Goal: Task Accomplishment & Management: Use online tool/utility

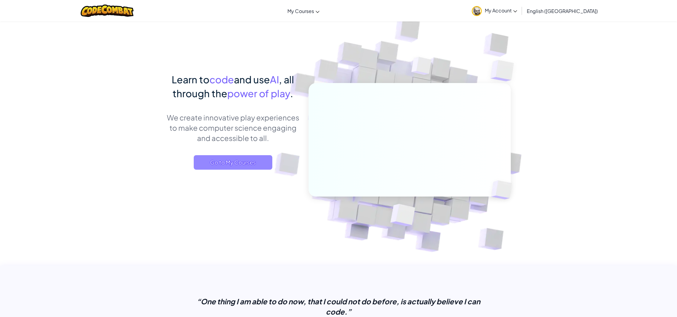
click at [240, 165] on span "Go to My Courses" at bounding box center [233, 162] width 79 height 15
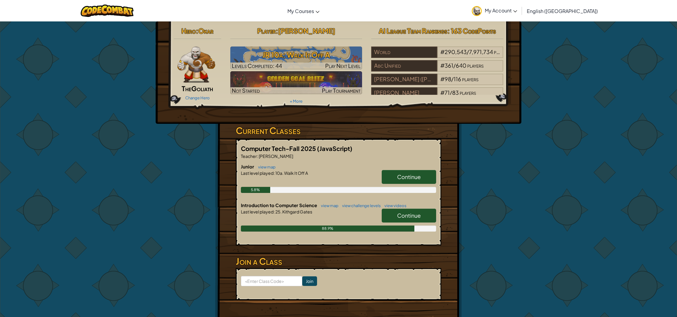
click at [405, 216] on span "Continue" at bounding box center [409, 215] width 24 height 7
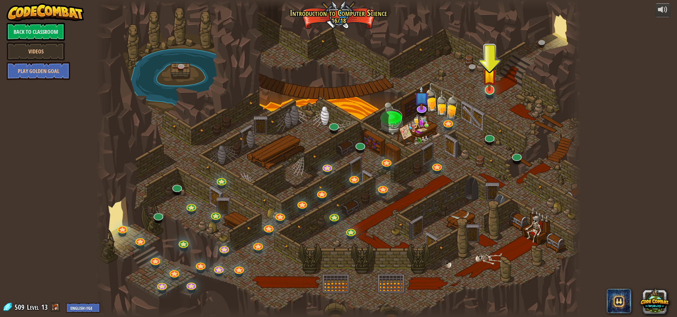
click at [490, 95] on div "25. Kithgard Gates (Locked) Escape the Kithgard dungeons, and don't let the gua…" at bounding box center [338, 158] width 485 height 317
click at [491, 93] on div "25. Kithgard Gates (Locked) Escape the Kithgard dungeons, and don't let the gua…" at bounding box center [338, 158] width 485 height 317
click at [492, 92] on link at bounding box center [489, 89] width 12 height 12
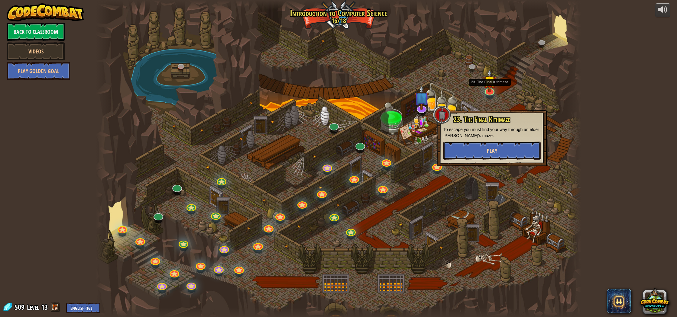
click at [487, 146] on button "Play" at bounding box center [491, 151] width 97 height 18
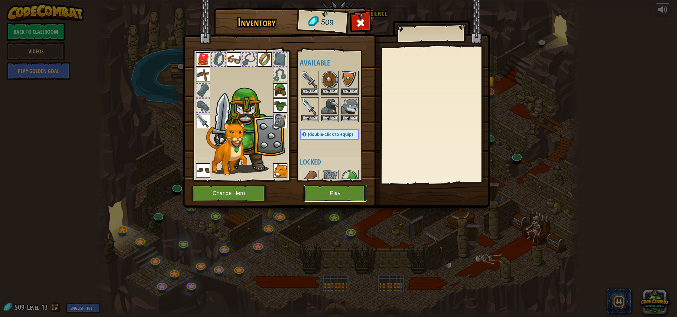
click at [345, 195] on button "Play" at bounding box center [335, 193] width 63 height 17
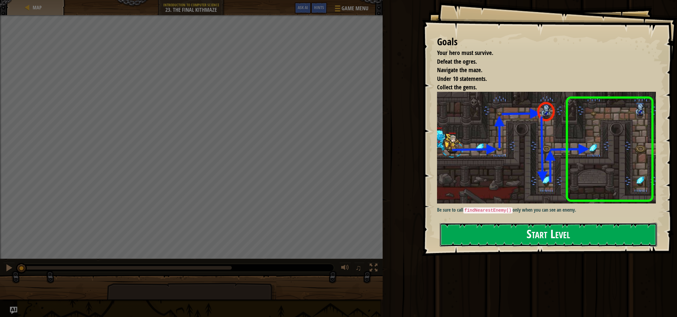
click at [535, 243] on button "Start Level" at bounding box center [548, 235] width 217 height 24
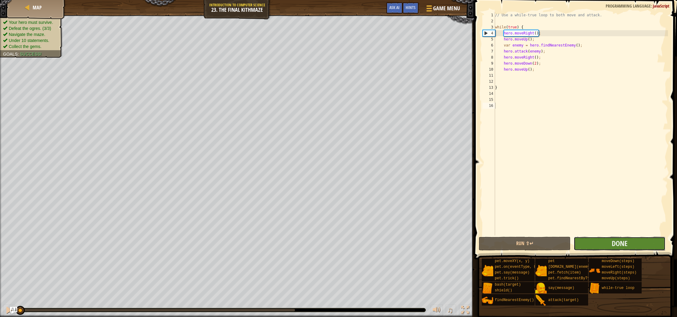
click at [622, 249] on button "Done" at bounding box center [619, 244] width 92 height 14
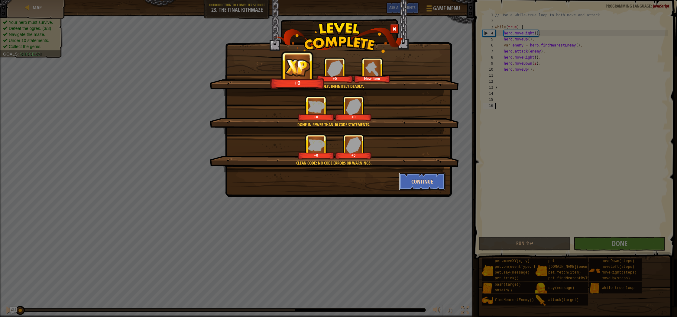
click at [412, 181] on button "Continue" at bounding box center [422, 182] width 47 height 18
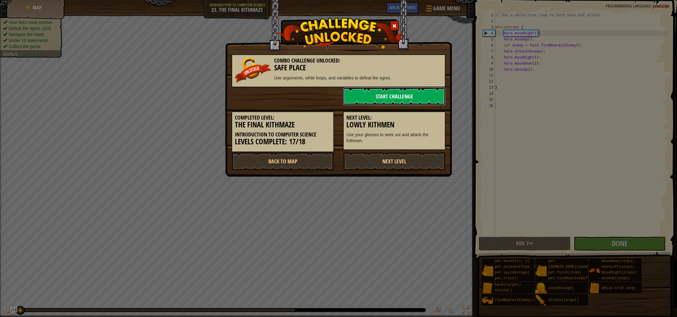
click at [391, 102] on link "Start Challenge" at bounding box center [394, 96] width 102 height 18
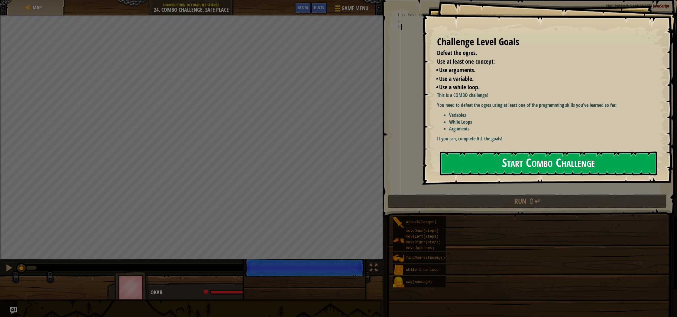
click at [538, 152] on button "Start Combo Challenge" at bounding box center [548, 164] width 217 height 24
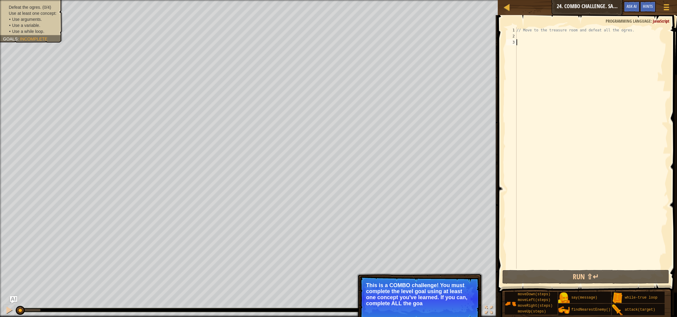
type textarea "h"
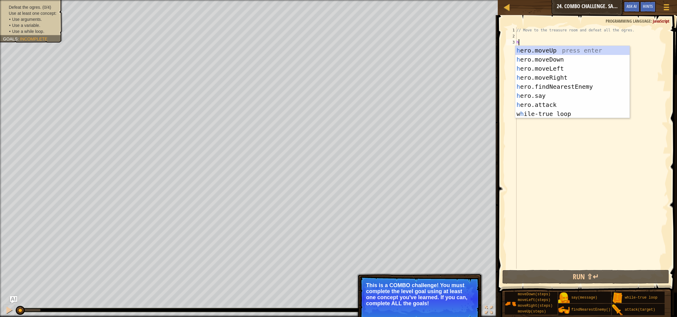
scroll to position [3, 0]
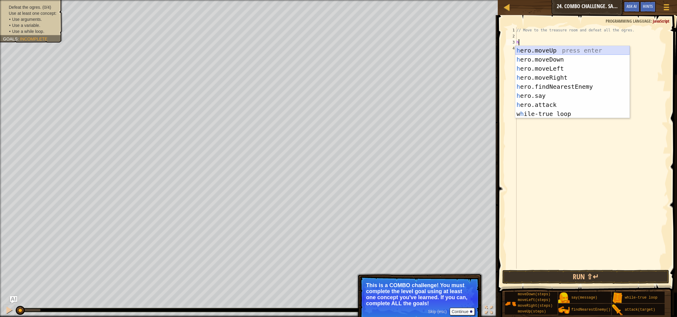
click at [559, 55] on div "h ero.moveUp press enter h ero.moveDown press enter h ero.moveLeft press enter …" at bounding box center [572, 91] width 114 height 91
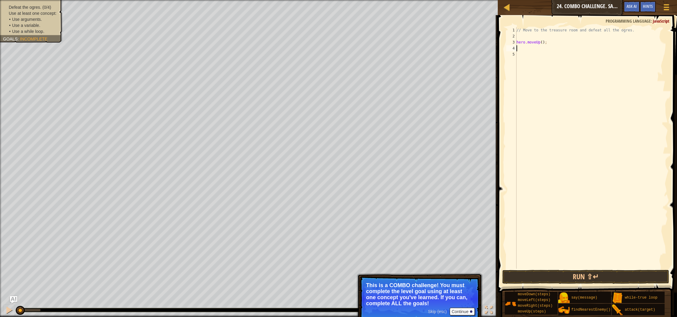
click at [543, 42] on div "// Move to the treasure room and defeat all the ogres. hero . moveUp ( ) ;" at bounding box center [591, 154] width 153 height 254
type textarea "hero.moveUp(5);"
click at [603, 274] on button "Run ⇧↵" at bounding box center [585, 277] width 167 height 14
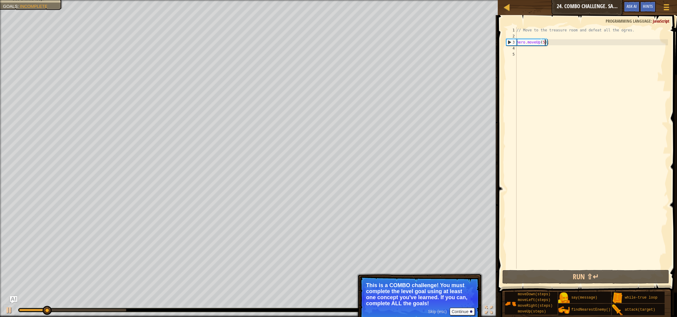
click at [530, 52] on div "// Move to the treasure room and defeat all the ogres. hero . moveUp ( 5 ) ;" at bounding box center [591, 154] width 153 height 254
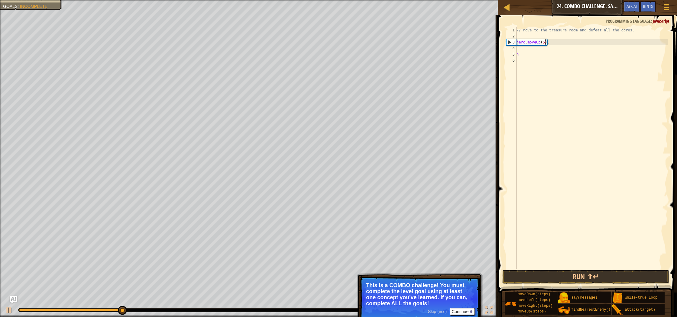
click at [544, 42] on div "// Move to the treasure room and defeat all the ogres. hero . moveUp ( 5 ) ; h" at bounding box center [591, 154] width 153 height 254
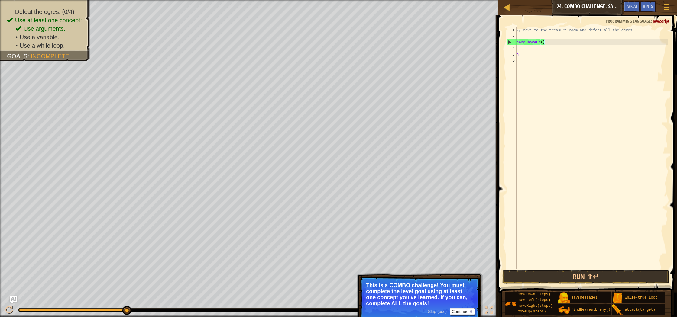
type textarea "hero.moveUp(4);"
click at [533, 37] on div "// Move to the treasure room and defeat all the ogres. hero . moveUp ( 4 ) ; h" at bounding box center [591, 154] width 153 height 254
click at [526, 51] on div "// Move to the treasure room and defeat all the ogres. hero . moveUp ( 4 ) ; h" at bounding box center [591, 154] width 153 height 254
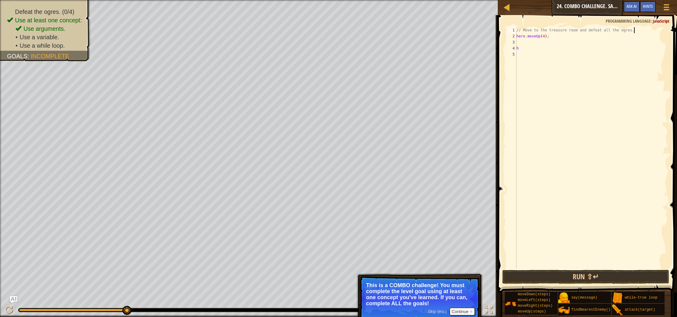
type textarea "h"
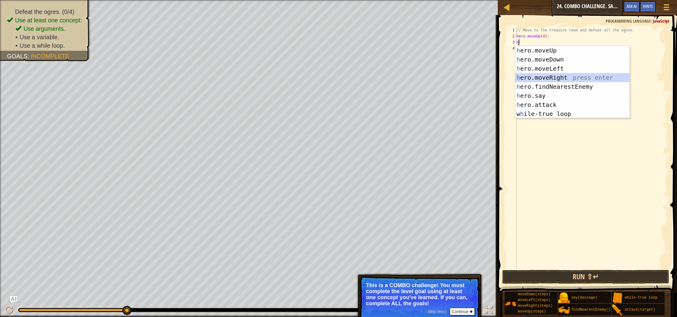
click at [563, 75] on div "h ero.moveUp press enter h ero.moveDown press enter h ero.moveLeft press enter …" at bounding box center [572, 91] width 114 height 91
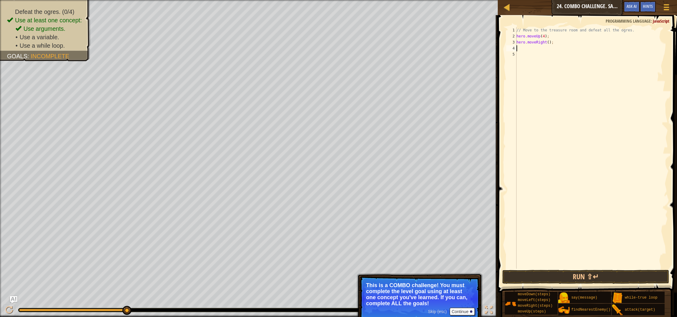
type textarea "4"
click at [549, 43] on div "// Move to the treasure room and defeat all the ogres. hero . moveUp ( 4 ) ; he…" at bounding box center [591, 154] width 153 height 254
type textarea "hero.moveRight(4);"
click at [524, 48] on div "// Move to the treasure room and defeat all the ogres. hero . moveUp ( 4 ) ; he…" at bounding box center [591, 154] width 153 height 254
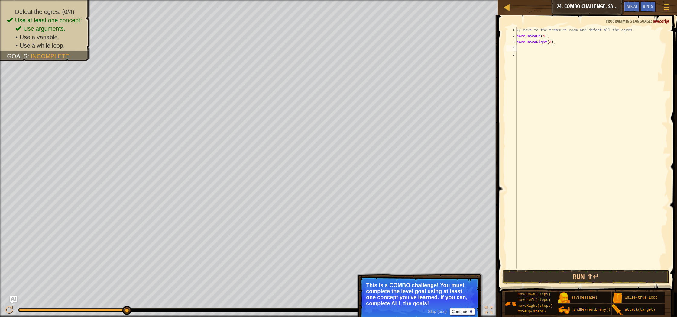
scroll to position [3, 0]
type textarea "h"
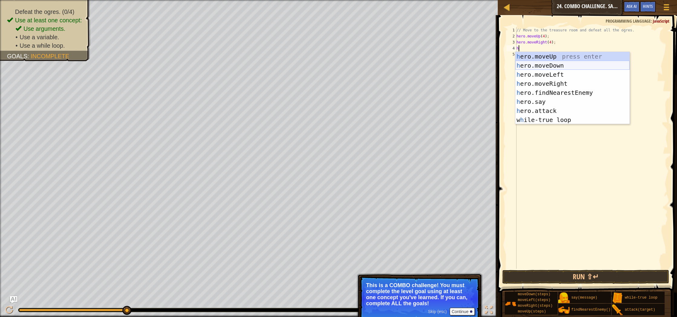
click at [559, 69] on div "h ero.moveUp press enter h ero.moveDown press enter h ero.moveLeft press enter …" at bounding box center [572, 97] width 114 height 91
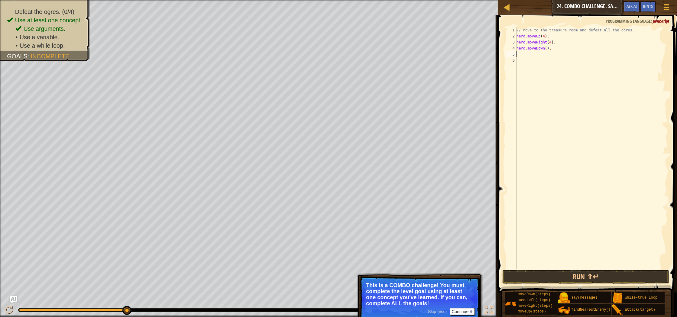
click at [546, 48] on div "// Move to the treasure room and defeat all the ogres. hero . moveUp ( 4 ) ; he…" at bounding box center [591, 154] width 153 height 254
type textarea "hero.moveDown(3);"
click at [525, 55] on div "// Move to the treasure room and defeat all the ogres. hero . moveUp ( 4 ) ; he…" at bounding box center [591, 154] width 153 height 254
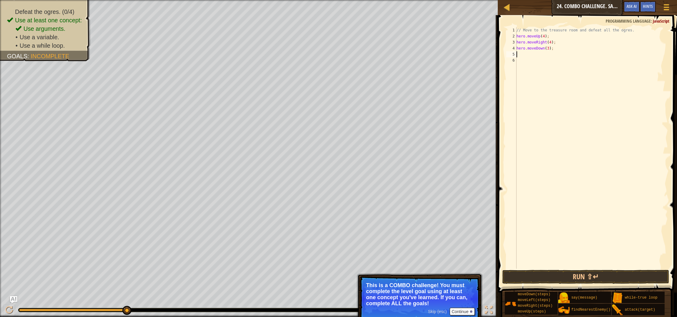
type textarea "h"
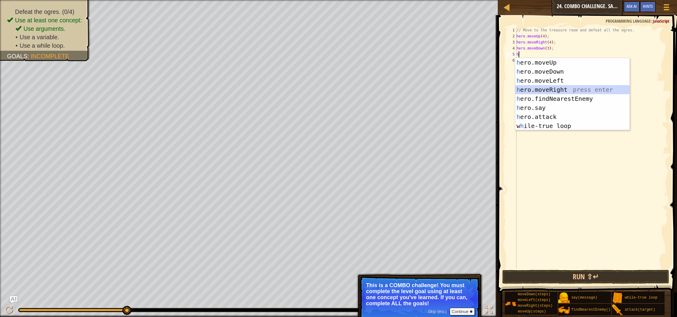
click at [571, 89] on div "h ero.moveUp press enter h ero.moveDown press enter h ero.moveLeft press enter …" at bounding box center [572, 103] width 114 height 91
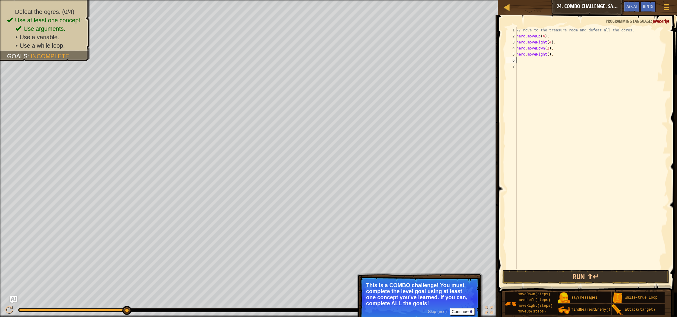
type textarea "h"
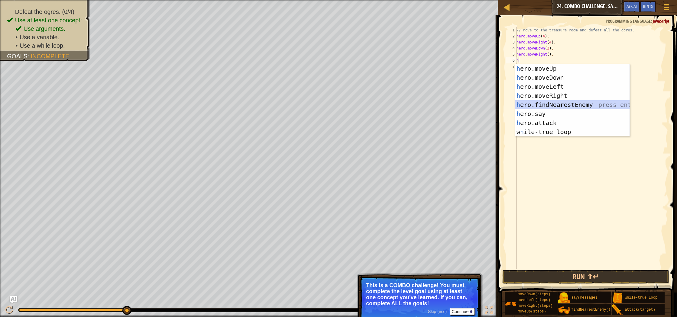
click at [576, 107] on div "h ero.moveUp press enter h ero.moveDown press enter h ero.moveLeft press enter …" at bounding box center [572, 109] width 114 height 91
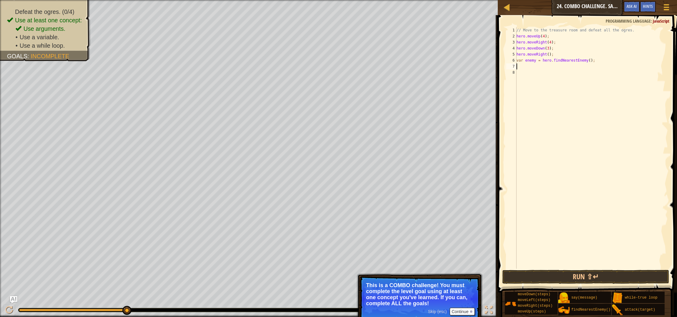
type textarea "h"
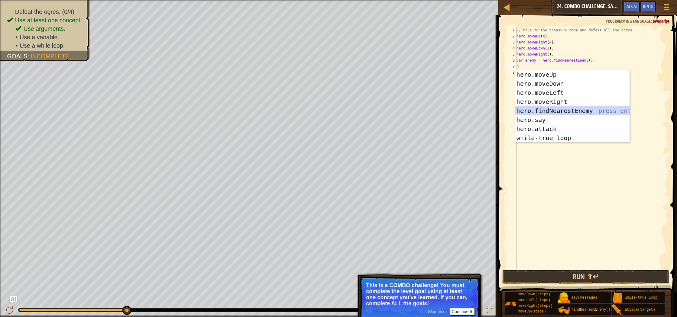
click at [576, 110] on div "h ero.moveUp press enter h ero.moveDown press enter h ero.moveLeft press enter …" at bounding box center [572, 115] width 114 height 91
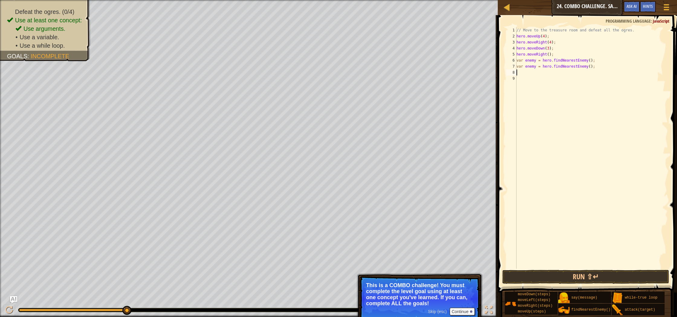
type textarea "h"
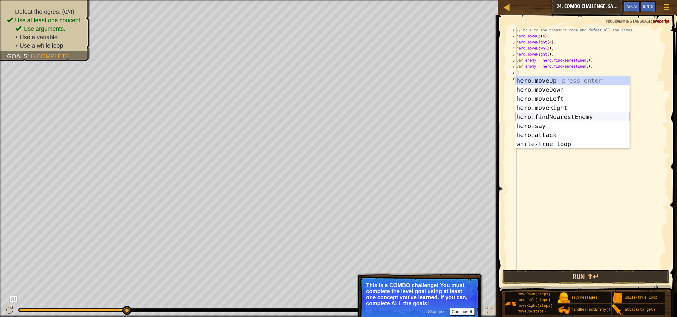
click at [575, 118] on div "h ero.moveUp press enter h ero.moveDown press enter h ero.moveLeft press enter …" at bounding box center [572, 121] width 114 height 91
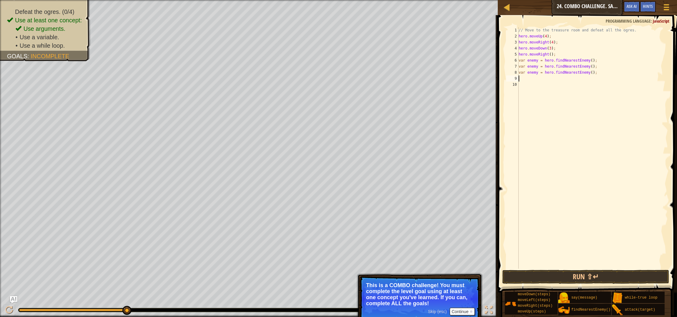
type textarea "h"
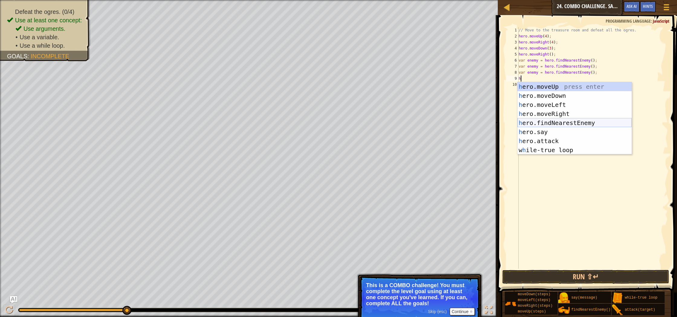
click at [571, 125] on div "h ero.moveUp press enter h ero.moveDown press enter h ero.moveLeft press enter …" at bounding box center [574, 127] width 114 height 91
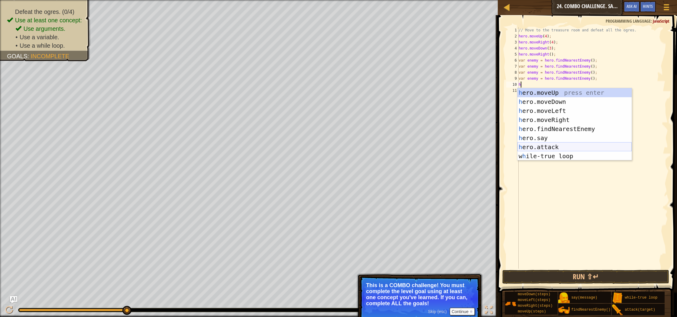
click at [558, 146] on div "h ero.moveUp press enter h ero.moveDown press enter h ero.moveLeft press enter …" at bounding box center [574, 133] width 114 height 91
type textarea "hero.attack(enemy);"
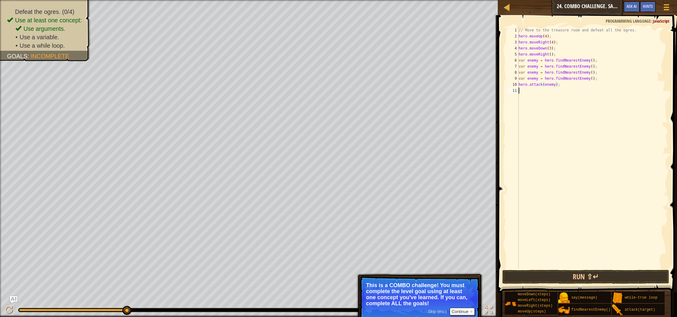
drag, startPoint x: 628, startPoint y: 140, endPoint x: 589, endPoint y: 114, distance: 46.9
click at [625, 138] on div "// Move to the treasure room and defeat all the ogres. hero . moveUp ( 4 ) ; he…" at bounding box center [592, 154] width 151 height 254
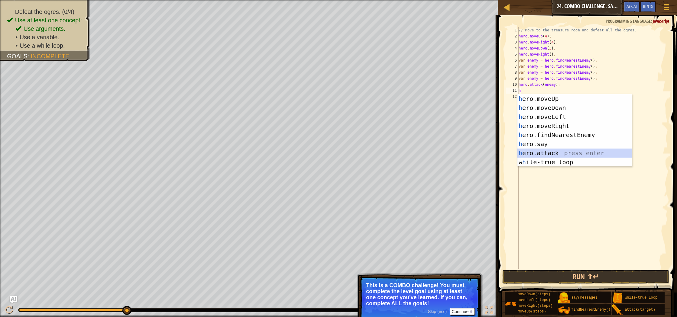
click at [550, 155] on div "h ero.moveUp press enter h ero.moveDown press enter h ero.moveLeft press enter …" at bounding box center [574, 139] width 114 height 91
type textarea "hero.attack(enemy);"
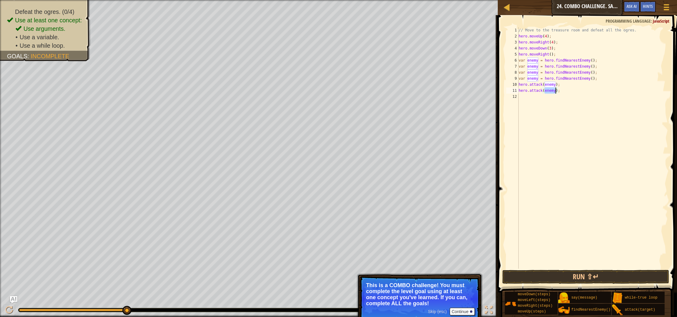
drag, startPoint x: 596, startPoint y: 159, endPoint x: 548, endPoint y: 118, distance: 63.4
click at [596, 159] on div "// Move to the treasure room and defeat all the ogres. hero . moveUp ( 4 ) ; he…" at bounding box center [592, 154] width 151 height 254
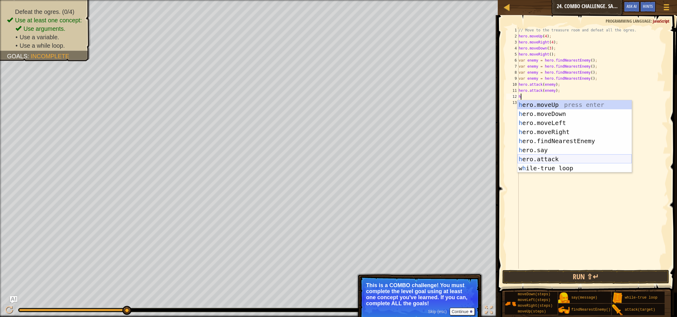
drag, startPoint x: 556, startPoint y: 158, endPoint x: 565, endPoint y: 159, distance: 8.5
click at [557, 158] on div "h ero.moveUp press enter h ero.moveDown press enter h ero.moveLeft press enter …" at bounding box center [574, 145] width 114 height 91
type textarea "hero.attack(enemy);"
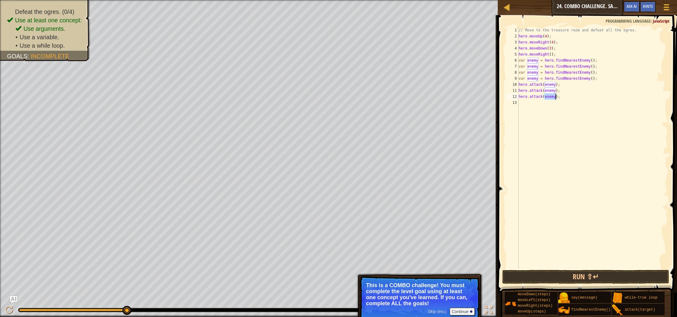
drag, startPoint x: 589, startPoint y: 170, endPoint x: 578, endPoint y: 159, distance: 15.0
click at [587, 168] on div "// Move to the treasure room and defeat all the ogres. hero . moveUp ( 4 ) ; he…" at bounding box center [592, 154] width 151 height 254
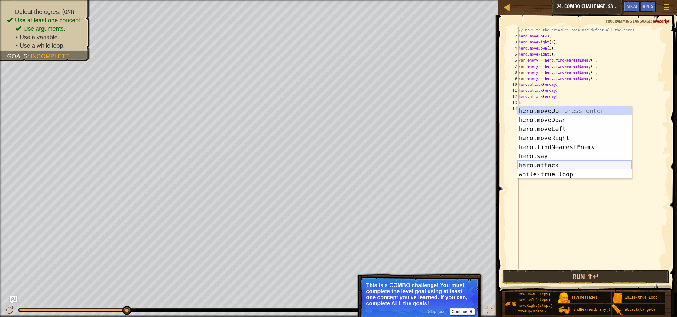
click at [561, 167] on div "h ero.moveUp press enter h ero.moveDown press enter h ero.moveLeft press enter …" at bounding box center [574, 151] width 114 height 91
type textarea "hero.attack(enemy);"
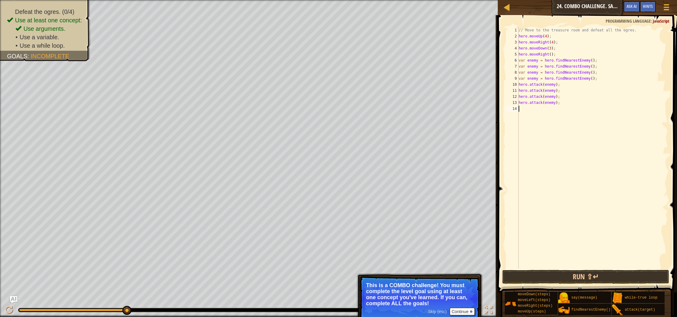
click at [587, 185] on div "// Move to the treasure room and defeat all the ogres. hero . moveUp ( 4 ) ; he…" at bounding box center [592, 154] width 151 height 254
click at [584, 281] on button "Run ⇧↵" at bounding box center [585, 277] width 167 height 14
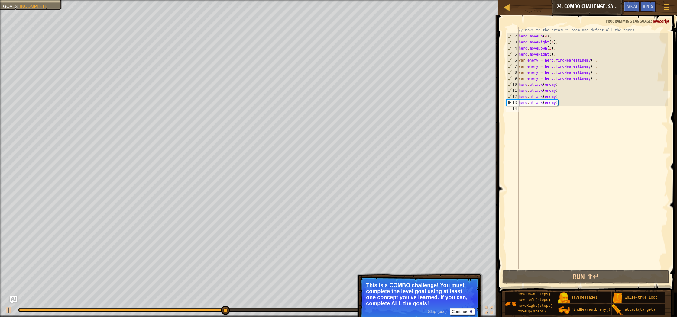
click at [560, 56] on div "// Move to the treasure room and defeat all the ogres. hero . moveUp ( 4 ) ; he…" at bounding box center [592, 154] width 151 height 254
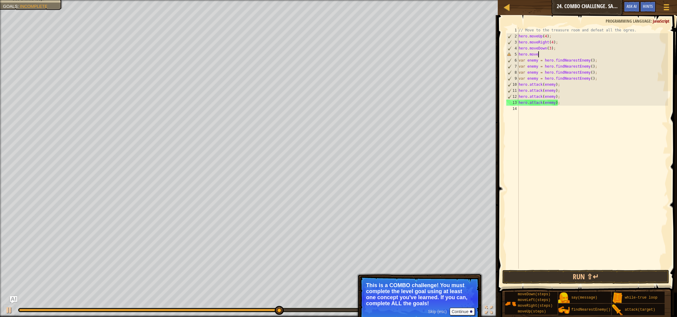
type textarea "hero.movel"
click at [562, 62] on div "hero.moveL eft press enter" at bounding box center [574, 71] width 114 height 27
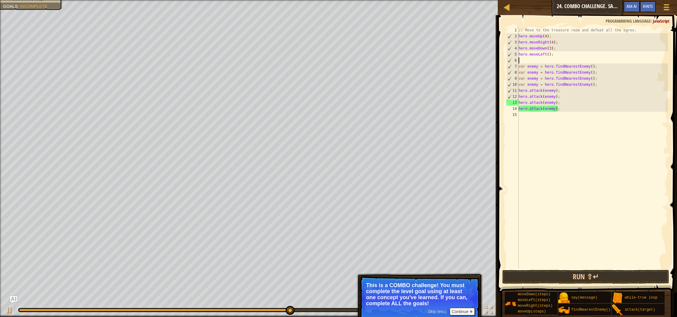
scroll to position [3, 0]
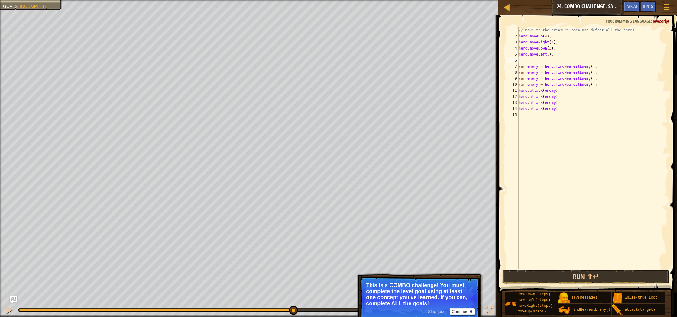
click at [562, 111] on div "// Move to the treasure room and defeat all the ogres. hero . moveUp ( 4 ) ; he…" at bounding box center [592, 154] width 151 height 254
drag, startPoint x: 554, startPoint y: 277, endPoint x: 530, endPoint y: 261, distance: 28.1
click at [553, 277] on button "Run ⇧↵" at bounding box center [585, 277] width 167 height 14
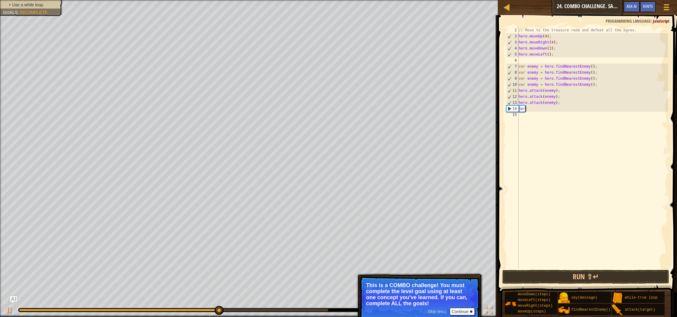
type textarea "h"
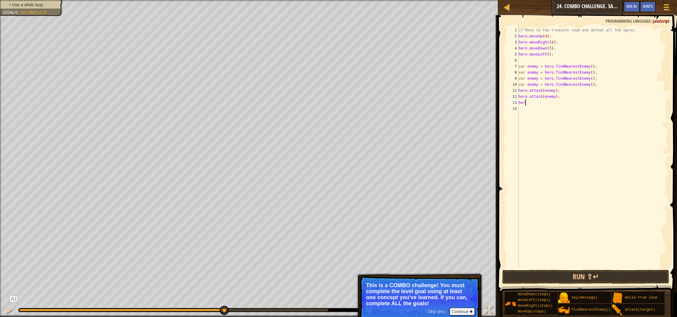
type textarea "h"
type textarea "v"
click at [540, 63] on div "// Move to the treasure room and defeat all the ogres. hero . moveUp ( 4 ) ; he…" at bounding box center [592, 154] width 151 height 254
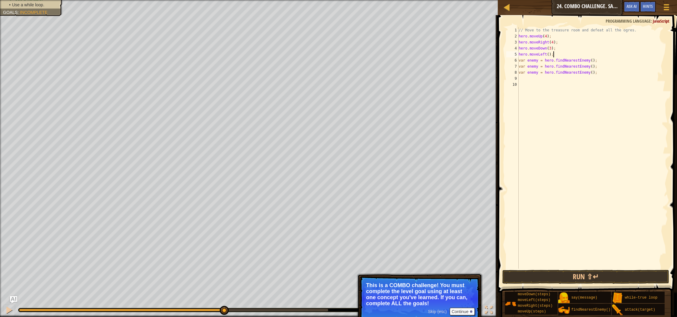
click at [608, 74] on div "// Move to the treasure room and defeat all the ogres. hero . moveUp ( 4 ) ; he…" at bounding box center [592, 154] width 151 height 254
type textarea "var enemy = hero.findNearestEnemy();"
click at [564, 84] on div "// Move to the treasure room and defeat all the ogres. hero . moveUp ( 4 ) ; he…" at bounding box center [592, 154] width 151 height 254
type textarea "v"
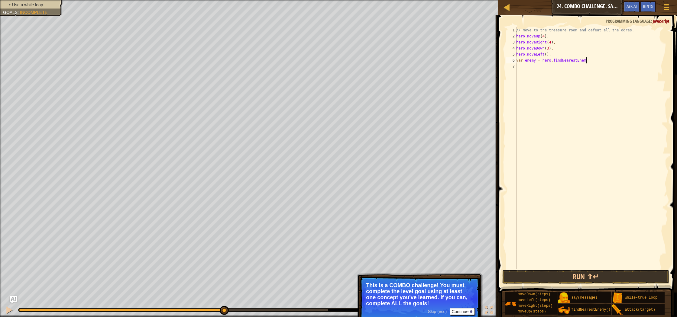
type textarea "var enemy = hero.findNearestEnemy"
click at [618, 69] on div "hero.findNearestEnemy press enter" at bounding box center [598, 77] width 114 height 27
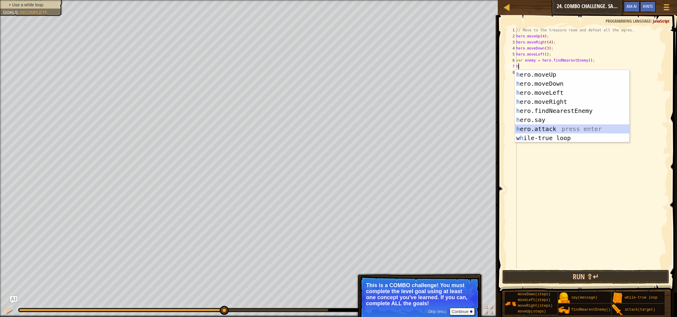
click at [563, 129] on div "h ero.moveUp press enter h ero.moveDown press enter h ero.moveLeft press enter …" at bounding box center [572, 115] width 114 height 91
type textarea "hero.attack(enemy);"
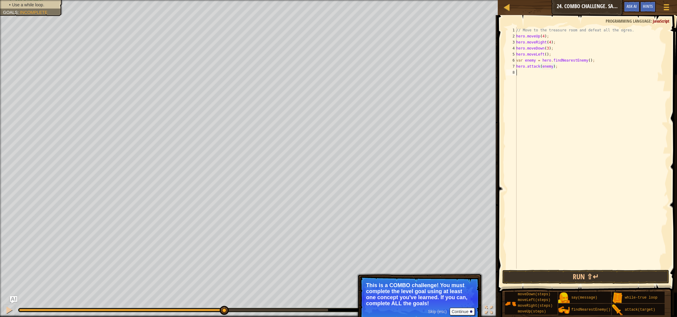
drag, startPoint x: 582, startPoint y: 108, endPoint x: 528, endPoint y: 94, distance: 55.8
click at [577, 106] on div "// Move to the treasure room and defeat all the ogres. hero . moveUp ( 4 ) ; he…" at bounding box center [591, 154] width 153 height 254
type textarea "h"
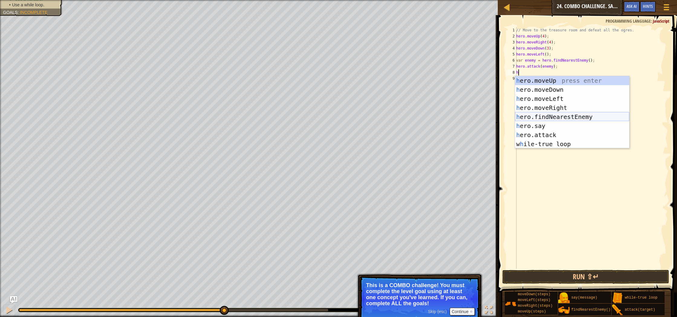
click at [574, 118] on div "h ero.moveUp press enter h ero.moveDown press enter h ero.moveLeft press enter …" at bounding box center [572, 121] width 114 height 91
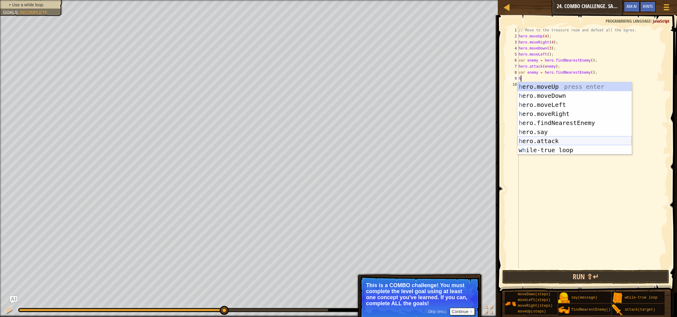
click at [556, 141] on div "h ero.moveUp press enter h ero.moveDown press enter h ero.moveLeft press enter …" at bounding box center [574, 127] width 114 height 91
type textarea "hero.attack(enemy);"
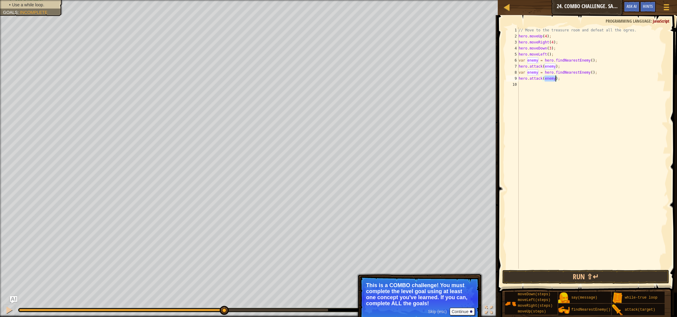
click at [580, 144] on div "// Move to the treasure room and defeat all the ogres. hero . moveUp ( 4 ) ; he…" at bounding box center [592, 154] width 151 height 254
type textarea "h"
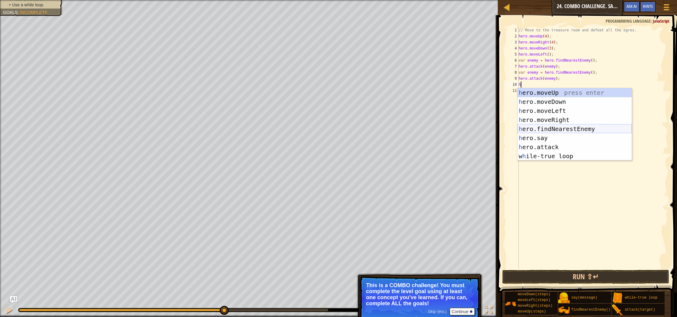
click at [567, 133] on div "h ero.moveUp press enter h ero.moveDown press enter h ero.moveLeft press enter …" at bounding box center [574, 133] width 114 height 91
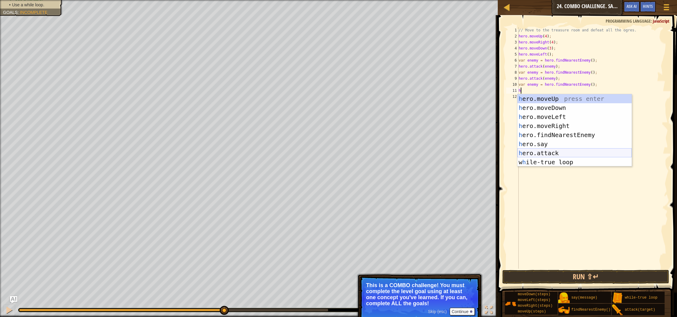
click at [564, 152] on div "h ero.moveUp press enter h ero.moveDown press enter h ero.moveLeft press enter …" at bounding box center [574, 139] width 114 height 91
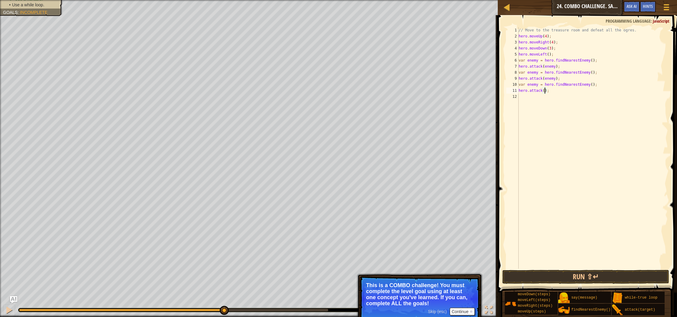
scroll to position [3, 2]
click at [560, 92] on div "// Move to the treasure room and defeat all the ogres. hero . moveUp ( 4 ) ; he…" at bounding box center [592, 154] width 151 height 254
click at [575, 96] on div "hero.attack press enter" at bounding box center [574, 107] width 114 height 27
type textarea "hero.attack(enemy);"
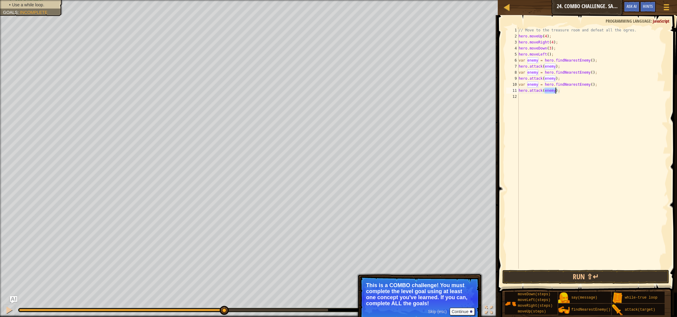
click at [547, 97] on div "// Move to the treasure room and defeat all the ogres. hero . moveUp ( 4 ) ; he…" at bounding box center [592, 154] width 151 height 254
type textarea "h"
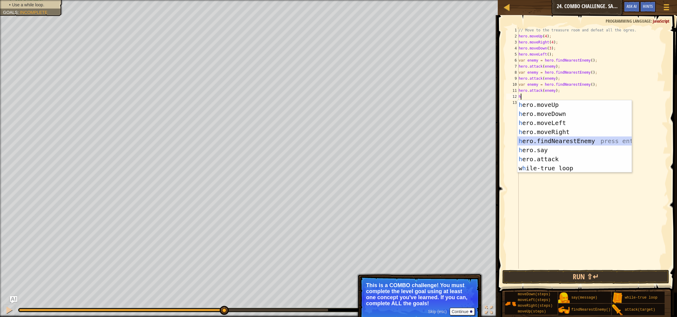
click at [572, 143] on div "h ero.moveUp press enter h ero.moveDown press enter h ero.moveLeft press enter …" at bounding box center [574, 145] width 114 height 91
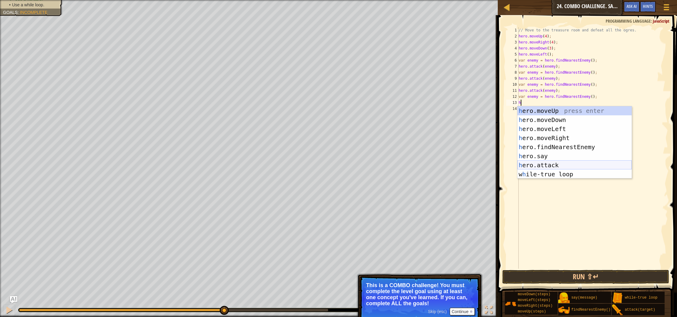
click at [550, 163] on div "h ero.moveUp press enter h ero.moveDown press enter h ero.moveLeft press enter …" at bounding box center [574, 151] width 114 height 91
type textarea "hero.attack(enemy);"
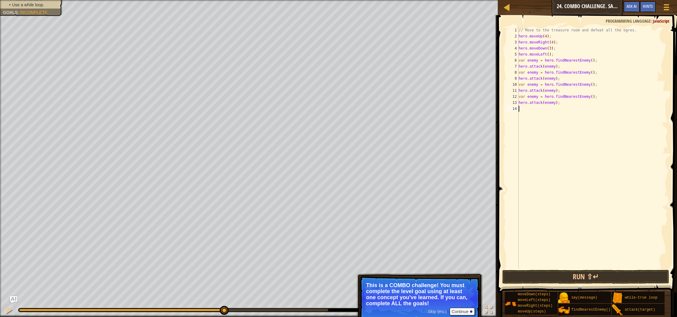
click at [633, 145] on div "// Move to the treasure room and defeat all the ogres. hero . moveUp ( 4 ) ; he…" at bounding box center [592, 154] width 151 height 254
click at [616, 276] on button "Run ⇧↵" at bounding box center [585, 277] width 167 height 14
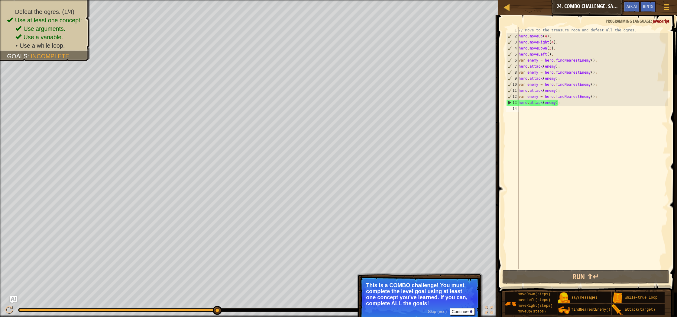
click at [529, 111] on div "// Move to the treasure room and defeat all the ogres. hero . moveUp ( 4 ) ; he…" at bounding box center [592, 154] width 151 height 254
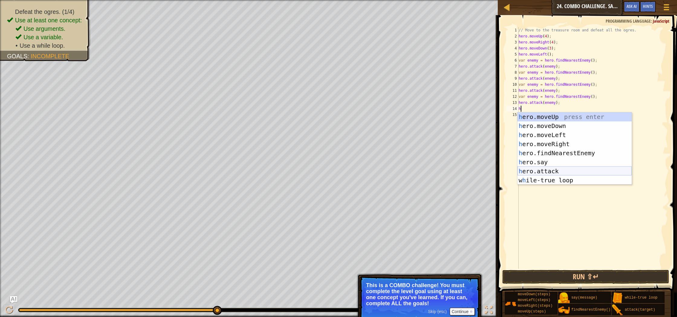
click at [565, 173] on div "h ero.moveUp press enter h ero.moveDown press enter h ero.moveLeft press enter …" at bounding box center [574, 157] width 114 height 91
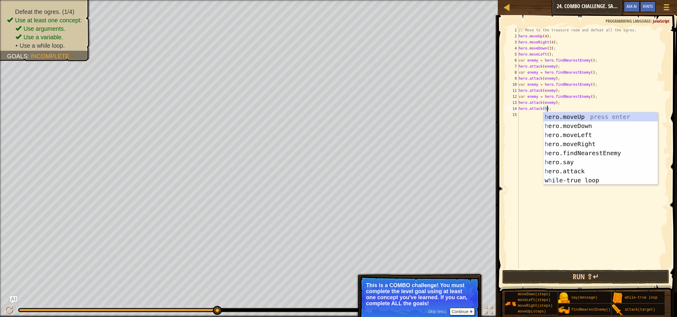
scroll to position [3, 2]
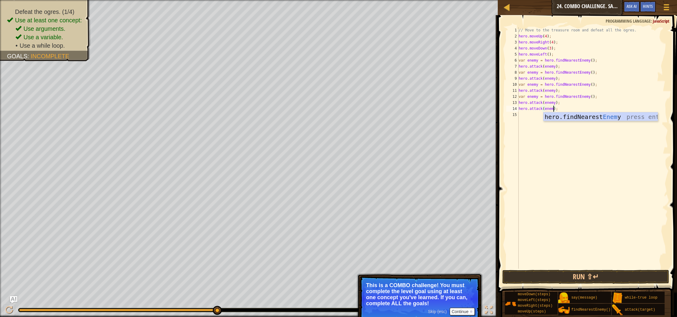
type textarea "hero.attack(enemy);"
click at [559, 139] on div "// Move to the treasure room and defeat all the ogres. hero . moveUp ( 4 ) ; he…" at bounding box center [592, 154] width 151 height 254
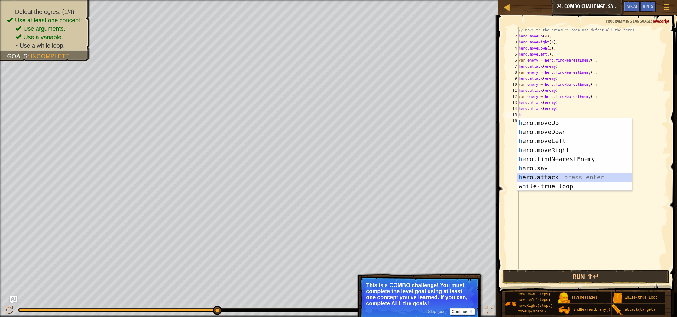
click at [556, 175] on div "h ero.moveUp press enter h ero.moveDown press enter h ero.moveLeft press enter …" at bounding box center [574, 163] width 114 height 91
type textarea "hero.attack(enemy);"
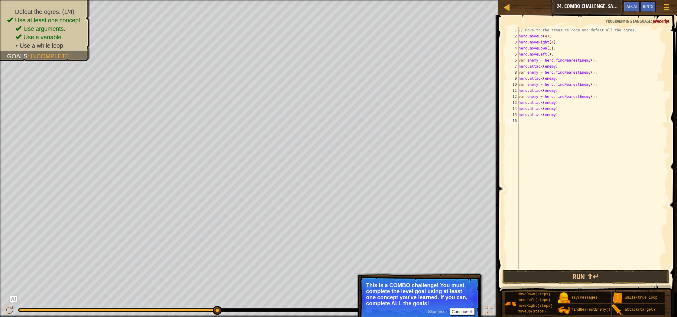
click at [570, 179] on div "// Move to the treasure room and defeat all the ogres. hero . moveUp ( 4 ) ; he…" at bounding box center [592, 154] width 151 height 254
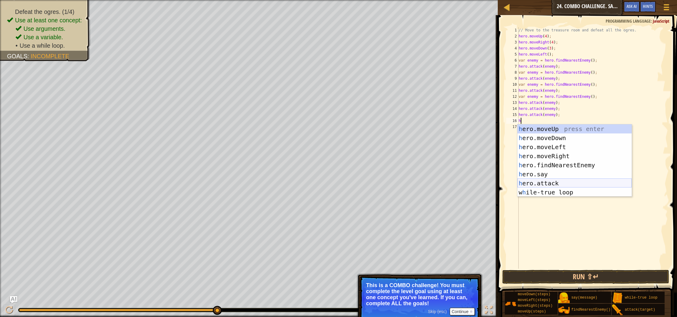
click at [566, 180] on div "h ero.moveUp press enter h ero.moveDown press enter h ero.moveLeft press enter …" at bounding box center [574, 169] width 114 height 91
type textarea "hero.attack(enemy);"
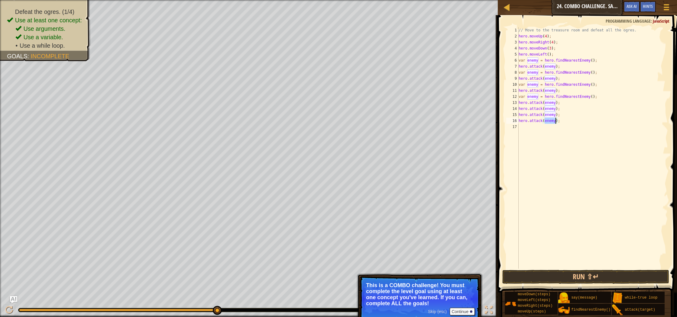
click at [569, 183] on div "// Move to the treasure room and defeat all the ogres. hero . moveUp ( 4 ) ; he…" at bounding box center [592, 154] width 151 height 254
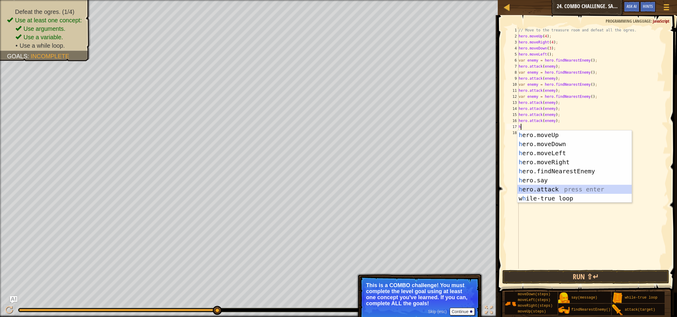
click at [557, 189] on div "h ero.moveUp press enter h ero.moveDown press enter h ero.moveLeft press enter …" at bounding box center [574, 176] width 114 height 91
type textarea "hero.attack(enemy);"
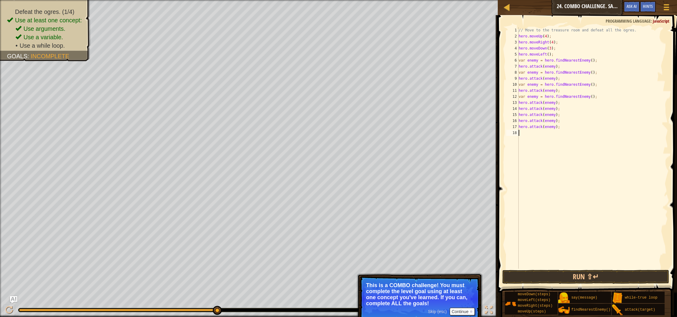
drag, startPoint x: 567, startPoint y: 200, endPoint x: 573, endPoint y: 219, distance: 20.3
click at [568, 204] on div "// Move to the treasure room and defeat all the ogres. hero . moveUp ( 4 ) ; he…" at bounding box center [592, 154] width 151 height 254
click at [580, 272] on button "Run ⇧↵" at bounding box center [585, 277] width 167 height 14
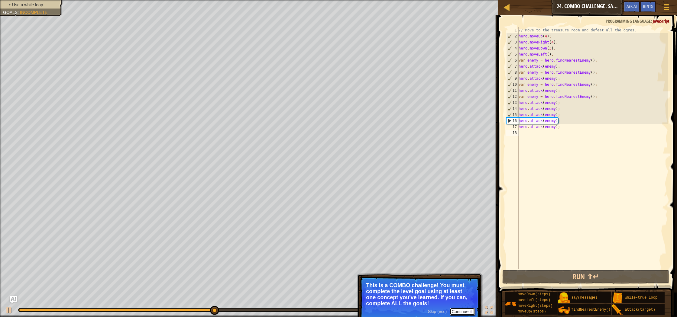
click at [460, 314] on button "Continue" at bounding box center [462, 312] width 25 height 8
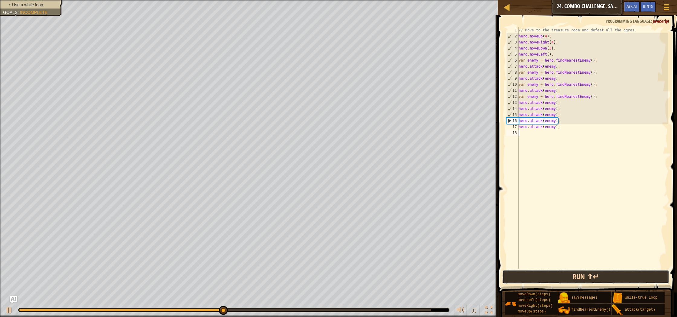
click at [556, 273] on button "Run ⇧↵" at bounding box center [585, 277] width 167 height 14
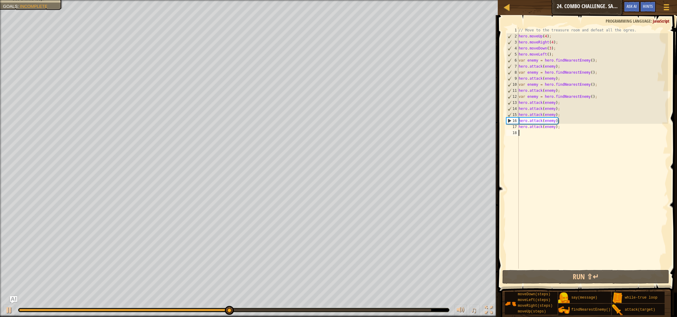
type textarea "h"
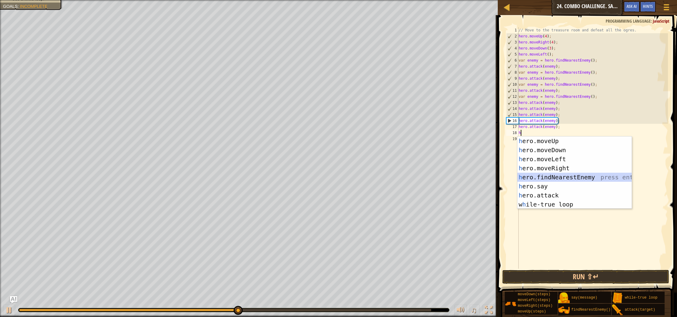
click at [563, 176] on div "h ero.moveUp press enter h ero.moveDown press enter h ero.moveLeft press enter …" at bounding box center [574, 182] width 114 height 91
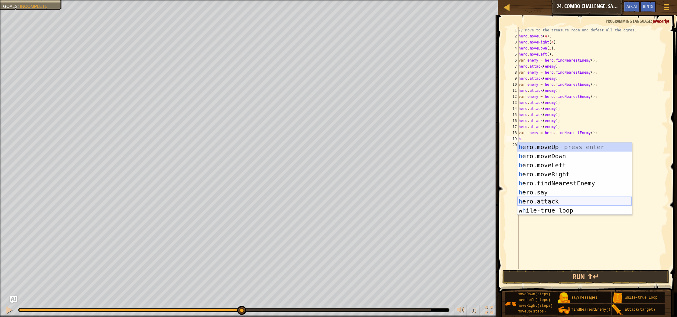
click at [558, 201] on div "h ero.moveUp press enter h ero.moveDown press enter h ero.moveLeft press enter …" at bounding box center [574, 188] width 114 height 91
type textarea "hero.attack(enemy);"
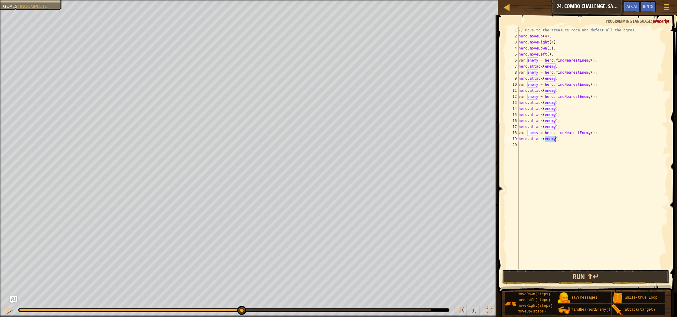
click at [583, 198] on div "// Move to the treasure room and defeat all the ogres. hero . moveUp ( 4 ) ; he…" at bounding box center [592, 154] width 151 height 254
click at [576, 280] on button "Run ⇧↵" at bounding box center [585, 277] width 167 height 14
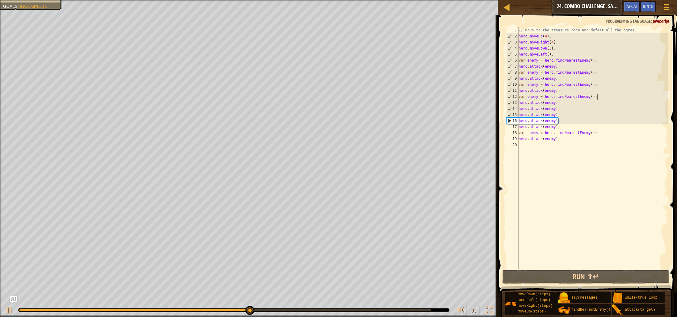
click at [600, 96] on div "// Move to the treasure room and defeat all the ogres. hero . moveUp ( 4 ) ; he…" at bounding box center [592, 154] width 151 height 254
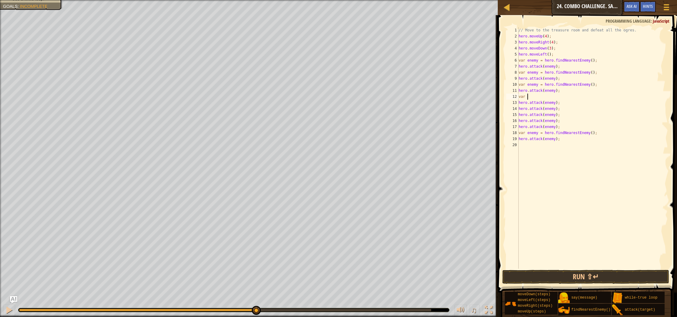
type textarea "v"
type textarea "hero.attack(enemy);"
click at [617, 276] on button "Run ⇧↵" at bounding box center [585, 277] width 167 height 14
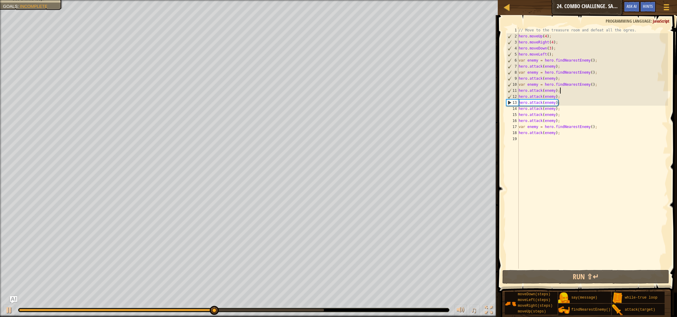
click at [534, 143] on div "// Move to the treasure room and defeat all the ogres. hero . moveUp ( 4 ) ; he…" at bounding box center [592, 154] width 151 height 254
click at [603, 83] on div "// Move to the treasure room and defeat all the ogres. hero . moveUp ( 4 ) ; he…" at bounding box center [592, 154] width 151 height 254
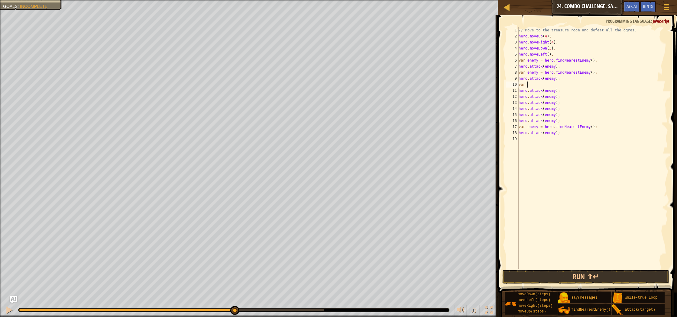
type textarea "v"
type textarea "hero.attack(enemy);"
click at [537, 134] on div "// Move to the treasure room and defeat all the ogres. hero . moveUp ( 4 ) ; he…" at bounding box center [592, 154] width 151 height 254
click at [556, 138] on div "// Move to the treasure room and defeat all the ogres. hero . moveUp ( 4 ) ; he…" at bounding box center [592, 154] width 151 height 254
type textarea "h"
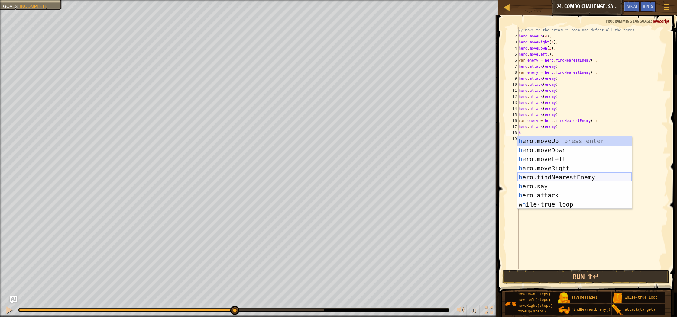
click at [563, 181] on div "h ero.moveUp press enter h ero.moveDown press enter h ero.moveLeft press enter …" at bounding box center [574, 182] width 114 height 91
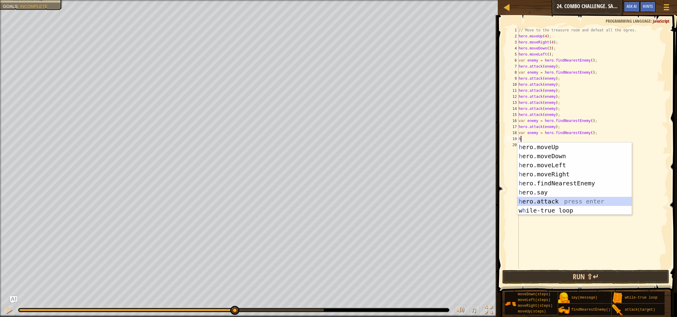
click at [560, 198] on div "h ero.moveUp press enter h ero.moveDown press enter h ero.moveLeft press enter …" at bounding box center [574, 188] width 114 height 91
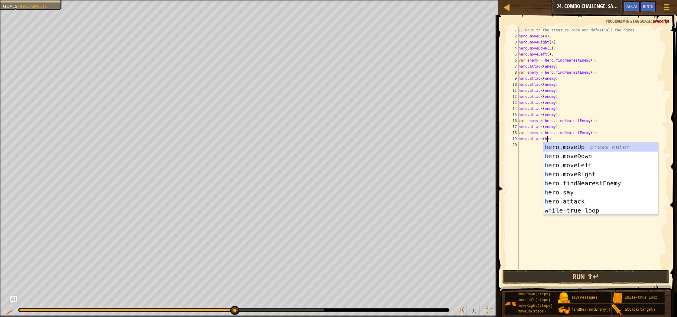
scroll to position [3, 2]
type textarea "hero.attack();"
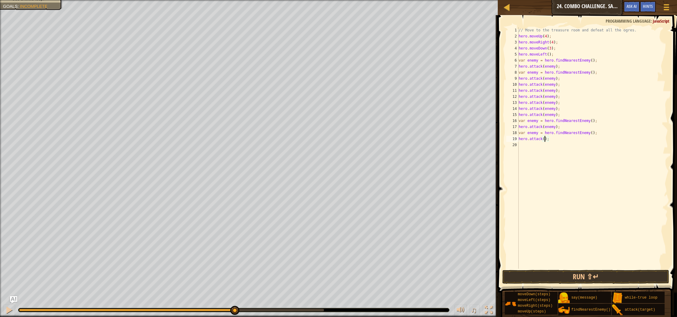
scroll to position [3, 2]
drag, startPoint x: 545, startPoint y: 174, endPoint x: 553, endPoint y: 158, distance: 17.3
click at [547, 172] on div "// Move to the treasure room and defeat all the ogres. hero . moveUp ( 4 ) ; he…" at bounding box center [592, 154] width 151 height 254
click at [556, 143] on div "// Move to the treasure room and defeat all the ogres. hero . moveUp ( 4 ) ; he…" at bounding box center [592, 154] width 151 height 254
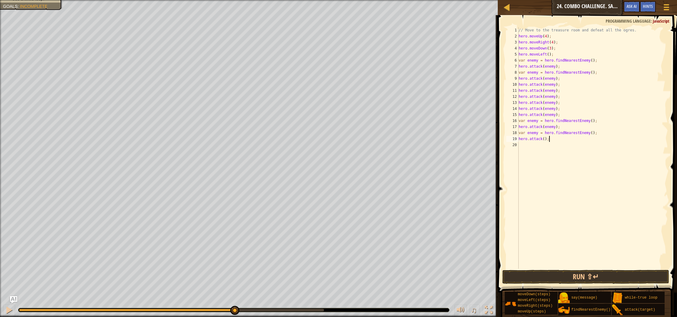
click at [549, 138] on div "// Move to the treasure room and defeat all the ogres. hero . moveUp ( 4 ) ; he…" at bounding box center [592, 154] width 151 height 254
click at [571, 150] on div "hero.attack press enter" at bounding box center [574, 156] width 114 height 27
type textarea "hero.attack(enemy);"
click at [528, 147] on div "// Move to the treasure room and defeat all the ogres. hero . moveUp ( 4 ) ; he…" at bounding box center [592, 154] width 151 height 254
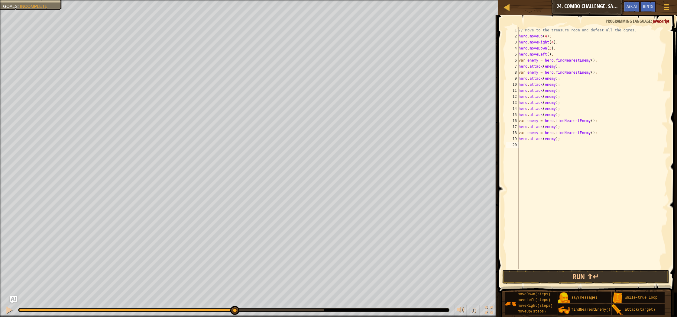
scroll to position [3, 0]
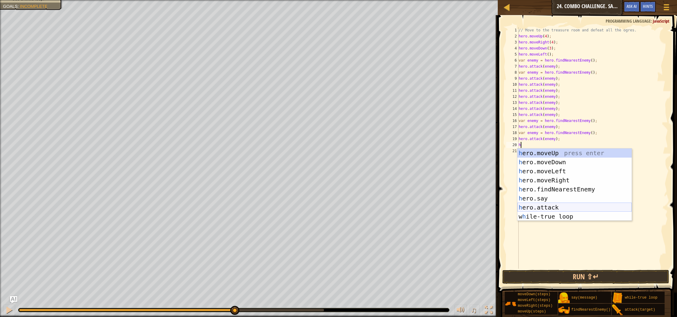
click at [569, 206] on div "h ero.moveUp press enter h ero.moveDown press enter h ero.moveLeft press enter …" at bounding box center [574, 194] width 114 height 91
type textarea "hero.attack(enemy);"
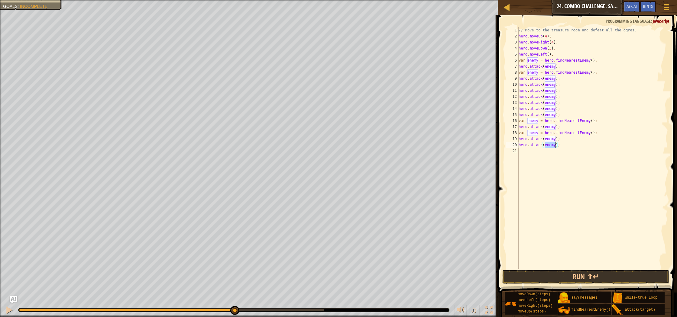
drag, startPoint x: 602, startPoint y: 199, endPoint x: 589, endPoint y: 188, distance: 16.9
click at [601, 197] on div "// Move to the treasure room and defeat all the ogres. hero . moveUp ( 4 ) ; he…" at bounding box center [592, 154] width 151 height 254
type textarea "h"
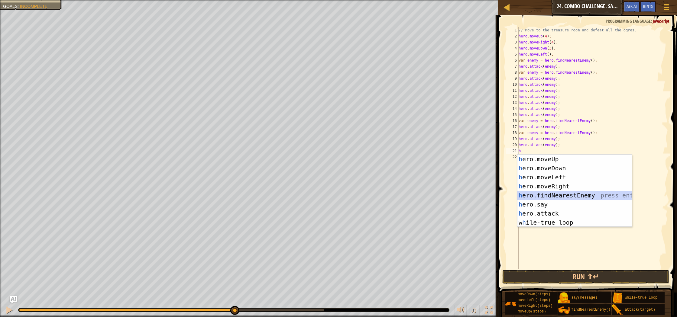
click at [593, 197] on div "h ero.moveUp press enter h ero.moveDown press enter h ero.moveLeft press enter …" at bounding box center [574, 200] width 114 height 91
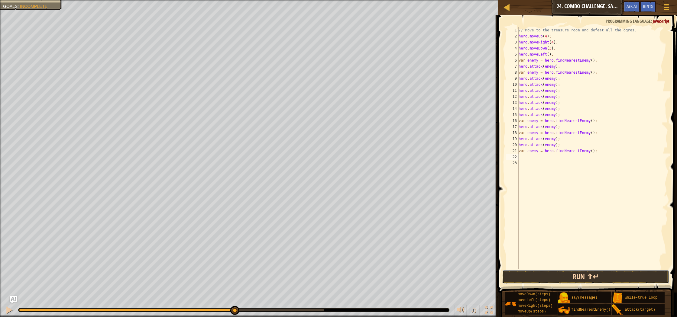
click at [602, 278] on button "Run ⇧↵" at bounding box center [585, 277] width 167 height 14
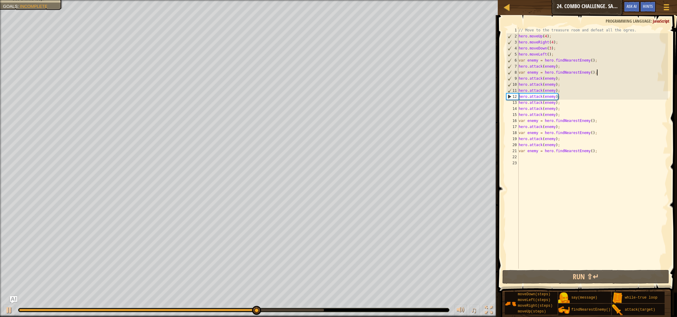
click at [602, 73] on div "// Move to the treasure room and defeat all the ogres. hero . moveUp ( 4 ) ; he…" at bounding box center [592, 154] width 151 height 254
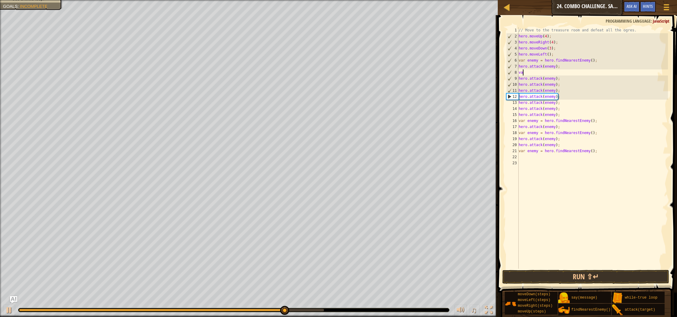
type textarea "v"
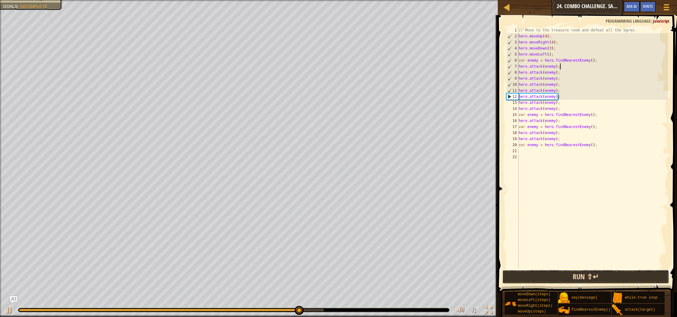
click at [586, 279] on button "Run ⇧↵" at bounding box center [585, 277] width 167 height 14
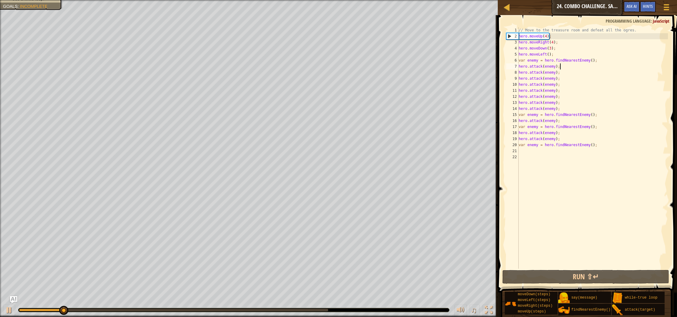
click at [565, 83] on div "// Move to the treasure room and defeat all the ogres. hero . moveUp ( 4 ) ; he…" at bounding box center [592, 154] width 151 height 254
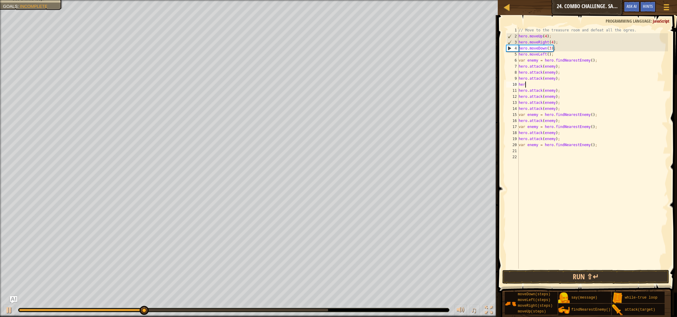
type textarea "hero"
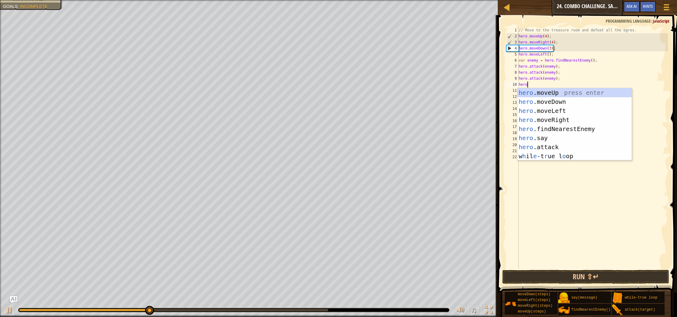
scroll to position [3, 0]
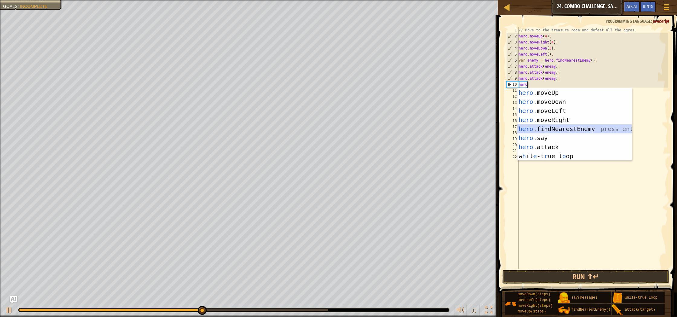
click at [562, 131] on div "hero .moveUp press enter hero .moveDown press enter hero .moveLeft press enter …" at bounding box center [574, 133] width 114 height 91
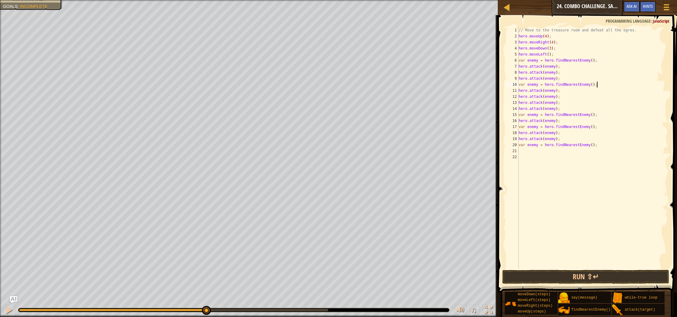
click at [560, 103] on div "// Move to the treasure room and defeat all the ogres. hero . moveUp ( 4 ) ; he…" at bounding box center [592, 154] width 151 height 254
type textarea "h"
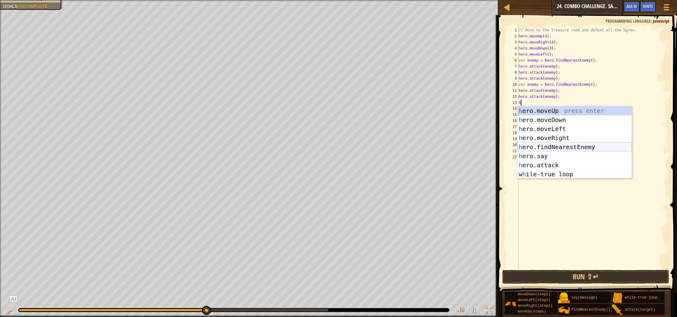
click at [592, 149] on div "h ero.moveUp press enter h ero.moveDown press enter h ero.moveLeft press enter …" at bounding box center [574, 151] width 114 height 91
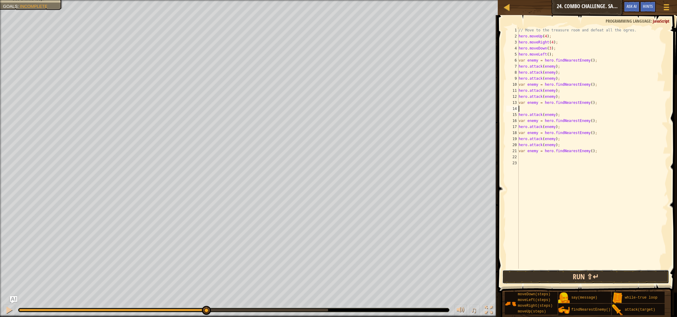
drag, startPoint x: 593, startPoint y: 278, endPoint x: 589, endPoint y: 280, distance: 4.2
click at [592, 279] on button "Run ⇧↵" at bounding box center [585, 277] width 167 height 14
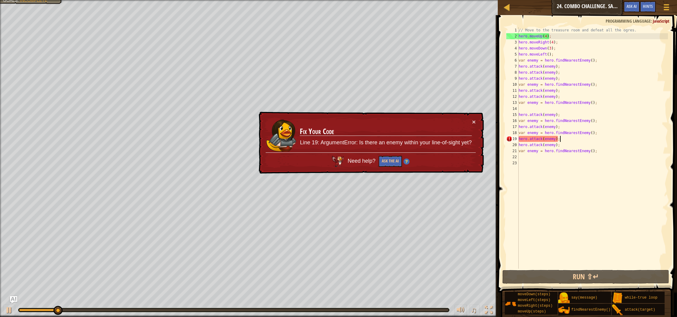
click at [590, 139] on div "// Move to the treasure room and defeat all the ogres. hero . moveUp ( 4 ) ; he…" at bounding box center [592, 154] width 151 height 254
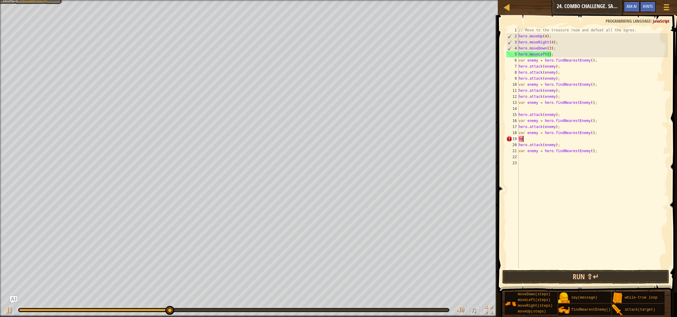
type textarea "h"
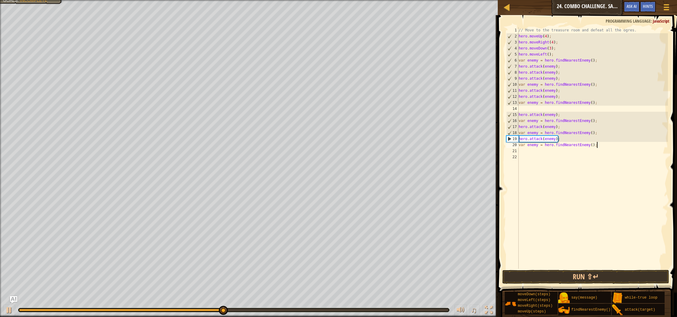
click at [599, 144] on div "// Move to the treasure room and defeat all the ogres. hero . moveUp ( 4 ) ; he…" at bounding box center [592, 154] width 151 height 254
type textarea "v"
type textarea "h"
click at [593, 110] on div "// Move to the treasure room and defeat all the ogres. hero . moveUp ( 4 ) ; he…" at bounding box center [592, 154] width 151 height 254
type textarea "var enemy = hero.findNearestEnemy();"
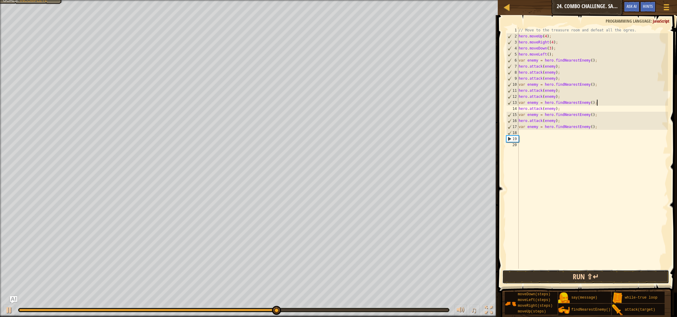
click at [576, 282] on button "Run ⇧↵" at bounding box center [585, 277] width 167 height 14
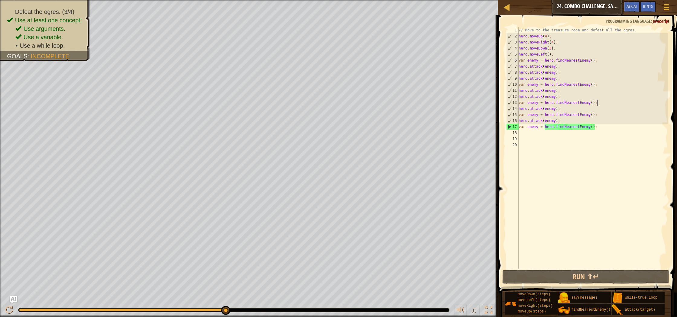
click at [528, 131] on div "// Move to the treasure room and defeat all the ogres. hero . moveUp ( 4 ) ; he…" at bounding box center [592, 154] width 151 height 254
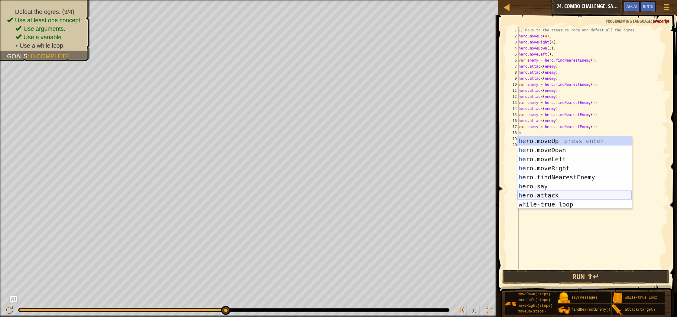
click at [549, 194] on div "h ero.moveUp press enter h ero.moveDown press enter h ero.moveLeft press enter …" at bounding box center [574, 182] width 114 height 91
type textarea "hero.attack(enemy);"
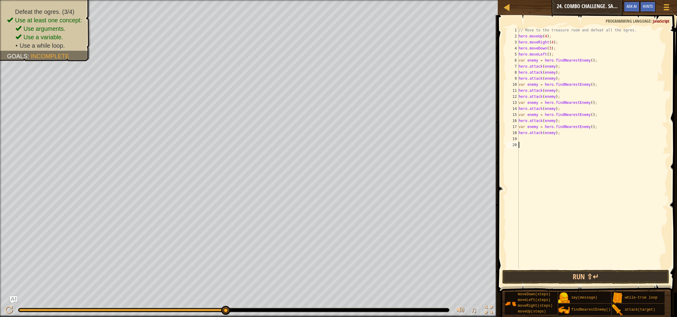
click at [544, 159] on div "// Move to the treasure room and defeat all the ogres. hero . moveUp ( 4 ) ; he…" at bounding box center [592, 154] width 151 height 254
click at [528, 142] on div "// Move to the treasure room and defeat all the ogres. hero . moveUp ( 4 ) ; he…" at bounding box center [592, 154] width 151 height 254
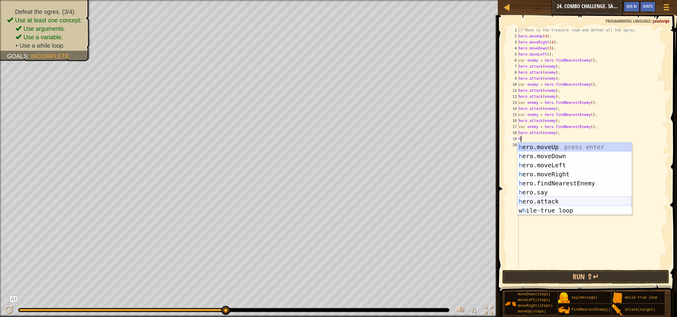
drag, startPoint x: 546, startPoint y: 205, endPoint x: 554, endPoint y: 205, distance: 7.3
click at [547, 206] on div "h ero.moveUp press enter h ero.moveDown press enter h ero.moveLeft press enter …" at bounding box center [574, 188] width 114 height 91
type textarea "hero.attack(enemy);"
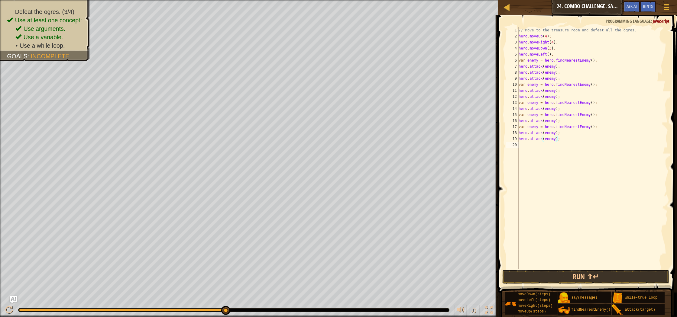
drag, startPoint x: 603, startPoint y: 208, endPoint x: 591, endPoint y: 266, distance: 59.1
click at [603, 209] on div "// Move to the treasure room and defeat all the ogres. hero . moveUp ( 4 ) ; he…" at bounding box center [592, 154] width 151 height 254
click at [590, 278] on button "Run ⇧↵" at bounding box center [585, 277] width 167 height 14
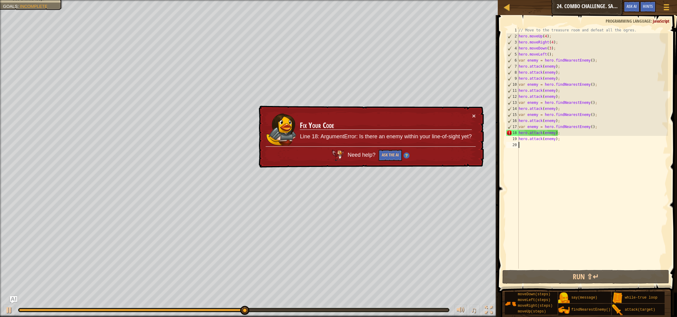
click at [562, 138] on div "// Move to the treasure room and defeat all the ogres. hero . moveUp ( 4 ) ; he…" at bounding box center [592, 154] width 151 height 254
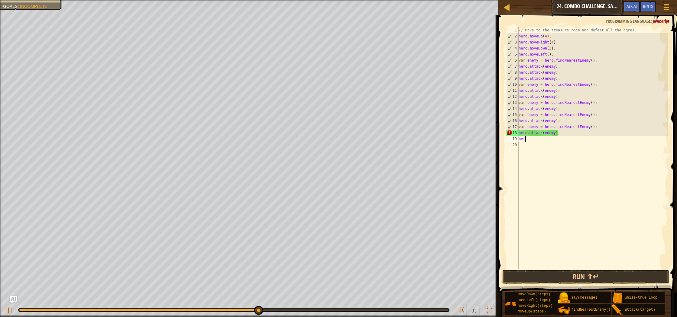
type textarea "h"
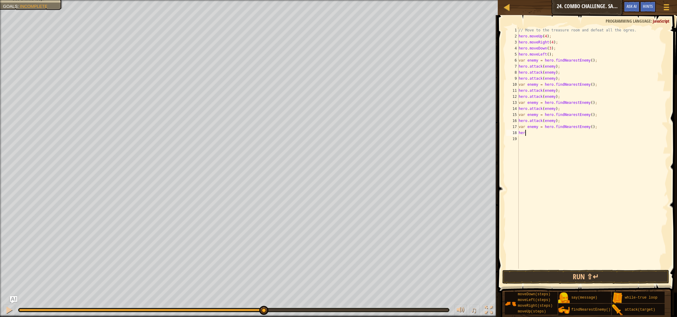
type textarea "h"
click at [563, 119] on div "// Move to the treasure room and defeat all the ogres. hero . moveUp ( 4 ) ; he…" at bounding box center [592, 154] width 151 height 254
type textarea "h"
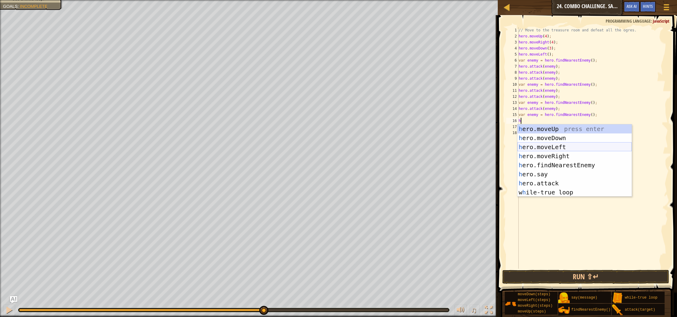
click at [574, 147] on div "h ero.moveUp press enter h ero.moveDown press enter h ero.moveLeft press enter …" at bounding box center [574, 169] width 114 height 91
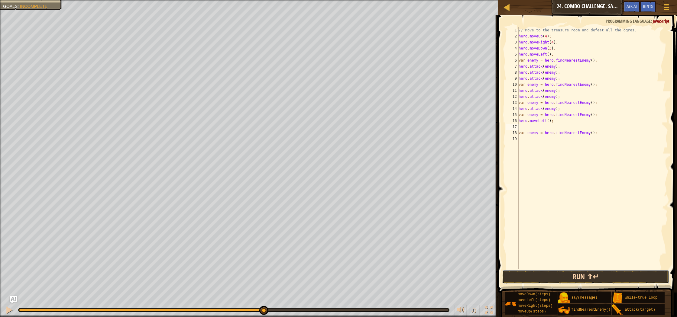
click at [592, 278] on button "Run ⇧↵" at bounding box center [585, 277] width 167 height 14
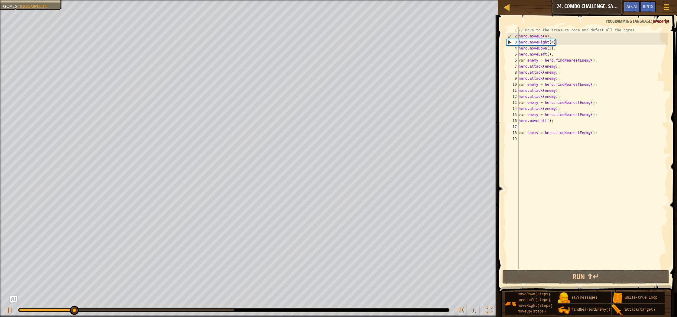
type textarea "hero.moveLeft();"
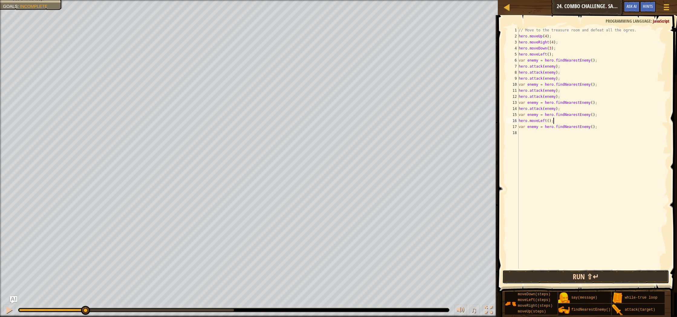
click at [637, 278] on button "Run ⇧↵" at bounding box center [585, 277] width 167 height 14
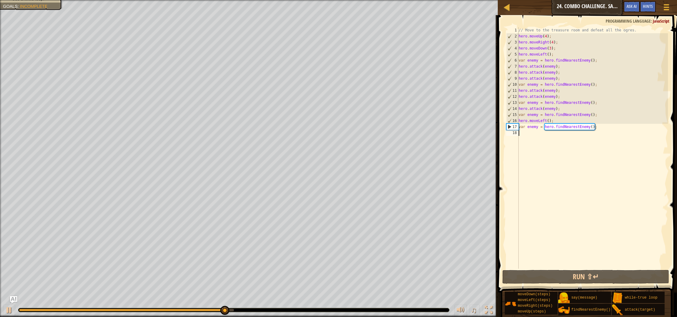
click at [532, 135] on div "// Move to the treasure room and defeat all the ogres. hero . moveUp ( 4 ) ; he…" at bounding box center [592, 154] width 151 height 254
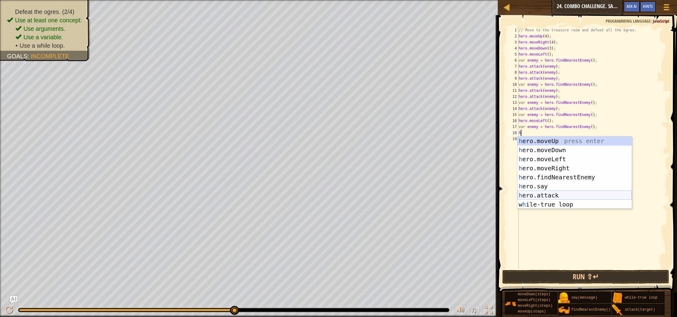
click at [551, 194] on div "h ero.moveUp press enter h ero.moveDown press enter h ero.moveLeft press enter …" at bounding box center [574, 182] width 114 height 91
type textarea "hero.attack(enemy);"
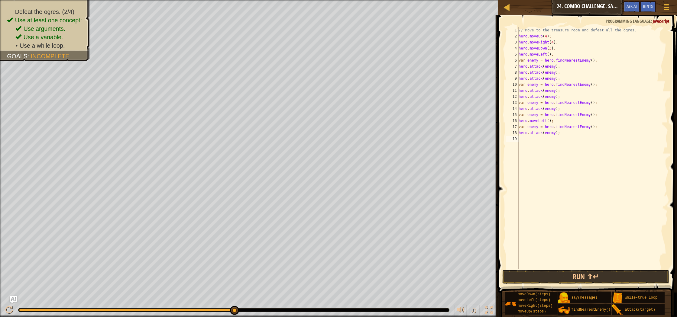
drag, startPoint x: 581, startPoint y: 176, endPoint x: 565, endPoint y: 160, distance: 22.2
click at [578, 172] on div "// Move to the treasure room and defeat all the ogres. hero . moveUp ( 4 ) ; he…" at bounding box center [592, 154] width 151 height 254
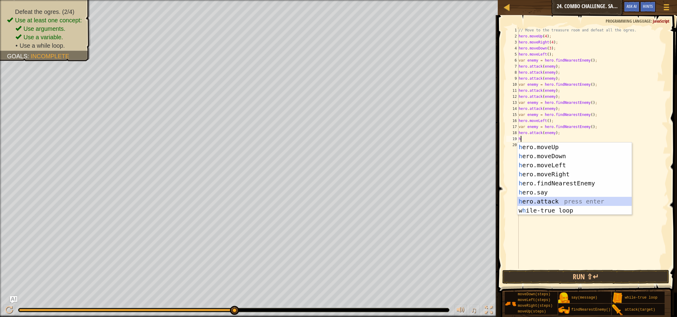
click at [570, 202] on div "h ero.moveUp press enter h ero.moveDown press enter h ero.moveLeft press enter …" at bounding box center [574, 188] width 114 height 91
type textarea "hero.attack(enemy);"
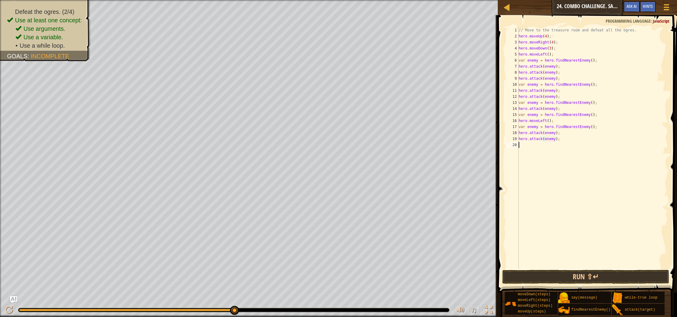
click at [609, 185] on div "// Move to the treasure room and defeat all the ogres. hero . moveUp ( 4 ) ; he…" at bounding box center [592, 154] width 151 height 254
click at [605, 275] on button "Run ⇧↵" at bounding box center [585, 277] width 167 height 14
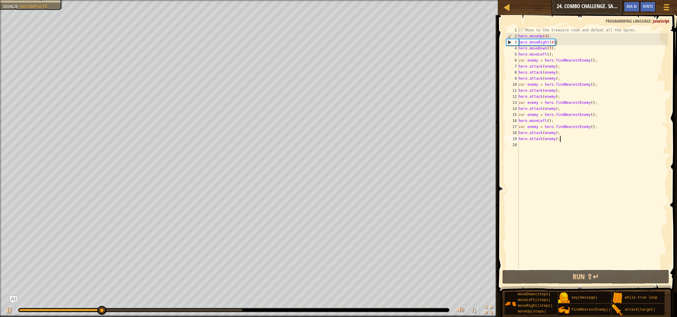
click at [567, 141] on div "// Move to the treasure room and defeat all the ogres. hero . moveUp ( 4 ) ; he…" at bounding box center [592, 154] width 151 height 254
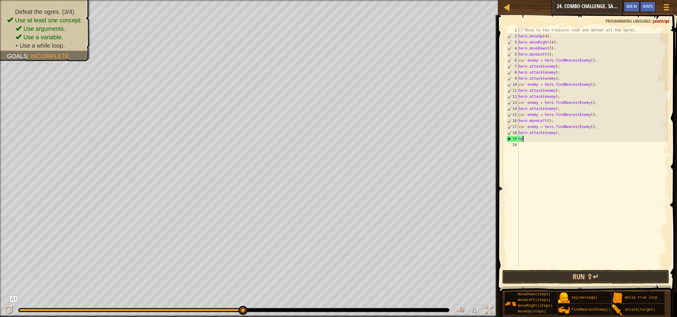
type textarea "h"
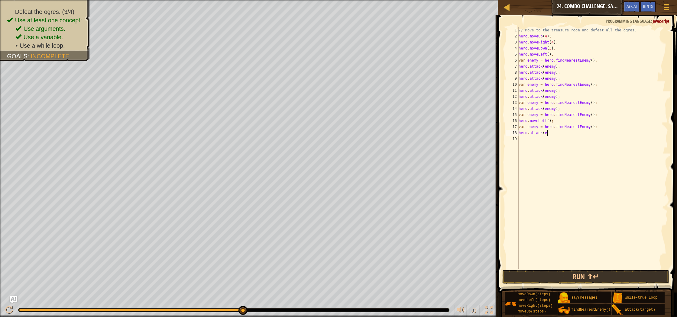
type textarea "hero.attack"
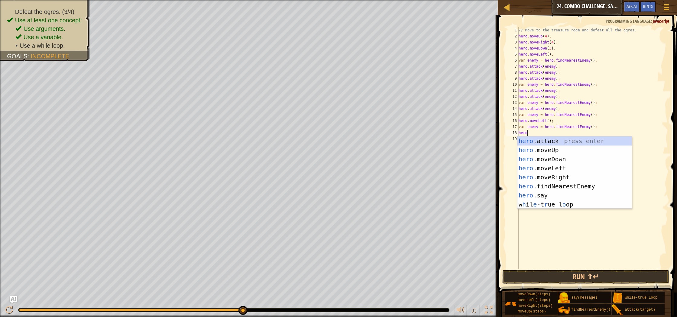
type textarea "h"
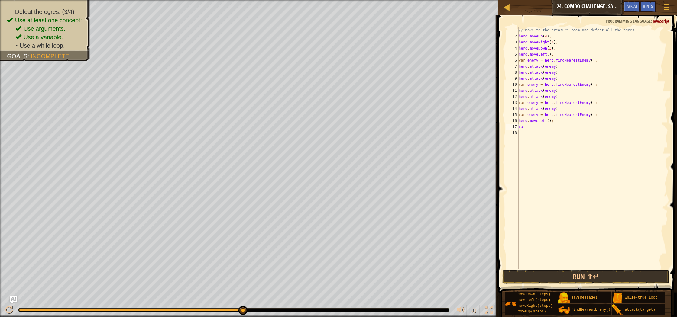
type textarea "v"
type textarea "h"
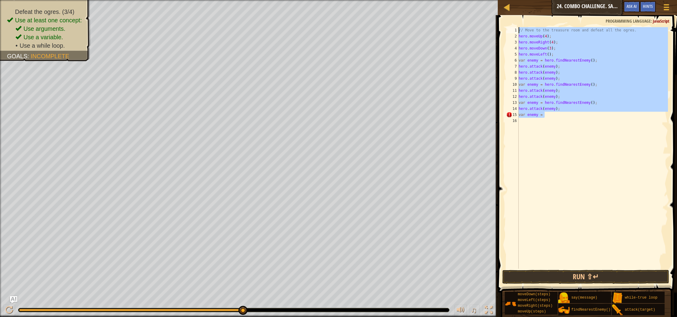
drag, startPoint x: 554, startPoint y: 118, endPoint x: 519, endPoint y: 31, distance: 93.4
click at [519, 31] on div "// Move to the treasure room and defeat all the ogres. hero . moveUp ( 4 ) ; he…" at bounding box center [592, 154] width 151 height 254
type textarea "// Move to the treasure room and defeat all the ogres. hero.moveUp(4);"
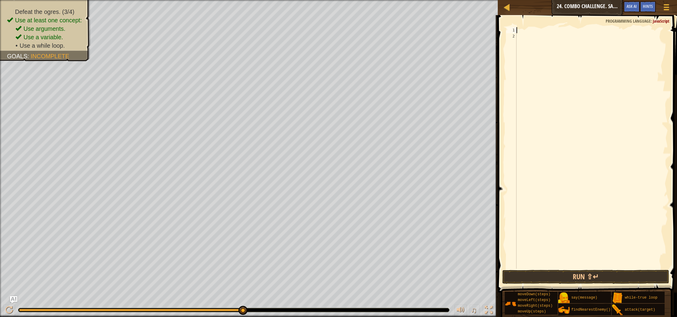
type textarea "h"
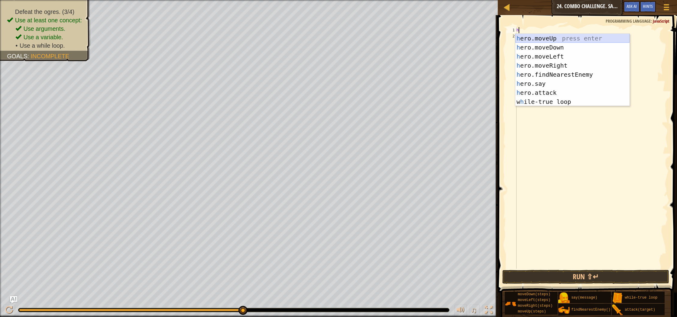
click at [554, 40] on div "h ero.moveUp press enter h ero.moveDown press enter h ero.moveLeft press enter …" at bounding box center [572, 79] width 114 height 91
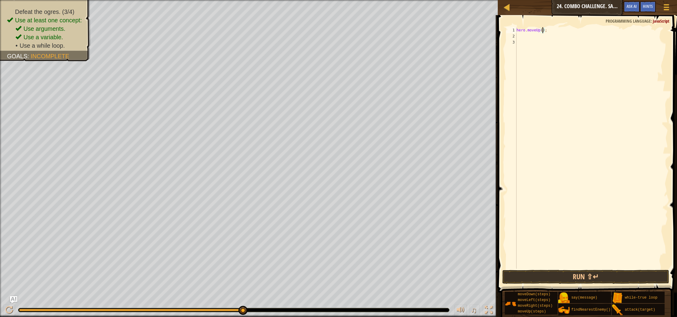
click at [544, 29] on div "hero . moveUp ( ) ;" at bounding box center [591, 154] width 153 height 254
type textarea "hero.moveUp(4);"
click at [546, 39] on div "hero . moveUp ( 4 ) ;" at bounding box center [591, 154] width 153 height 254
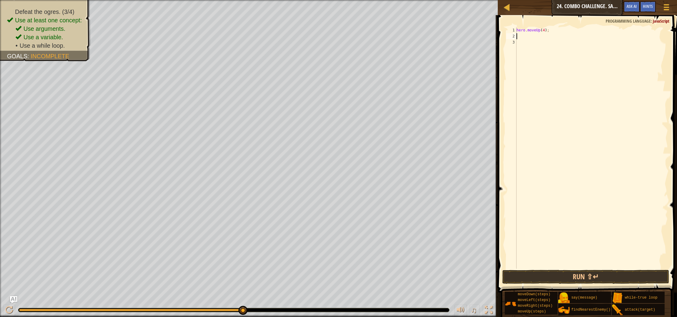
type textarea "h"
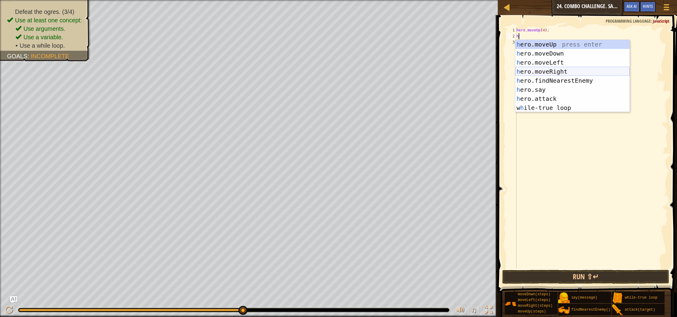
click at [562, 74] on div "h ero.moveUp press enter h ero.moveDown press enter h ero.moveLeft press enter …" at bounding box center [572, 85] width 114 height 91
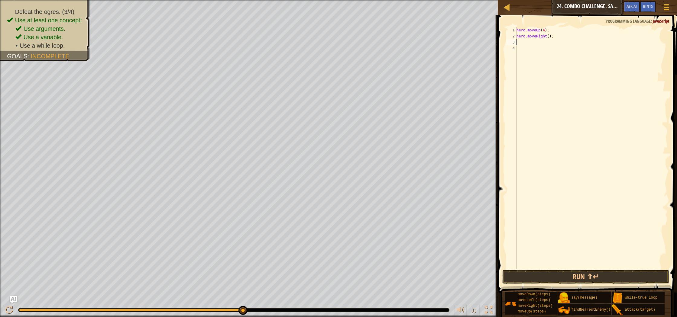
click at [550, 37] on div "hero . moveUp ( 4 ) ; hero . moveRight ( ) ;" at bounding box center [591, 154] width 153 height 254
type textarea "hero.moveRight(4);"
click at [520, 42] on div "hero . moveUp ( 4 ) ; hero . moveRight ( 4 ) ;" at bounding box center [591, 154] width 153 height 254
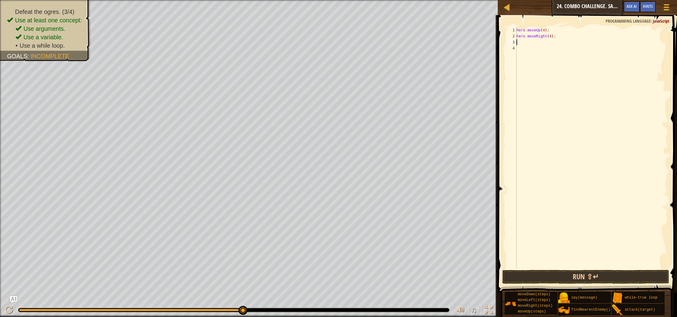
type textarea "h"
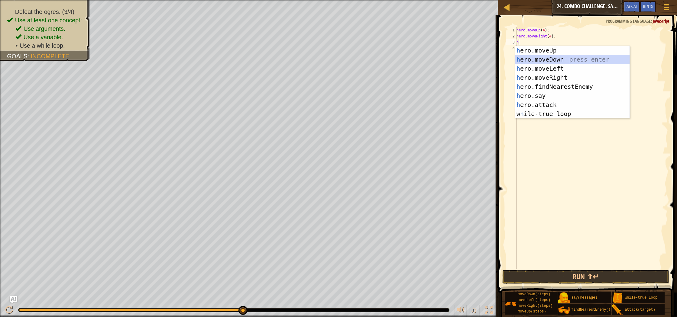
click at [564, 61] on div "h ero.moveUp press enter h ero.moveDown press enter h ero.moveLeft press enter …" at bounding box center [572, 91] width 114 height 91
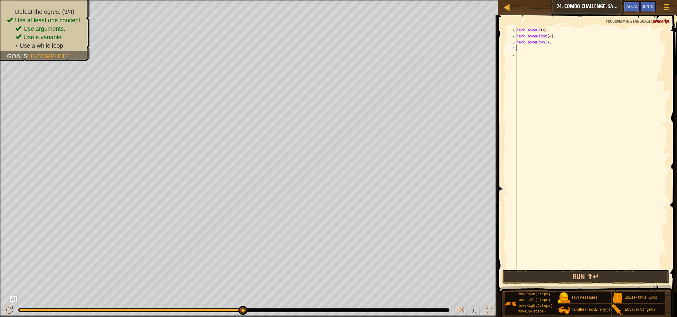
type textarea "3"
click at [547, 43] on div "hero . moveUp ( 4 ) ; hero . moveRight ( 4 ) ; hero . moveDown ( ) ;" at bounding box center [591, 154] width 153 height 254
type textarea "hero.moveDown(3);"
click at [530, 49] on div "hero . moveUp ( 4 ) ; hero . moveRight ( 4 ) ; hero . moveDown ( 3 ) ;" at bounding box center [591, 154] width 153 height 254
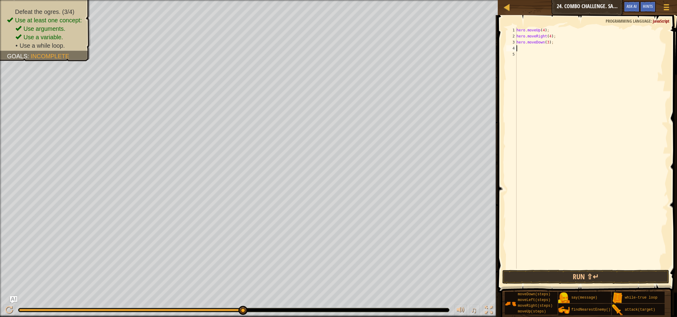
scroll to position [3, 0]
type textarea "h"
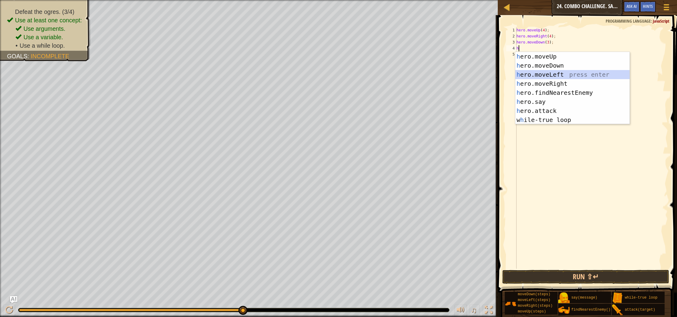
click at [563, 76] on div "h ero.moveUp press enter h ero.moveDown press enter h ero.moveLeft press enter …" at bounding box center [572, 97] width 114 height 91
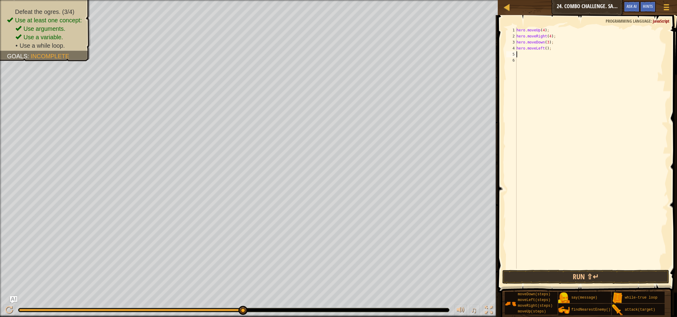
type textarea "h"
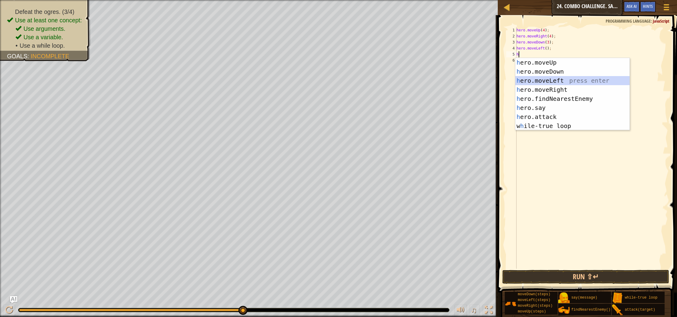
click at [559, 82] on div "h ero.moveUp press enter h ero.moveDown press enter h ero.moveLeft press enter …" at bounding box center [572, 103] width 114 height 91
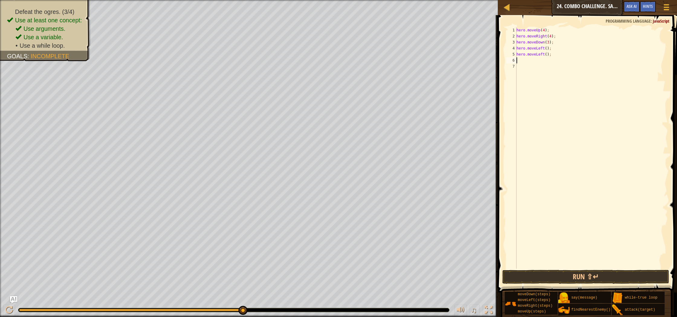
type textarea "h"
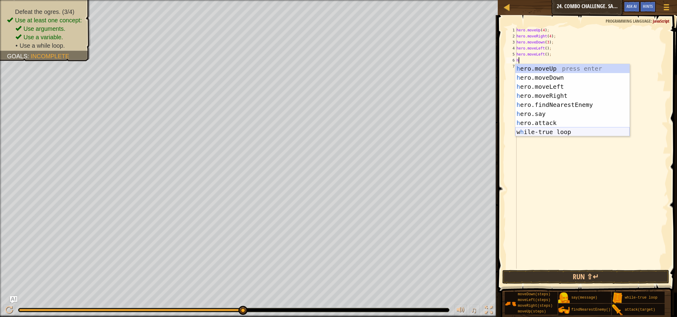
click at [566, 134] on div "h ero.moveUp press enter h ero.moveDown press enter h ero.moveLeft press enter …" at bounding box center [572, 109] width 114 height 91
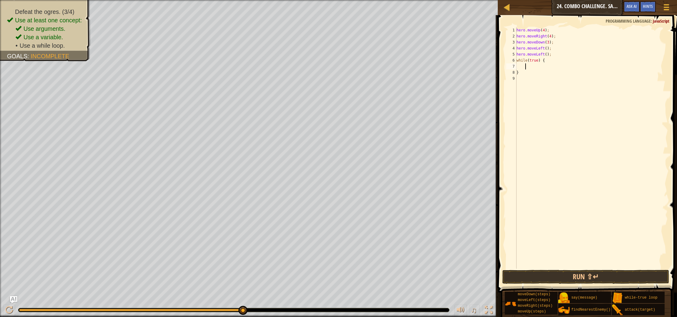
type textarea "h"
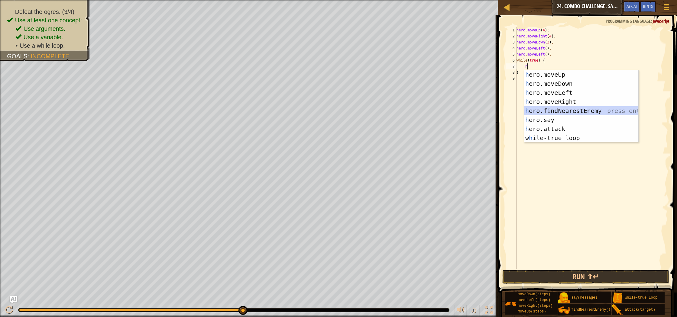
click at [583, 113] on div "h ero.moveUp press enter h ero.moveDown press enter h ero.moveLeft press enter …" at bounding box center [581, 115] width 114 height 91
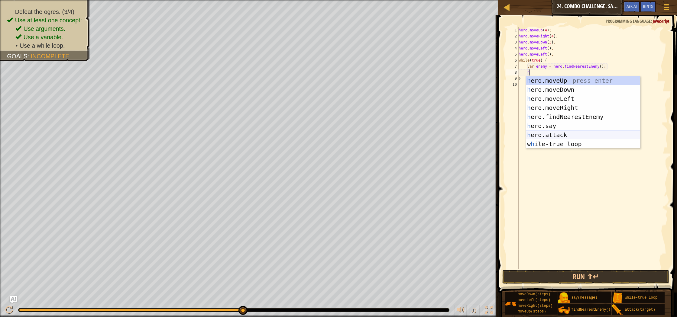
click at [580, 137] on div "h ero.moveUp press enter h ero.moveDown press enter h ero.moveLeft press enter …" at bounding box center [583, 121] width 114 height 91
type textarea "hero.attack(enemy);"
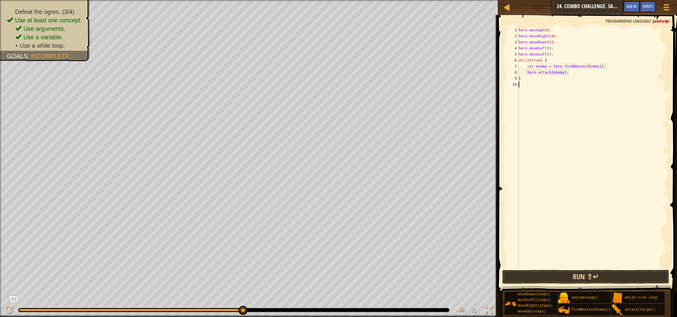
drag, startPoint x: 572, startPoint y: 120, endPoint x: 560, endPoint y: 98, distance: 24.2
click at [572, 118] on div "hero . moveUp ( 4 ) ; hero . moveRight ( 4 ) ; hero . moveDown ( 3 ) ; hero . m…" at bounding box center [592, 154] width 151 height 254
click at [539, 80] on div "hero . moveUp ( 4 ) ; hero . moveRight ( 4 ) ; hero . moveDown ( 3 ) ; hero . m…" at bounding box center [592, 154] width 151 height 254
type textarea "}"
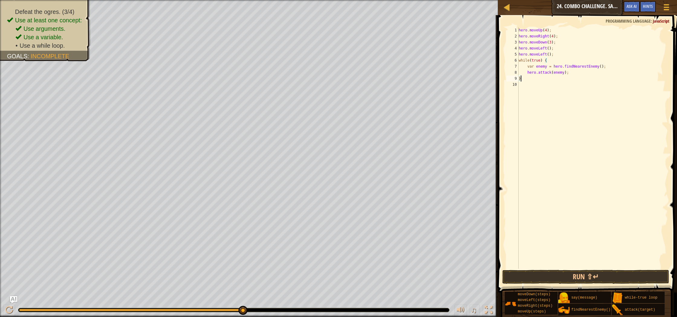
click at [539, 80] on div "hero . moveUp ( 4 ) ; hero . moveRight ( 4 ) ; hero . moveDown ( 3 ) ; hero . m…" at bounding box center [592, 154] width 151 height 254
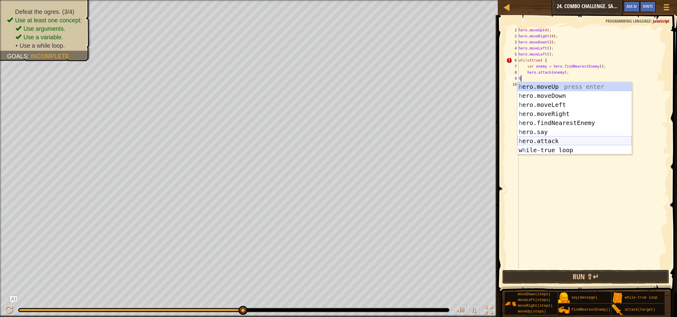
click at [555, 140] on div "h ero.moveUp press enter h ero.moveDown press enter h ero.moveLeft press enter …" at bounding box center [574, 127] width 114 height 91
type textarea "hero.attack(enemy);"
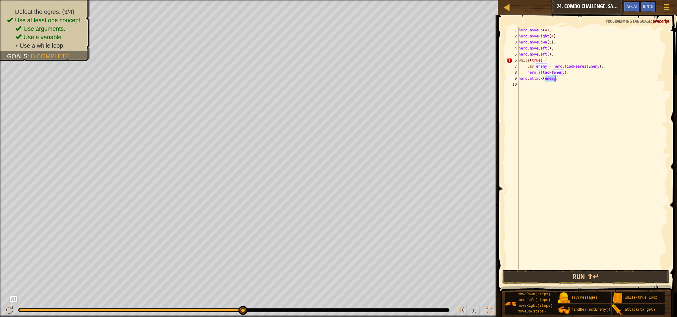
click at [522, 84] on div "hero . moveUp ( 4 ) ; hero . moveRight ( 4 ) ; hero . moveDown ( 3 ) ; hero . m…" at bounding box center [592, 154] width 151 height 254
type textarea "}"
click at [557, 127] on div "hero . moveUp ( 4 ) ; hero . moveRight ( 4 ) ; hero . moveDown ( 3 ) ; hero . m…" at bounding box center [592, 154] width 151 height 254
click at [571, 196] on div "hero . moveUp ( 4 ) ; hero . moveRight ( 4 ) ; hero . moveDown ( 3 ) ; hero . m…" at bounding box center [592, 154] width 151 height 254
click at [589, 278] on button "Run ⇧↵" at bounding box center [585, 277] width 167 height 14
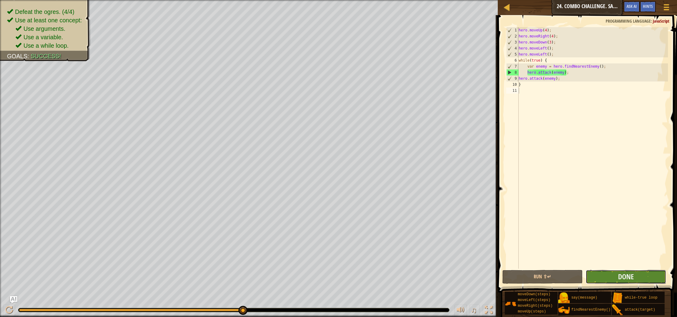
click at [647, 273] on button "Done" at bounding box center [626, 277] width 80 height 14
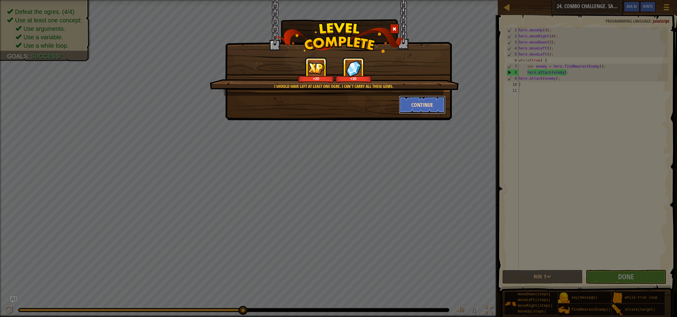
click at [431, 113] on button "Continue" at bounding box center [422, 105] width 47 height 18
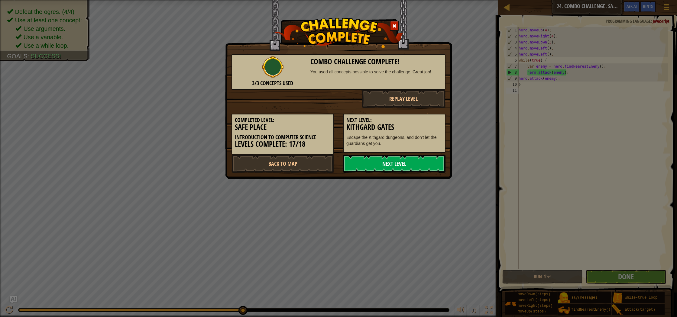
click at [420, 164] on link "Next Level" at bounding box center [394, 164] width 102 height 18
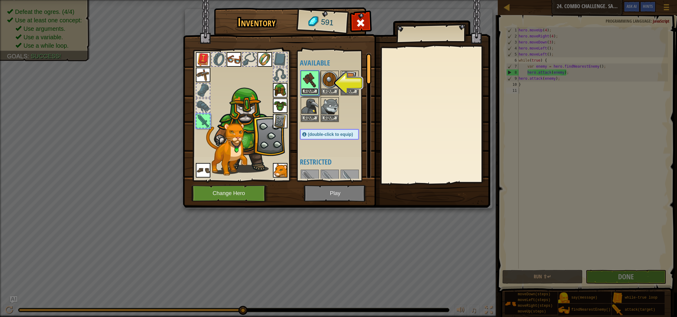
click at [311, 92] on button "Equip" at bounding box center [309, 91] width 17 height 6
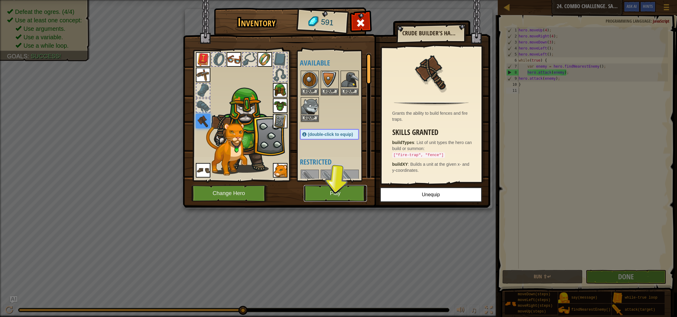
click at [337, 200] on button "Play" at bounding box center [335, 193] width 63 height 17
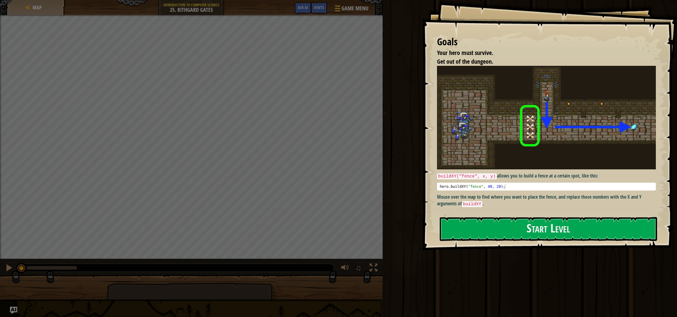
type textarea "hero.buildXY("fence", 40, 20);"
drag, startPoint x: 501, startPoint y: 188, endPoint x: 513, endPoint y: 213, distance: 27.2
click at [507, 197] on div "buildXY("fence", x, y) allows you to build a fence at a certain spot, like this…" at bounding box center [546, 137] width 219 height 142
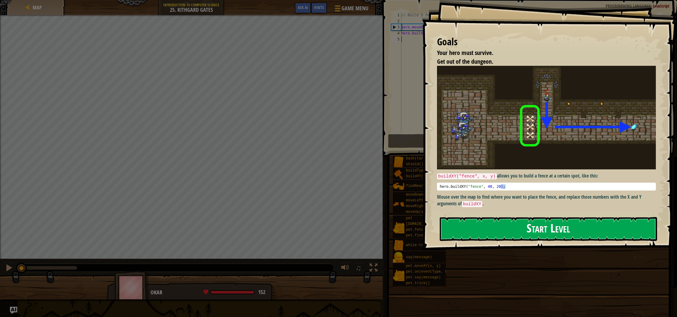
click at [480, 231] on button "Start Level" at bounding box center [548, 229] width 217 height 24
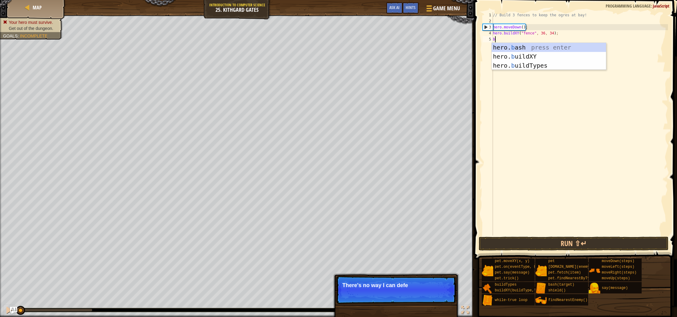
scroll to position [3, 0]
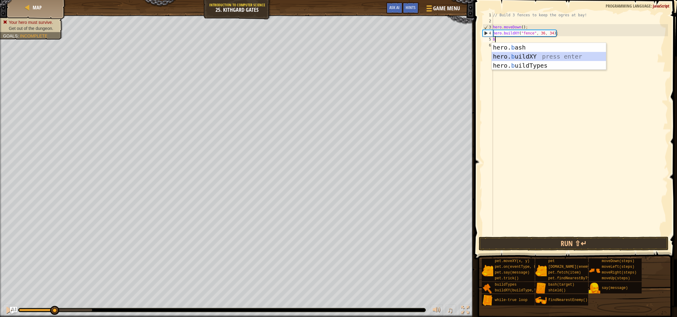
click at [531, 55] on div "hero. b ash press enter hero. b uildXY press enter hero. b uildTypes press enter" at bounding box center [549, 65] width 114 height 45
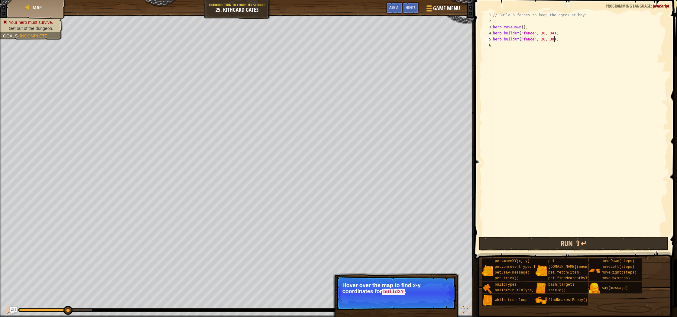
click at [554, 40] on div "// Build 3 fences to keep the ogres at bay! hero . moveDown ( ) ; hero . buildX…" at bounding box center [580, 130] width 176 height 236
type textarea "hero.buildXY("fence", 36, 31);"
click at [513, 41] on div "// Build 3 fences to keep the ogres at bay! hero . moveDown ( ) ; hero . buildX…" at bounding box center [580, 130] width 176 height 236
click at [511, 43] on div "// Build 3 fences to keep the ogres at bay! hero . moveDown ( ) ; hero . buildX…" at bounding box center [580, 130] width 176 height 236
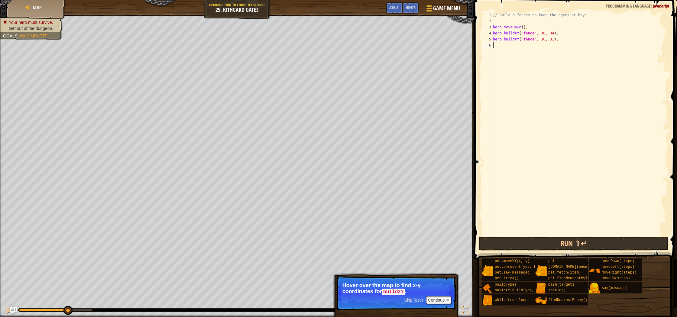
scroll to position [3, 0]
type textarea "h"
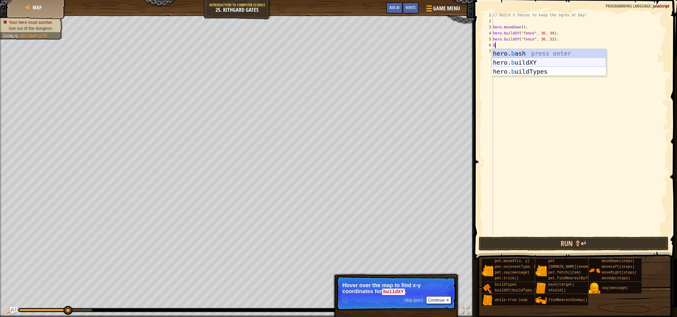
click at [525, 60] on div "hero. b ash press enter hero. b uildXY press enter hero. b uildTypes press enter" at bounding box center [549, 71] width 114 height 45
type textarea "hero.buildXY("fence", 36, 30);"
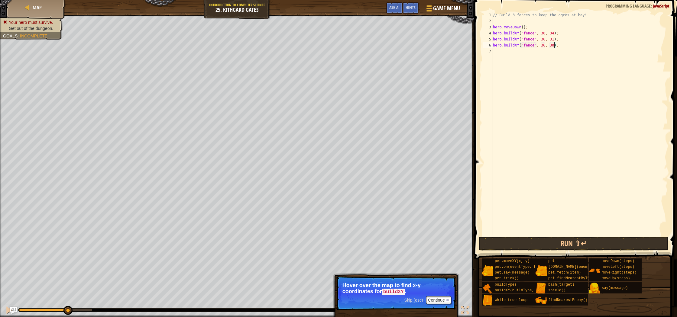
drag, startPoint x: 554, startPoint y: 45, endPoint x: 557, endPoint y: 54, distance: 9.4
click at [555, 46] on div "// Build 3 fences to keep the ogres at bay! hero . moveDown ( ) ; hero . buildX…" at bounding box center [580, 130] width 176 height 236
drag, startPoint x: 564, startPoint y: 58, endPoint x: 555, endPoint y: 48, distance: 13.0
click at [564, 58] on div "// Build 3 fences to keep the ogres at bay! hero . moveDown ( ) ; hero . buildX…" at bounding box center [580, 130] width 176 height 236
drag, startPoint x: 554, startPoint y: 45, endPoint x: 559, endPoint y: 62, distance: 17.6
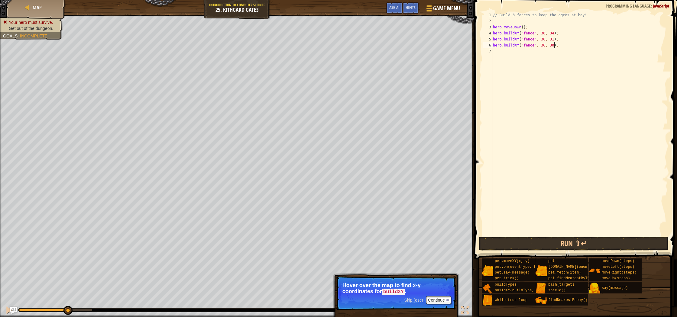
click at [554, 45] on div "// Build 3 fences to keep the ogres at bay! hero . moveDown ( ) ; hero . buildX…" at bounding box center [580, 130] width 176 height 236
type textarea "hero.buildXY("fence", 36, 26);"
click at [572, 104] on div "// Build 3 fences to keep the ogres at bay! hero . moveDown ( ) ; hero . buildX…" at bounding box center [580, 130] width 176 height 236
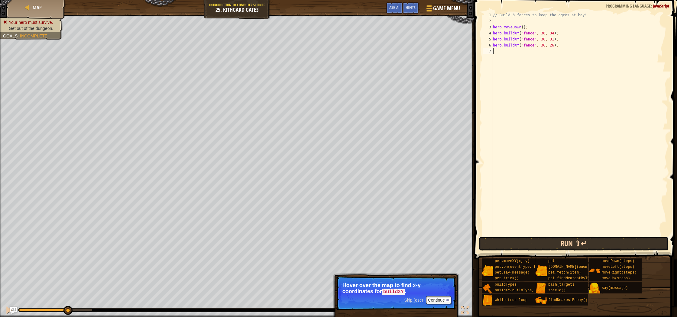
click at [563, 244] on button "Run ⇧↵" at bounding box center [574, 244] width 190 height 14
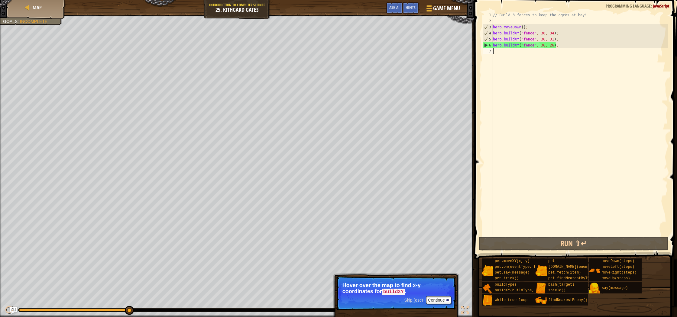
type textarea "h"
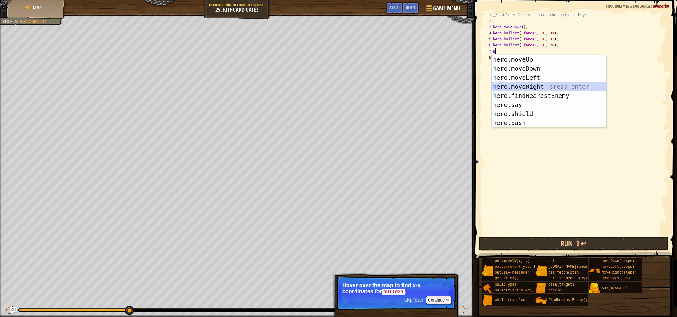
click at [538, 89] on div "h ero.moveUp press enter h ero.moveDown press enter h ero.moveLeft press enter …" at bounding box center [549, 100] width 114 height 91
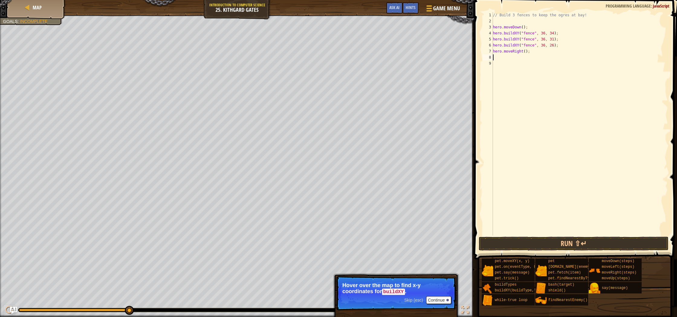
click at [524, 52] on div "// Build 3 fences to keep the ogres at bay! hero . moveDown ( ) ; hero . buildX…" at bounding box center [580, 130] width 176 height 236
type textarea "hero.moveRight(25);"
click at [583, 243] on button "Run ⇧↵" at bounding box center [574, 244] width 190 height 14
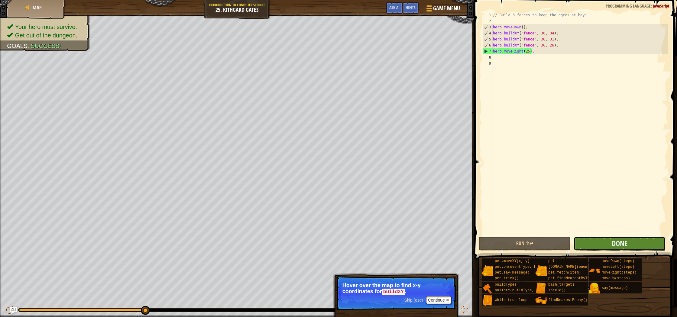
click at [604, 243] on button "Done" at bounding box center [619, 244] width 92 height 14
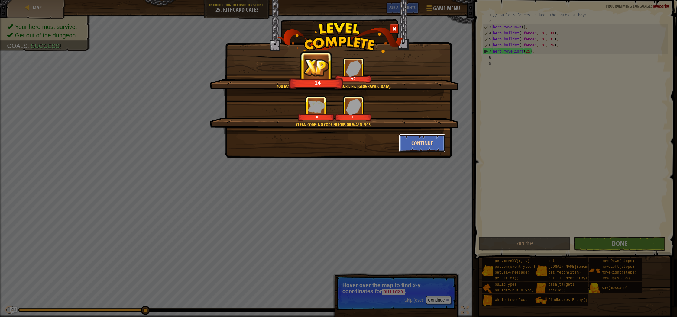
click at [411, 147] on button "Continue" at bounding box center [422, 143] width 47 height 18
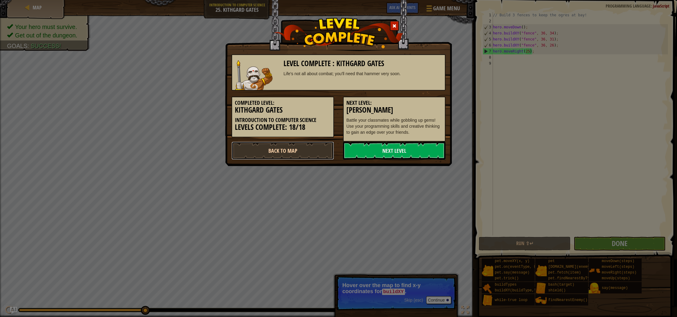
click at [280, 155] on link "Back to Map" at bounding box center [282, 151] width 102 height 18
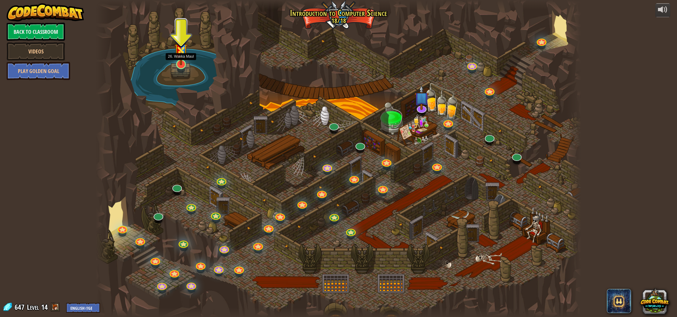
click at [179, 63] on img at bounding box center [180, 47] width 13 height 35
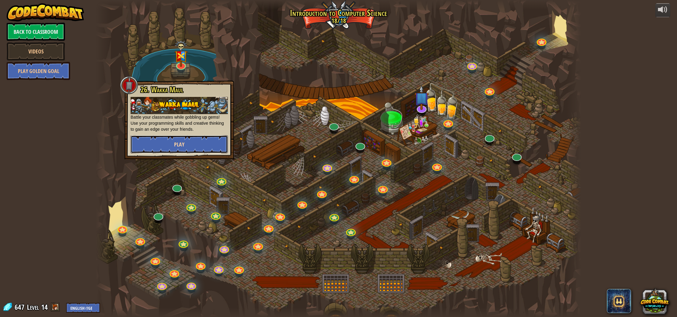
click at [188, 146] on button "Play" at bounding box center [179, 144] width 97 height 18
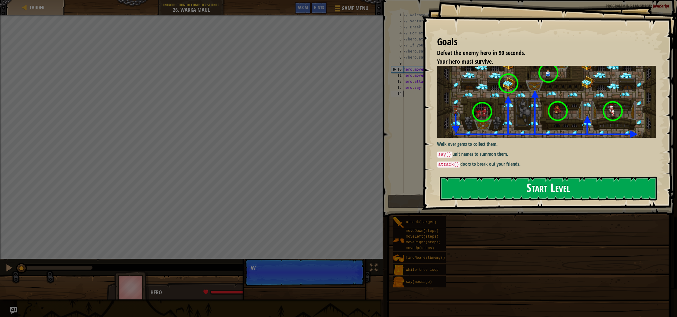
click at [544, 193] on button "Start Level" at bounding box center [548, 189] width 217 height 24
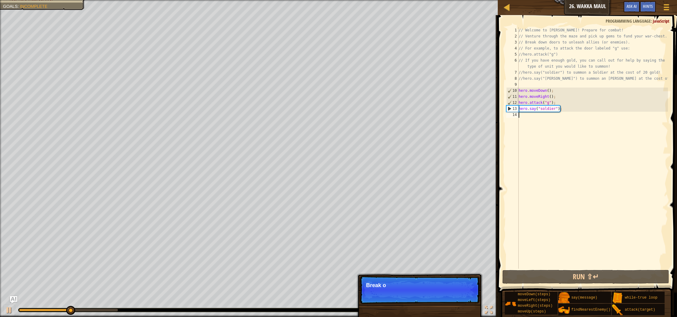
click at [533, 119] on div "// Welcome to [PERSON_NAME]! Prepare for combat! // Venture through the maze an…" at bounding box center [592, 154] width 150 height 254
type textarea "h"
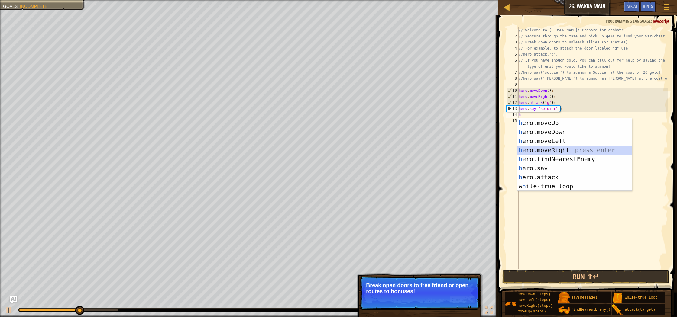
click at [571, 147] on div "h ero.moveUp press enter h ero.moveDown press enter h ero.moveLeft press enter …" at bounding box center [574, 163] width 114 height 91
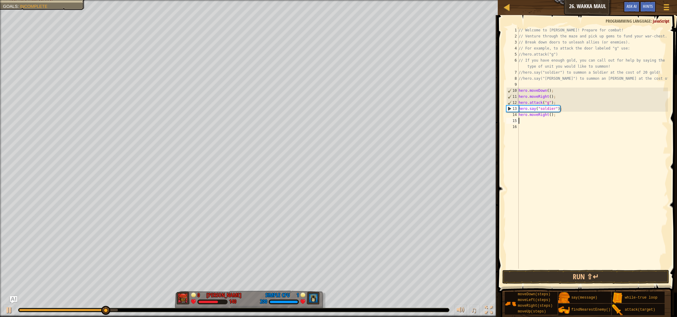
type textarea "h"
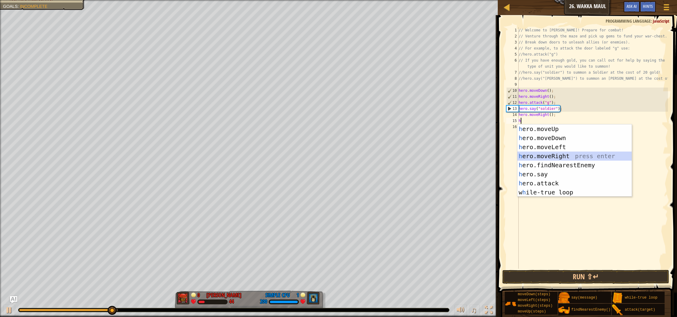
click at [550, 155] on div "h ero.moveUp press enter h ero.moveDown press enter h ero.moveLeft press enter …" at bounding box center [574, 169] width 114 height 91
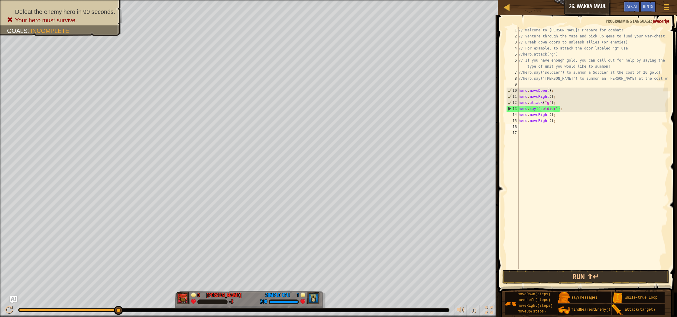
type textarea "h"
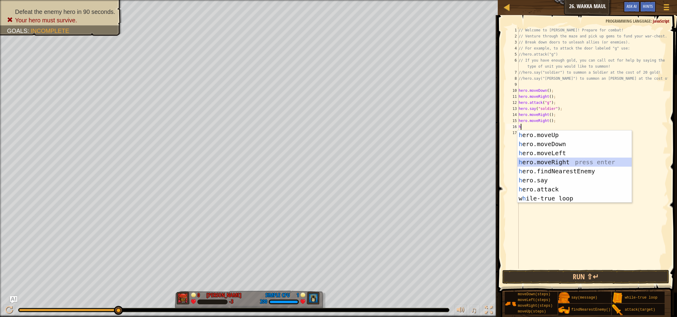
click at [568, 163] on div "h ero.moveUp press enter h ero.moveDown press enter h ero.moveLeft press enter …" at bounding box center [574, 176] width 114 height 91
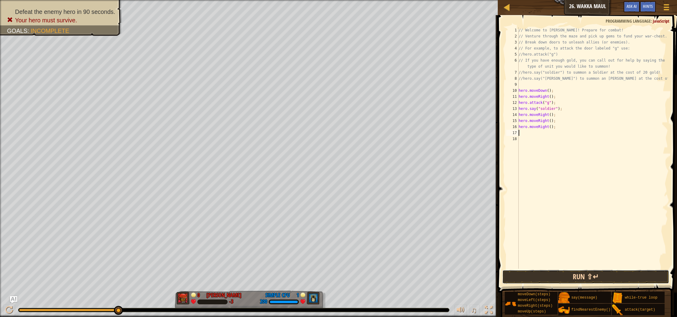
click at [580, 279] on button "Run ⇧↵" at bounding box center [585, 277] width 167 height 14
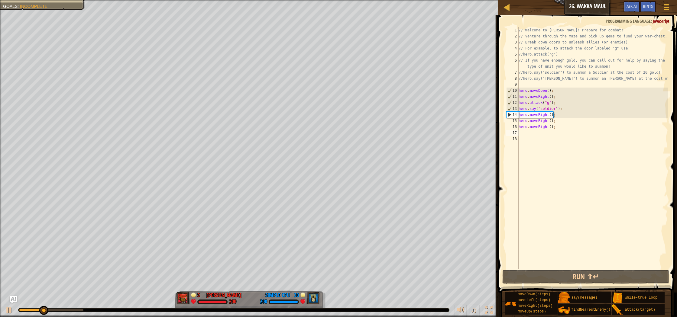
type textarea "h"
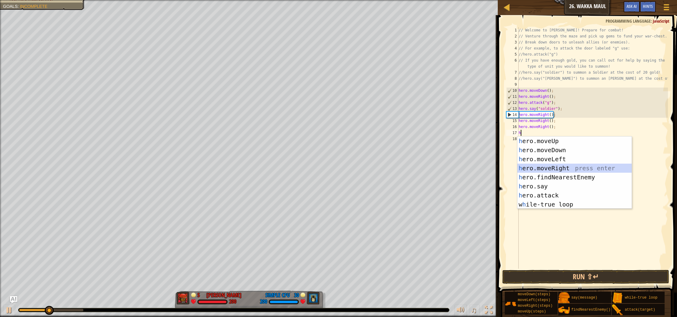
click at [568, 168] on div "h ero.moveUp press enter h ero.moveDown press enter h ero.moveLeft press enter …" at bounding box center [574, 182] width 114 height 91
type textarea "h"
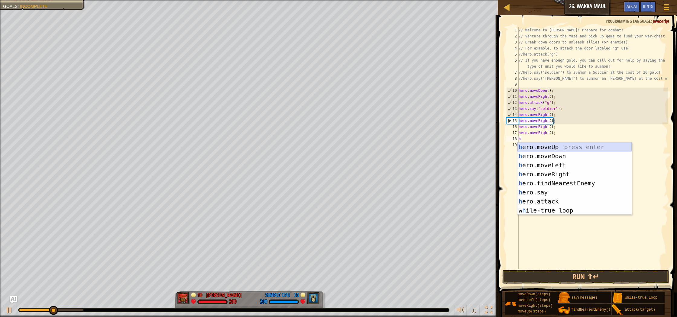
click at [564, 150] on div "h ero.moveUp press enter h ero.moveDown press enter h ero.moveLeft press enter …" at bounding box center [574, 188] width 114 height 91
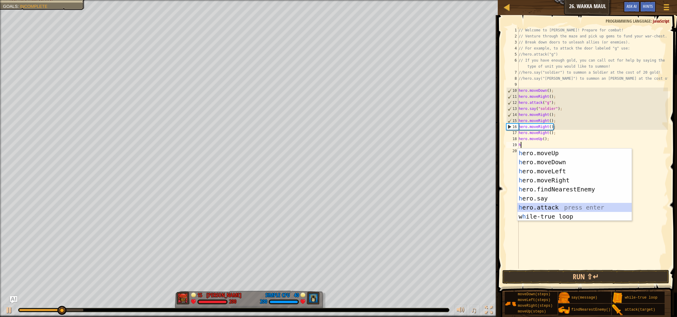
click at [561, 209] on div "h ero.moveUp press enter h ero.moveDown press enter h ero.moveLeft press enter …" at bounding box center [574, 194] width 114 height 91
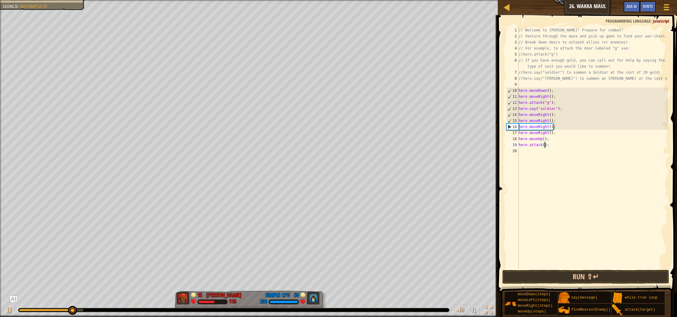
scroll to position [3, 2]
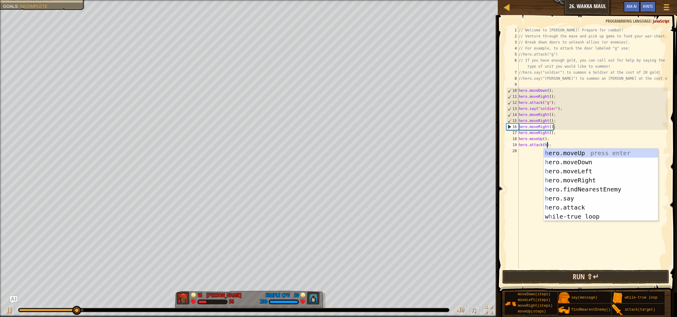
type textarea "hero.attack(h);"
click at [577, 274] on button "Run ⇧↵" at bounding box center [585, 277] width 167 height 14
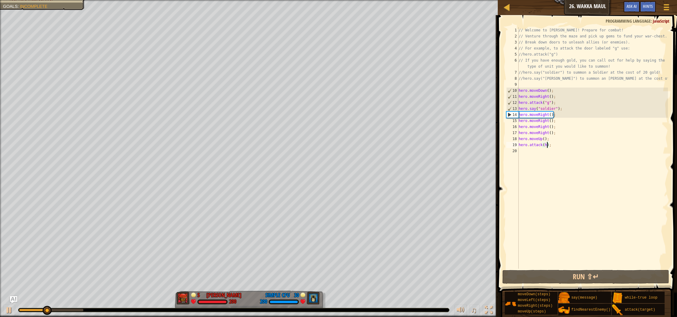
click at [526, 154] on div "// Welcome to [PERSON_NAME]! Prepare for combat! // Venture through the maze an…" at bounding box center [592, 154] width 150 height 254
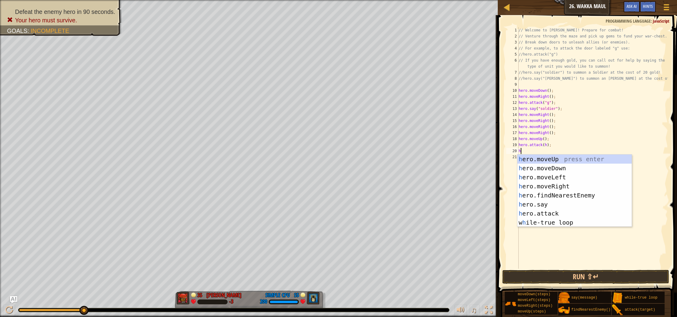
click at [550, 139] on div "// Welcome to [PERSON_NAME]! Prepare for combat! // Venture through the maze an…" at bounding box center [592, 154] width 150 height 254
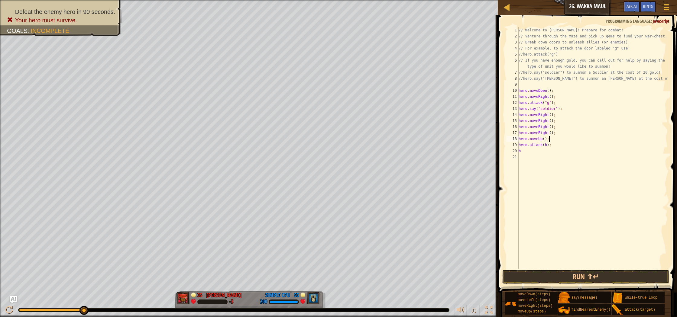
click at [559, 115] on div "// Welcome to [PERSON_NAME]! Prepare for combat! // Venture through the maze an…" at bounding box center [592, 154] width 150 height 254
type textarea "hero.moveRight();"
click at [566, 108] on div "// Welcome to [PERSON_NAME]! Prepare for combat! // Venture through the maze an…" at bounding box center [592, 154] width 150 height 254
type textarea "hero.say("soldier");"
click at [547, 129] on div "// Welcome to [PERSON_NAME]! Prepare for combat! // Venture through the maze an…" at bounding box center [592, 154] width 150 height 254
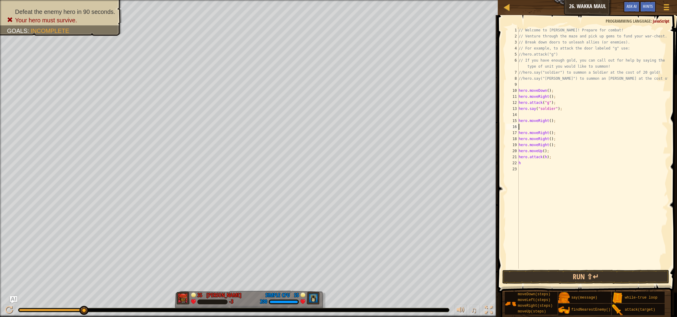
type textarea "hero.moveRight();"
click at [525, 115] on div "// Welcome to [PERSON_NAME]! Prepare for combat! // Venture through the maze an…" at bounding box center [592, 154] width 150 height 254
type textarea "a"
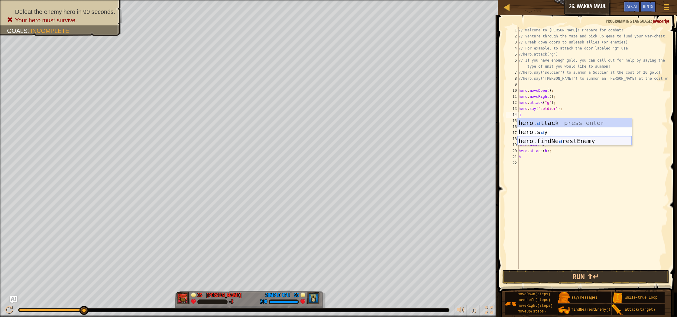
click at [563, 142] on div "hero. a ttack press enter hero.s a y press enter hero.findNe a restEnemy press …" at bounding box center [574, 140] width 114 height 45
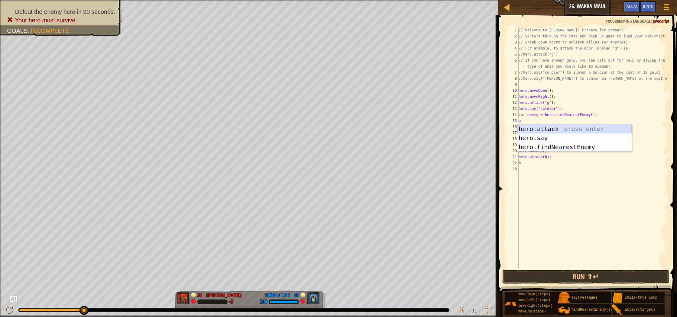
click at [566, 129] on div "hero. a ttack press enter hero.s a y press enter hero.findNe a restEnemy press …" at bounding box center [574, 146] width 114 height 45
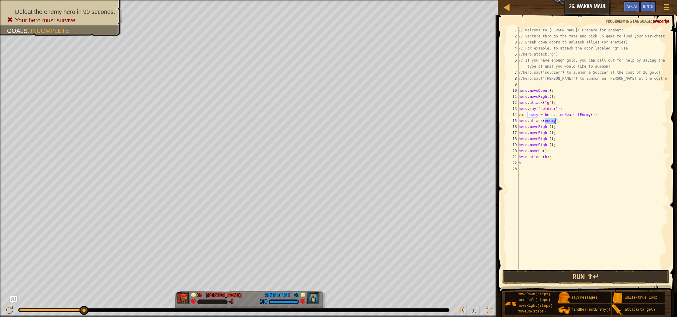
click at [601, 134] on div "// Welcome to [PERSON_NAME]! Prepare for combat! // Venture through the maze an…" at bounding box center [592, 154] width 150 height 254
click at [573, 121] on div "// Welcome to [PERSON_NAME]! Prepare for combat! // Venture through the maze an…" at bounding box center [592, 154] width 150 height 254
type textarea "hero.attack(enemy);"
type textarea "h"
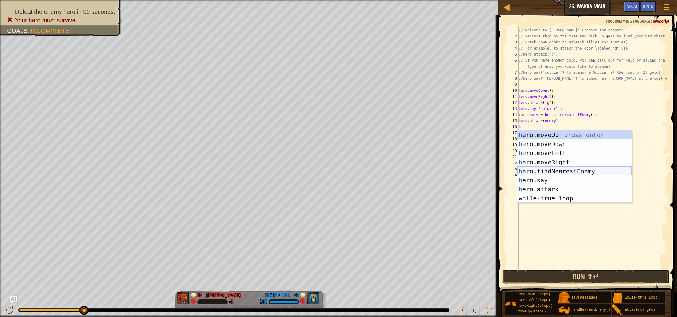
click at [569, 170] on div "h ero.moveUp press enter h ero.moveDown press enter h ero.moveLeft press enter …" at bounding box center [574, 176] width 114 height 91
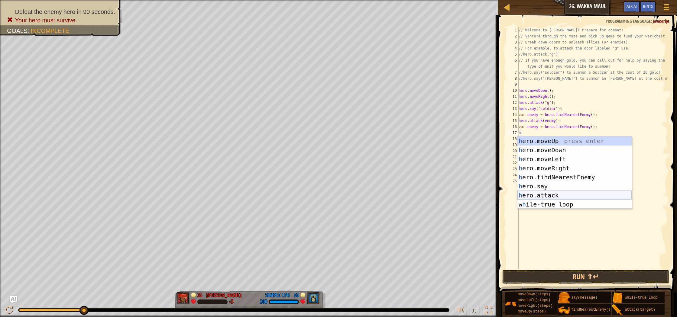
click at [549, 194] on div "h ero.moveUp press enter h ero.moveDown press enter h ero.moveLeft press enter …" at bounding box center [574, 182] width 114 height 91
type textarea "hero.attack(enemy);"
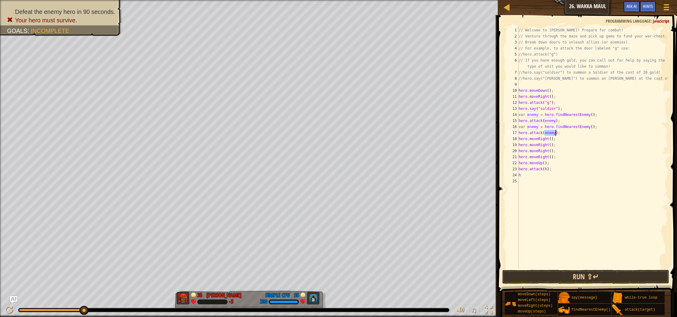
click at [621, 201] on div "// Welcome to [PERSON_NAME]! Prepare for combat! // Venture through the maze an…" at bounding box center [592, 154] width 150 height 254
click at [599, 275] on button "Run ⇧↵" at bounding box center [585, 277] width 167 height 14
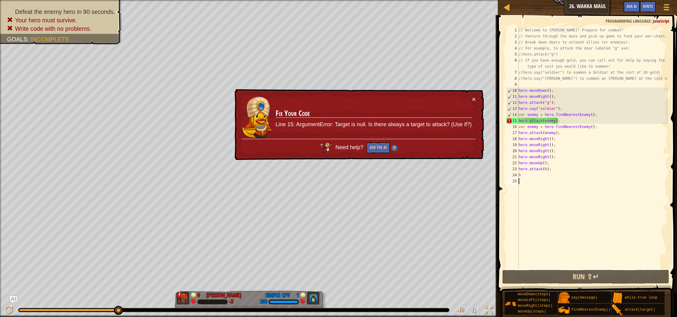
click at [586, 121] on div "// Welcome to [PERSON_NAME]! Prepare for combat! // Venture through the maze an…" at bounding box center [592, 154] width 150 height 254
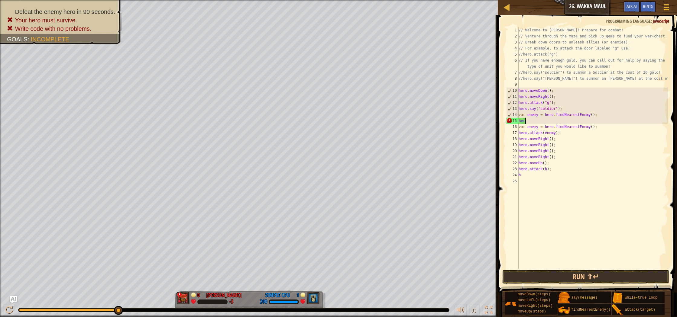
type textarea "h"
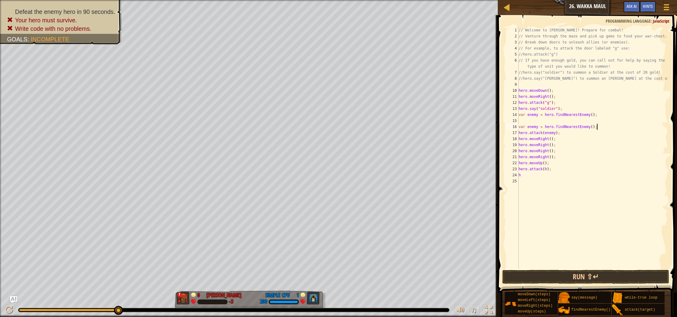
click at [599, 128] on div "// Welcome to [PERSON_NAME]! Prepare for combat! // Venture through the maze an…" at bounding box center [592, 154] width 150 height 254
type textarea "v"
click at [601, 115] on div "// Welcome to [PERSON_NAME]! Prepare for combat! // Venture through the maze an…" at bounding box center [592, 154] width 150 height 254
type textarea "var enemy = hero.findNearest"
click at [554, 122] on div "// Welcome to [PERSON_NAME]! Prepare for combat! // Venture through the maze an…" at bounding box center [592, 154] width 150 height 254
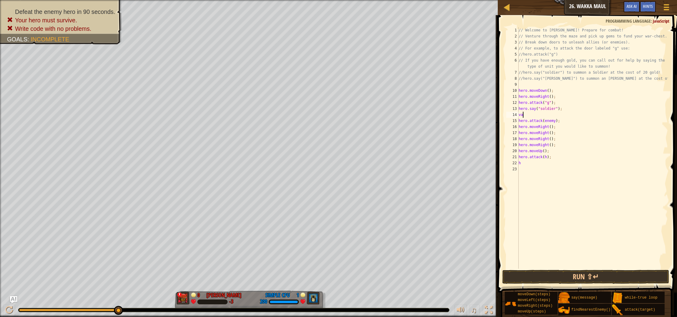
type textarea "v"
click at [564, 116] on div "// Welcome to [PERSON_NAME]! Prepare for combat! // Venture through the maze an…" at bounding box center [592, 154] width 150 height 254
type textarea "h"
click at [556, 152] on div "// Welcome to [PERSON_NAME]! Prepare for combat! // Venture through the maze an…" at bounding box center [592, 154] width 150 height 254
type textarea "h"
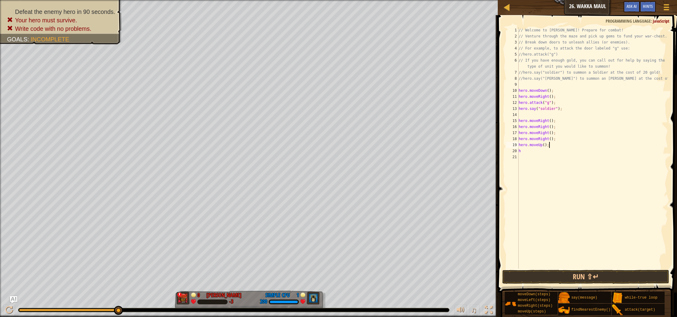
click at [529, 153] on div "// Welcome to [PERSON_NAME]! Prepare for combat! // Venture through the maze an…" at bounding box center [592, 154] width 150 height 254
type textarea "h"
click at [554, 115] on div "// Welcome to [PERSON_NAME]! Prepare for combat! // Venture through the maze an…" at bounding box center [592, 154] width 150 height 254
click at [557, 128] on div "// Welcome to [PERSON_NAME]! Prepare for combat! // Venture through the maze an…" at bounding box center [592, 154] width 150 height 254
type textarea "hero.moveRight();"
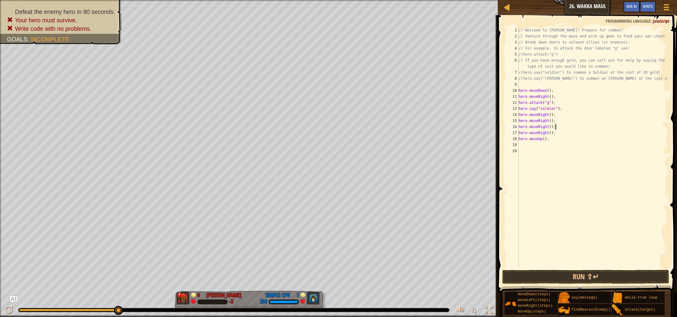
click at [556, 123] on div "// Welcome to [PERSON_NAME]! Prepare for combat! // Venture through the maze an…" at bounding box center [592, 154] width 150 height 254
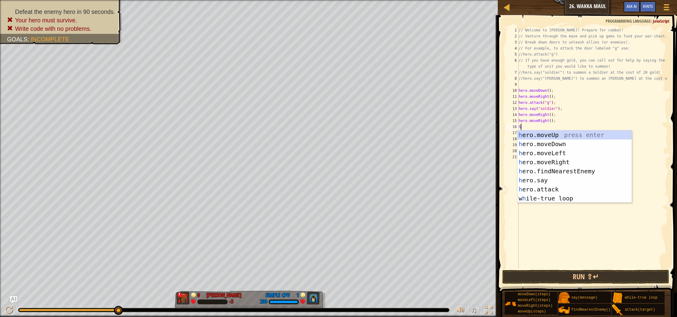
type textarea "h"
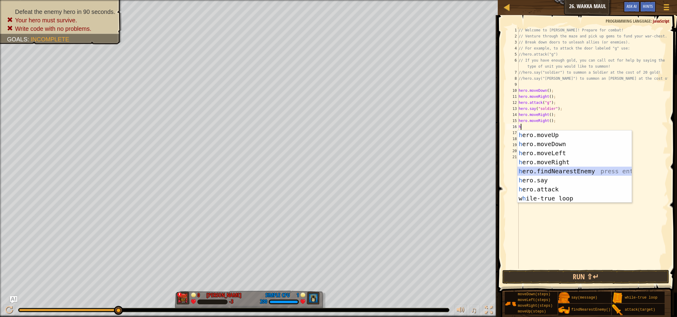
click at [582, 173] on div "h ero.moveUp press enter h ero.moveDown press enter h ero.moveLeft press enter …" at bounding box center [574, 176] width 114 height 91
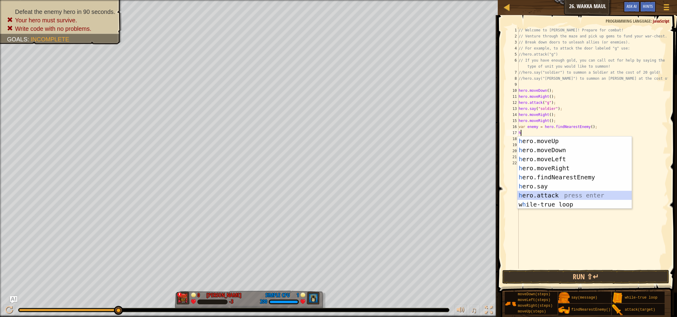
click at [555, 192] on div "h ero.moveUp press enter h ero.moveDown press enter h ero.moveLeft press enter …" at bounding box center [574, 182] width 114 height 91
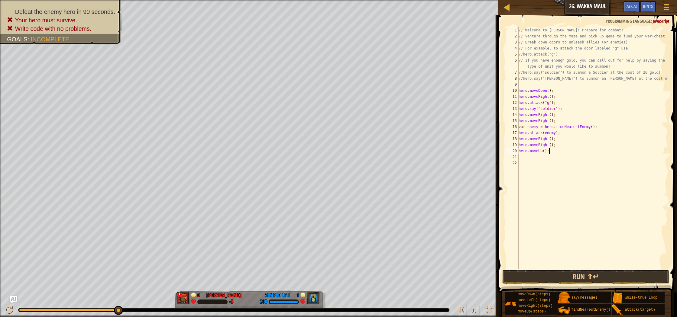
click at [607, 153] on div "// Welcome to [PERSON_NAME]! Prepare for combat! // Venture through the maze an…" at bounding box center [592, 154] width 150 height 254
type textarea "hero.moveUp();"
click at [595, 273] on button "Run ⇧↵" at bounding box center [585, 277] width 167 height 14
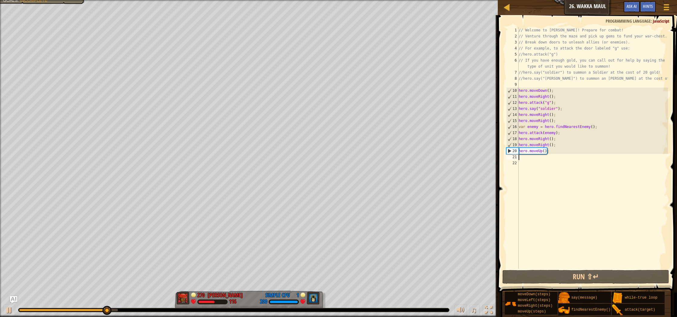
click at [528, 160] on div "// Welcome to [PERSON_NAME]! Prepare for combat! // Venture through the maze an…" at bounding box center [592, 154] width 150 height 254
type textarea "h"
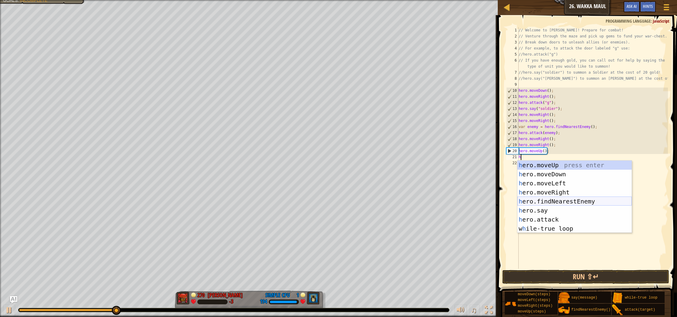
click at [576, 202] on div "h ero.moveUp press enter h ero.moveDown press enter h ero.moveLeft press enter …" at bounding box center [574, 206] width 114 height 91
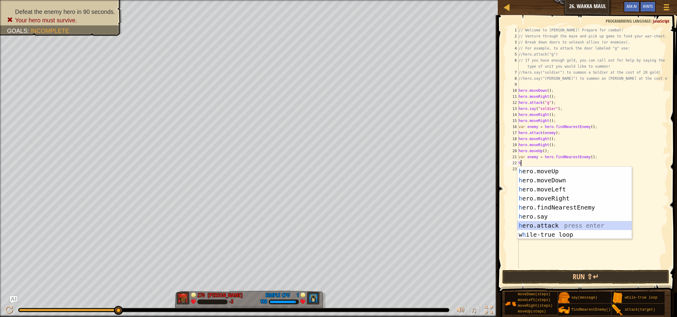
click at [565, 224] on div "h ero.moveUp press enter h ero.moveDown press enter h ero.moveLeft press enter …" at bounding box center [574, 212] width 114 height 91
type textarea "hero.attack(enemy);"
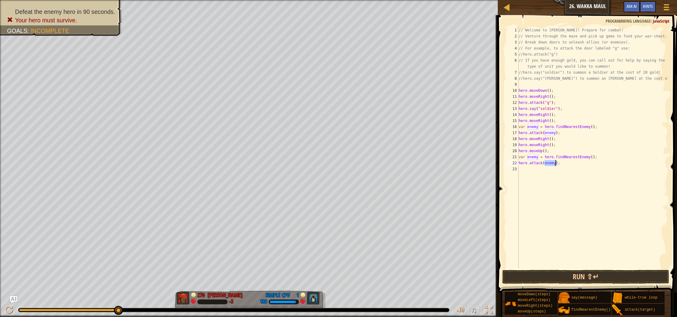
click at [577, 223] on div "// Welcome to [PERSON_NAME]! Prepare for combat! // Venture through the maze an…" at bounding box center [592, 154] width 150 height 254
click at [579, 276] on button "Run ⇧↵" at bounding box center [585, 277] width 167 height 14
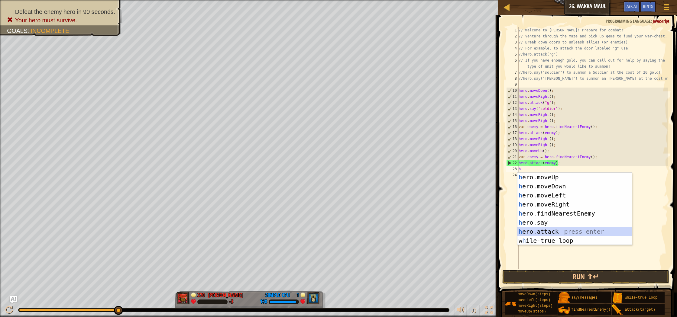
click at [568, 233] on div "h ero.moveUp press enter h ero.moveDown press enter h ero.moveLeft press enter …" at bounding box center [574, 218] width 114 height 91
type textarea "hero.attack(enemy);"
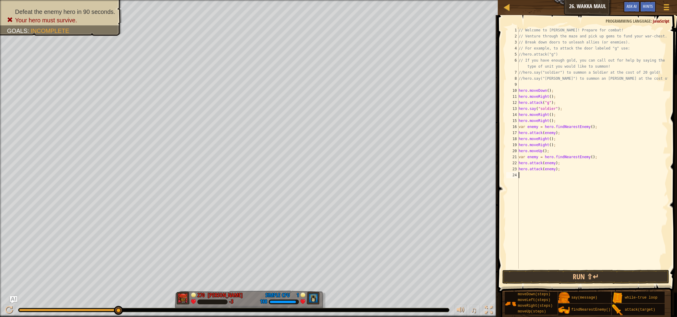
drag, startPoint x: 552, startPoint y: 200, endPoint x: 549, endPoint y: 192, distance: 8.3
click at [552, 200] on div "// Welcome to [PERSON_NAME]! Prepare for combat! // Venture through the maze an…" at bounding box center [592, 154] width 150 height 254
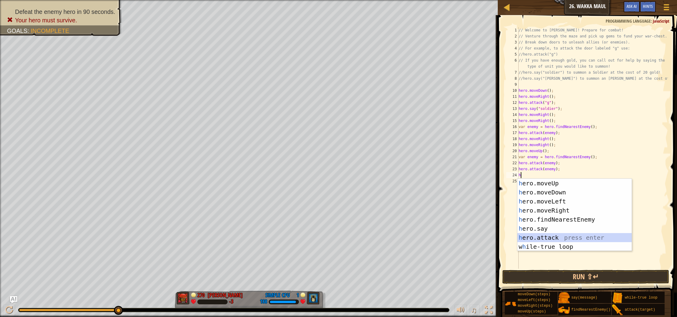
click at [556, 236] on div "h ero.moveUp press enter h ero.moveDown press enter h ero.moveLeft press enter …" at bounding box center [574, 224] width 114 height 91
type textarea "hero.attack(enemy);"
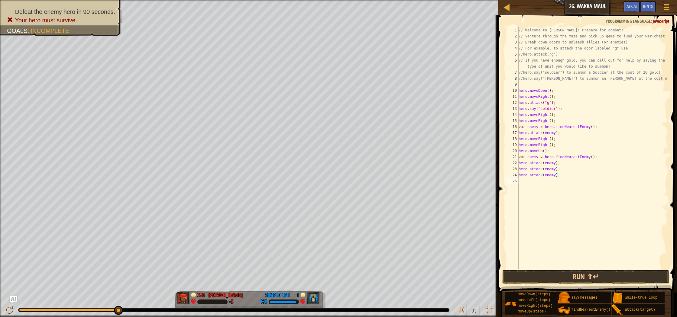
click at [569, 221] on div "// Welcome to [PERSON_NAME]! Prepare for combat! // Venture through the maze an…" at bounding box center [592, 154] width 150 height 254
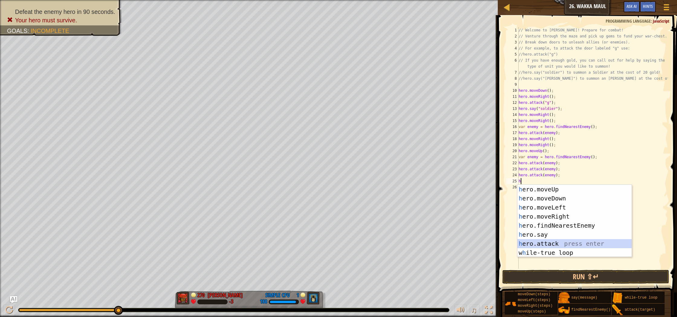
click at [577, 244] on div "h ero.moveUp press enter h ero.moveDown press enter h ero.moveLeft press enter …" at bounding box center [574, 230] width 114 height 91
type textarea "hero.attack(enemy);"
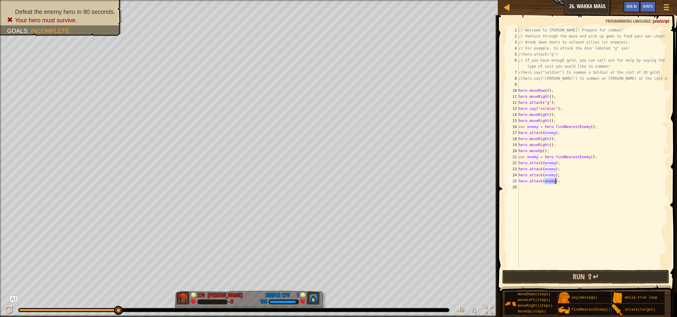
click at [583, 237] on div "// Welcome to [PERSON_NAME]! Prepare for combat! // Venture through the maze an…" at bounding box center [592, 154] width 150 height 254
click at [604, 159] on div "// Welcome to [PERSON_NAME]! Prepare for combat! // Venture through the maze an…" at bounding box center [592, 154] width 150 height 254
type textarea "v"
click at [594, 280] on button "Run ⇧↵" at bounding box center [585, 277] width 167 height 14
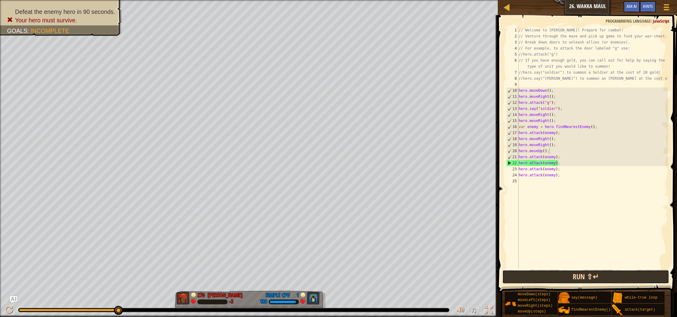
click at [592, 277] on button "Run ⇧↵" at bounding box center [585, 277] width 167 height 14
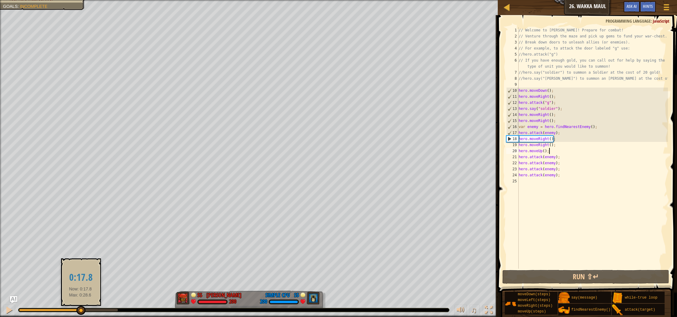
drag, startPoint x: 95, startPoint y: 312, endPoint x: 77, endPoint y: 309, distance: 17.4
click at [77, 309] on div at bounding box center [80, 310] width 9 height 9
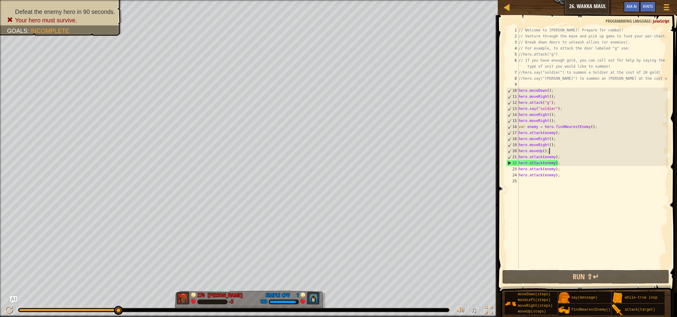
click at [570, 176] on div "// Welcome to [PERSON_NAME]! Prepare for combat! // Venture through the maze an…" at bounding box center [592, 154] width 150 height 254
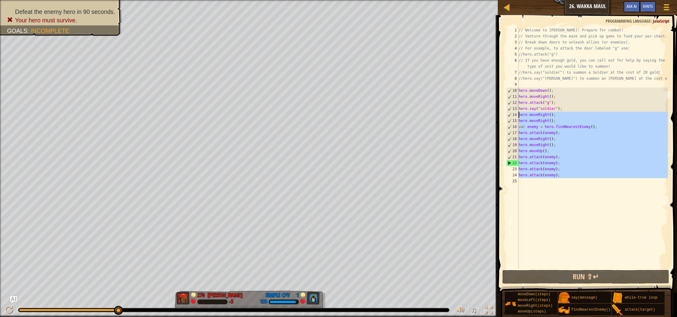
drag, startPoint x: 573, startPoint y: 179, endPoint x: 519, endPoint y: 116, distance: 83.2
click at [519, 116] on div "// Welcome to [PERSON_NAME]! Prepare for combat! // Venture through the maze an…" at bounding box center [592, 154] width 150 height 254
type textarea "hero.moveRight(); hero.moveRight();"
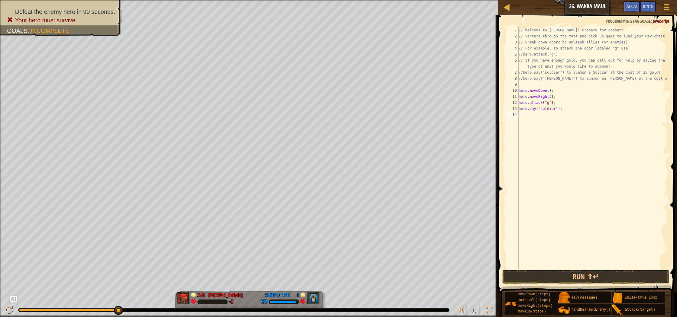
type textarea "h"
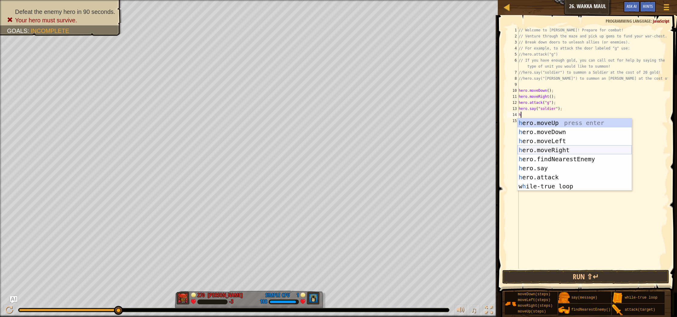
click at [581, 151] on div "h ero.moveUp press enter h ero.moveDown press enter h ero.moveLeft press enter …" at bounding box center [574, 163] width 114 height 91
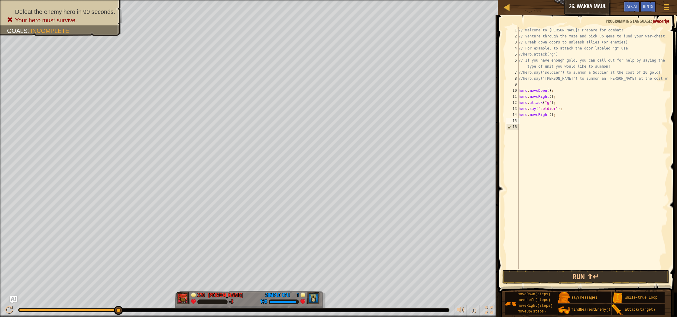
type textarea "h"
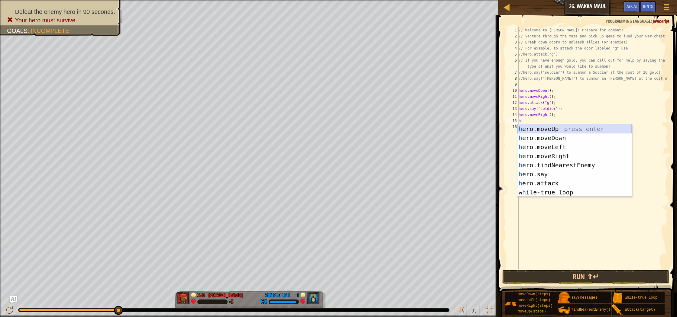
click at [560, 131] on div "h ero.moveUp press enter h ero.moveDown press enter h ero.moveLeft press enter …" at bounding box center [574, 169] width 114 height 91
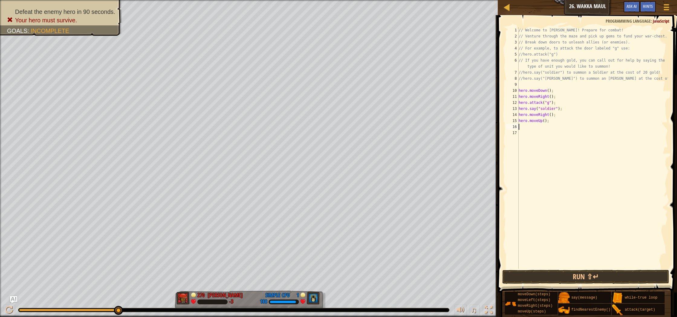
type textarea "h"
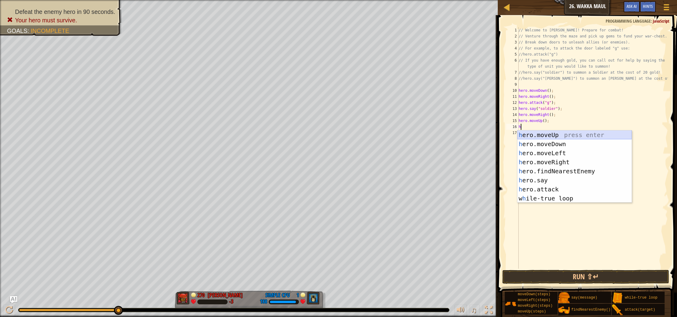
click at [560, 136] on div "h ero.moveUp press enter h ero.moveDown press enter h ero.moveLeft press enter …" at bounding box center [574, 176] width 114 height 91
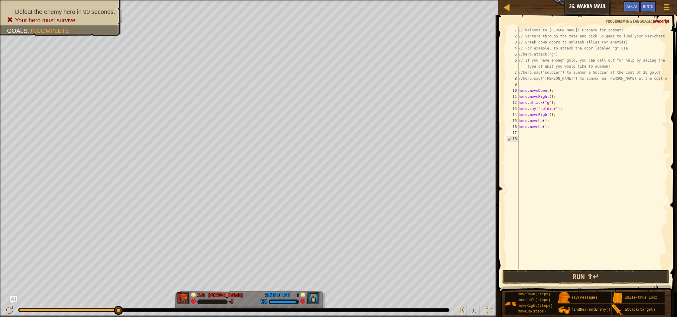
type textarea "h"
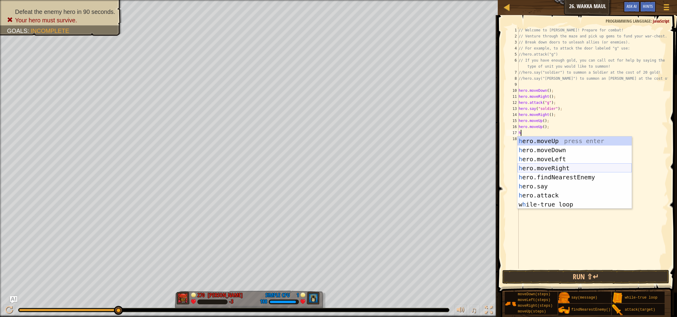
click at [582, 169] on div "h ero.moveUp press enter h ero.moveDown press enter h ero.moveLeft press enter …" at bounding box center [574, 182] width 114 height 91
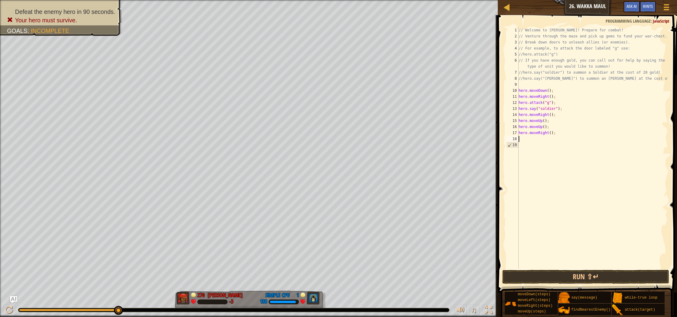
type textarea "h"
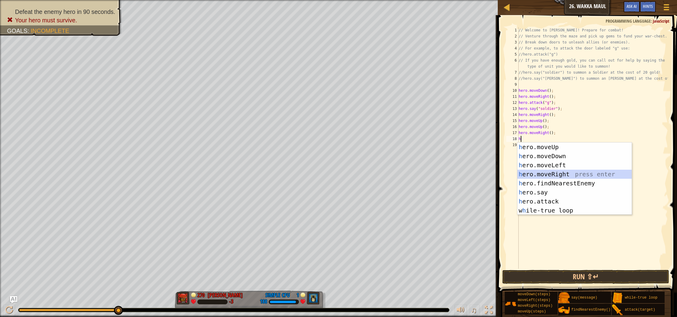
click at [583, 173] on div "h ero.moveUp press enter h ero.moveDown press enter h ero.moveLeft press enter …" at bounding box center [574, 188] width 114 height 91
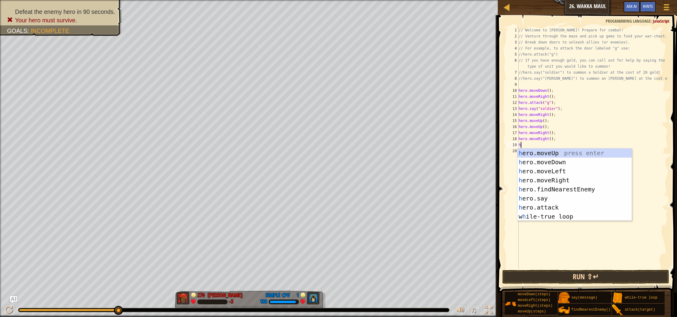
type textarea "h"
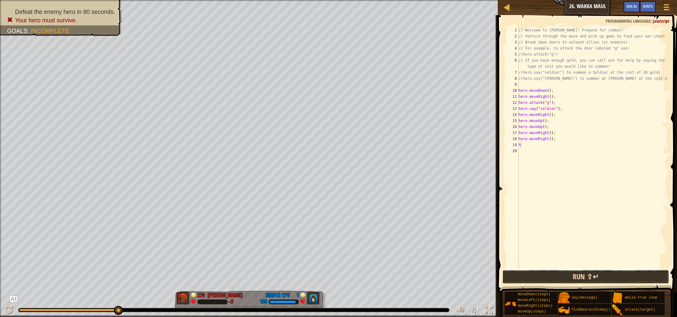
click at [574, 273] on button "Run ⇧↵" at bounding box center [585, 277] width 167 height 14
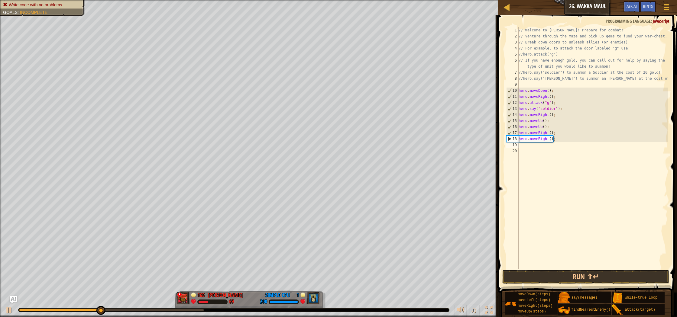
type textarea "h"
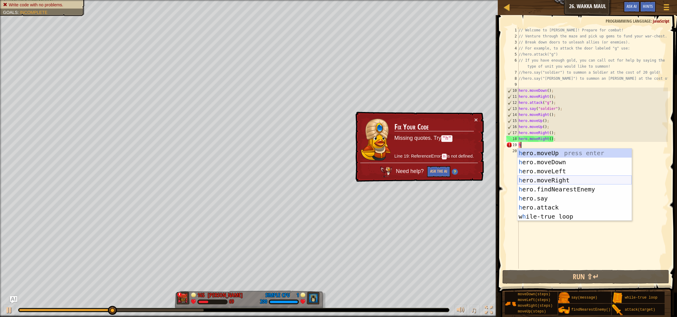
click at [571, 179] on div "h ero.moveUp press enter h ero.moveDown press enter h ero.moveLeft press enter …" at bounding box center [574, 194] width 114 height 91
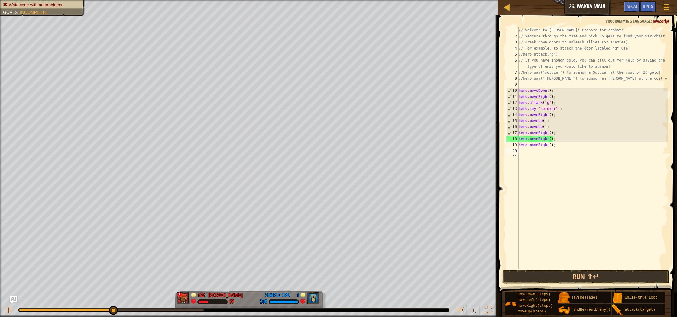
type textarea "h"
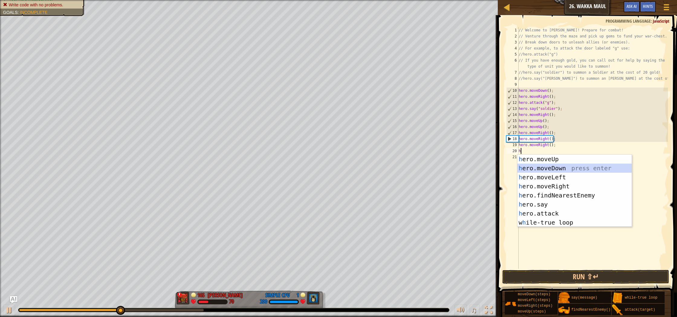
click at [578, 170] on div "h ero.moveUp press enter h ero.moveDown press enter h ero.moveLeft press enter …" at bounding box center [574, 200] width 114 height 91
type textarea "h"
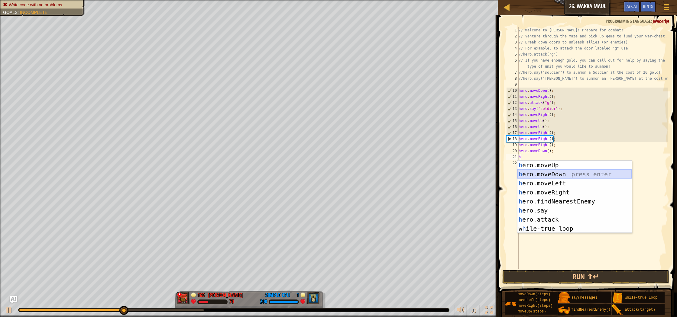
click at [576, 171] on div "h ero.moveUp press enter h ero.moveDown press enter h ero.moveLeft press enter …" at bounding box center [574, 206] width 114 height 91
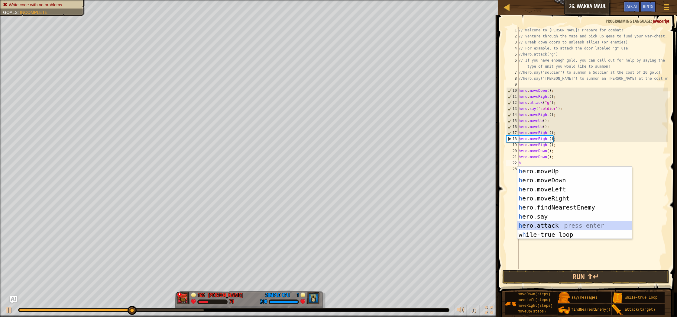
click at [558, 225] on div "h ero.moveUp press enter h ero.moveDown press enter h ero.moveLeft press enter …" at bounding box center [574, 212] width 114 height 91
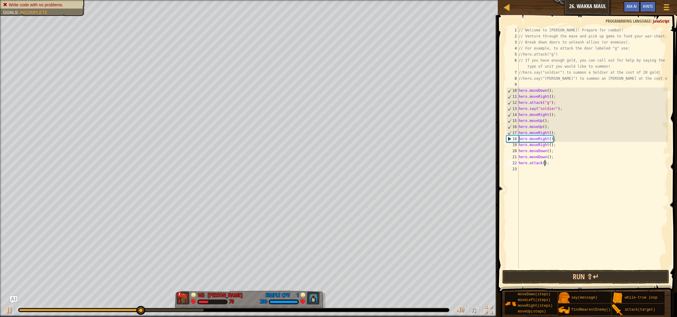
type textarea "hero.attack(h);"
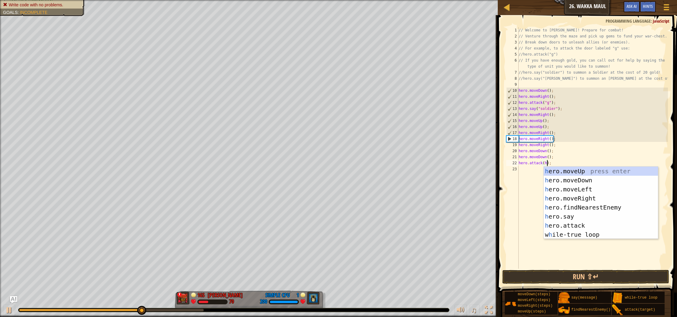
scroll to position [3, 2]
click at [524, 170] on div "// Welcome to [PERSON_NAME]! Prepare for combat! // Venture through the maze an…" at bounding box center [592, 154] width 150 height 254
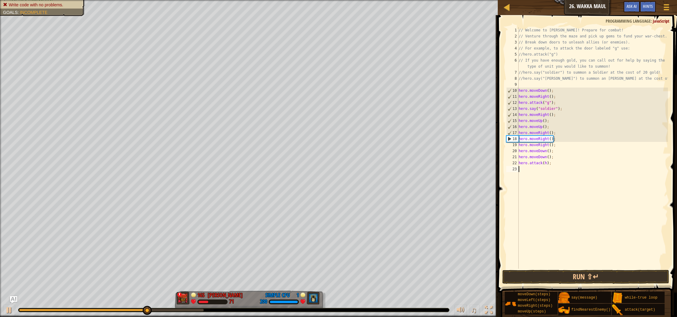
scroll to position [3, 0]
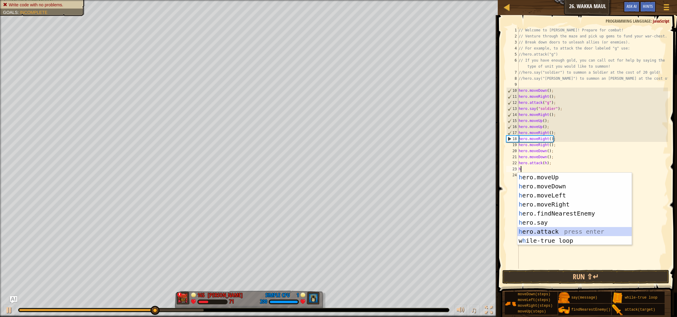
click at [568, 231] on div "h ero.moveUp press enter h ero.moveDown press enter h ero.moveLeft press enter …" at bounding box center [574, 218] width 114 height 91
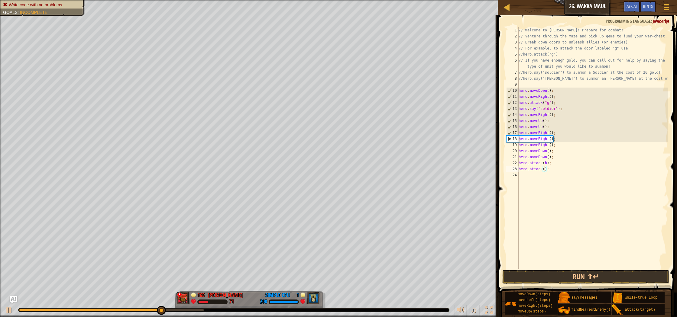
type textarea "hero.attack(i);"
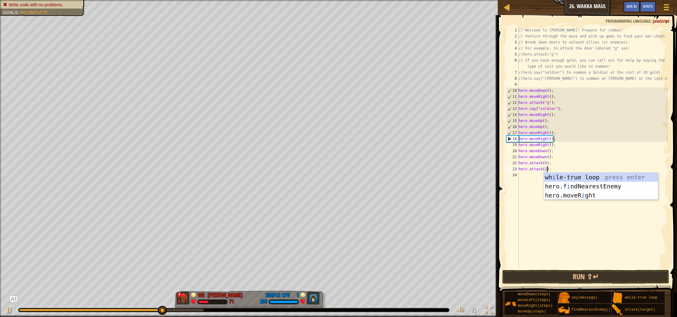
scroll to position [3, 2]
drag, startPoint x: 556, startPoint y: 236, endPoint x: 555, endPoint y: 240, distance: 4.3
click at [556, 237] on div "// Welcome to [PERSON_NAME]! Prepare for combat! // Venture through the maze an…" at bounding box center [592, 154] width 150 height 254
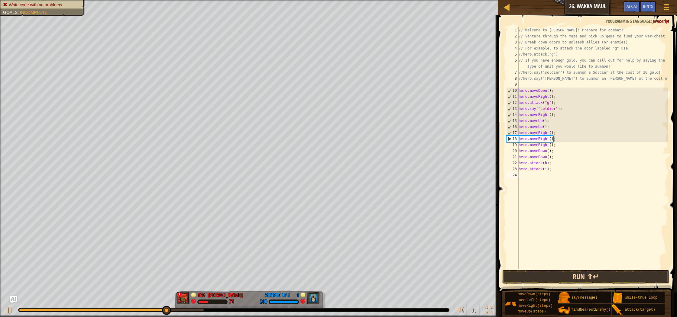
scroll to position [3, 0]
drag, startPoint x: 602, startPoint y: 274, endPoint x: 598, endPoint y: 279, distance: 5.8
click at [601, 276] on button "Run ⇧↵" at bounding box center [585, 277] width 167 height 14
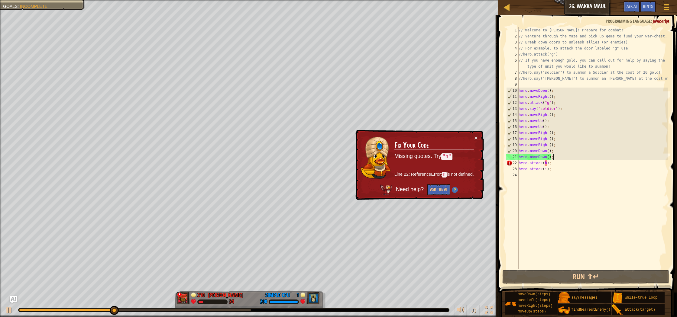
click at [559, 158] on div "// Welcome to [PERSON_NAME]! Prepare for combat! // Venture through the maze an…" at bounding box center [592, 154] width 150 height 254
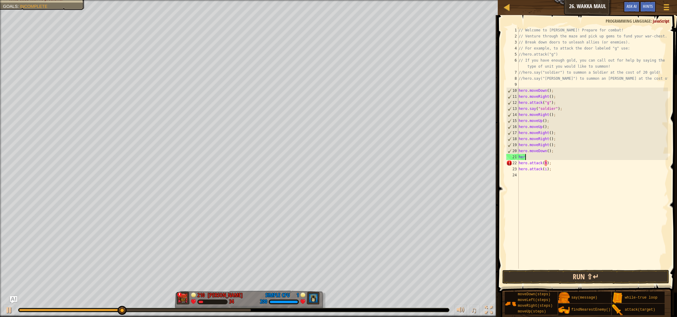
type textarea "h"
type textarea "hero.moveDown();"
click at [575, 279] on button "Run ⇧↵" at bounding box center [585, 277] width 167 height 14
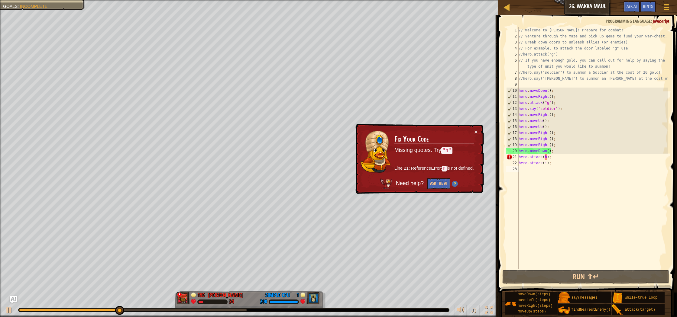
click at [594, 194] on div "// Welcome to [PERSON_NAME]! Prepare for combat! // Venture through the maze an…" at bounding box center [592, 154] width 150 height 254
click at [547, 159] on div "// Welcome to [PERSON_NAME]! Prepare for combat! // Venture through the maze an…" at bounding box center [592, 154] width 150 height 254
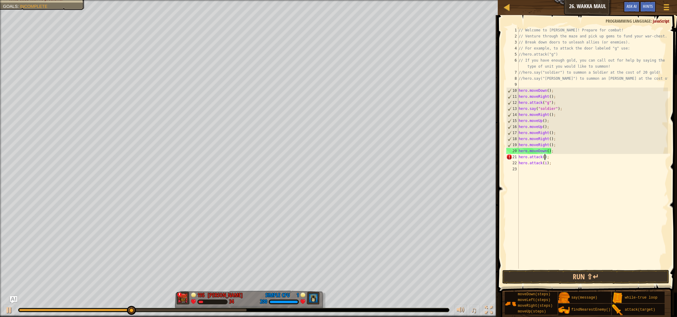
type textarea "hero.attack(h);"
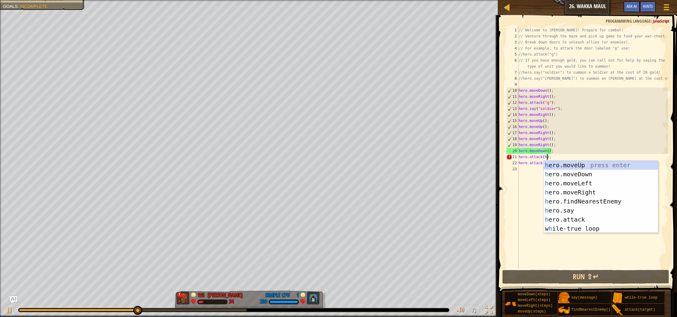
click at [524, 238] on div "// Welcome to [PERSON_NAME]! Prepare for combat! // Venture through the maze an…" at bounding box center [592, 154] width 150 height 254
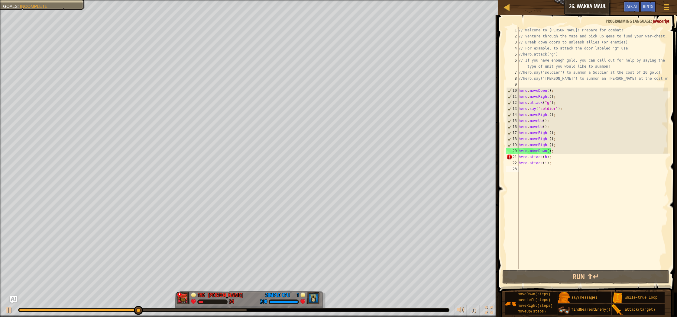
scroll to position [3, 0]
click at [576, 284] on span at bounding box center [588, 145] width 184 height 295
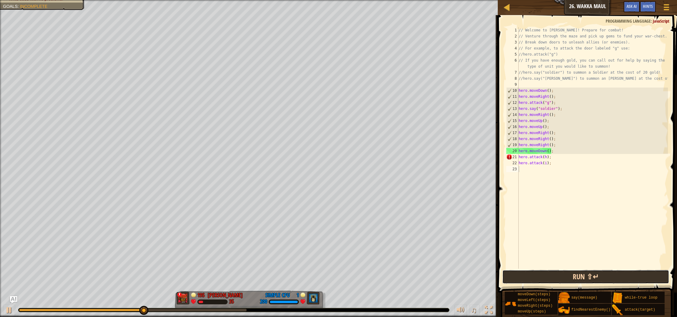
click at [571, 279] on button "Run ⇧↵" at bounding box center [585, 277] width 167 height 14
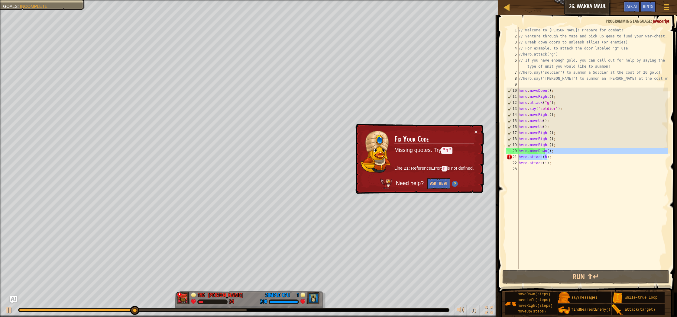
drag, startPoint x: 547, startPoint y: 157, endPoint x: 548, endPoint y: 150, distance: 6.4
click at [546, 147] on div "// Welcome to [PERSON_NAME]! Prepare for combat! // Venture through the maze an…" at bounding box center [592, 154] width 150 height 254
type textarea "hero.moveRight(); hero.moveDown();"
click at [560, 177] on div "// Welcome to [PERSON_NAME]! Prepare for combat! // Venture through the maze an…" at bounding box center [592, 154] width 150 height 254
click at [552, 157] on div "// Welcome to [PERSON_NAME]! Prepare for combat! // Venture through the maze an…" at bounding box center [592, 154] width 150 height 254
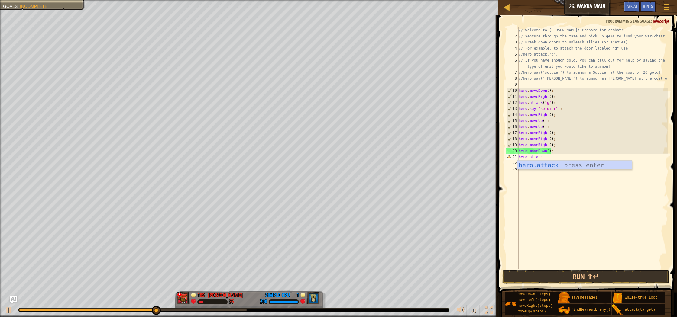
scroll to position [3, 2]
click at [554, 167] on div "hero.attack press enter" at bounding box center [574, 174] width 114 height 27
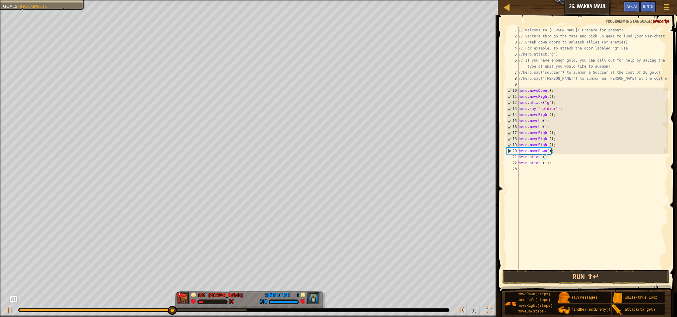
type textarea "hero.attack(h);"
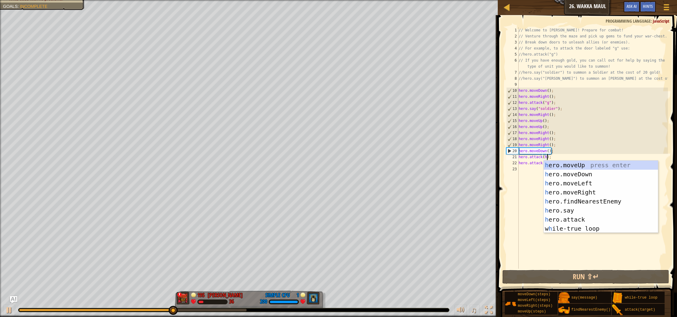
scroll to position [3, 2]
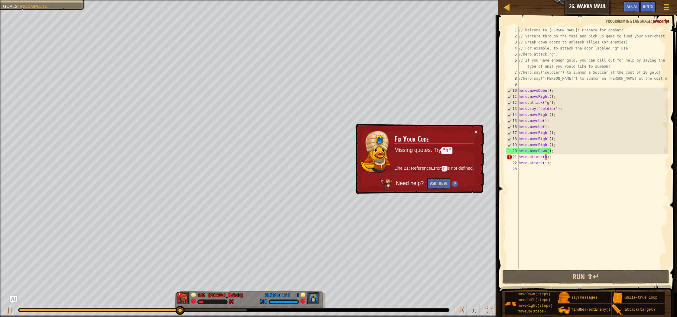
click at [527, 237] on div "// Welcome to [PERSON_NAME]! Prepare for combat! // Venture through the maze an…" at bounding box center [592, 154] width 150 height 254
click at [558, 158] on div "// Welcome to [PERSON_NAME]! Prepare for combat! // Venture through the maze an…" at bounding box center [592, 154] width 150 height 254
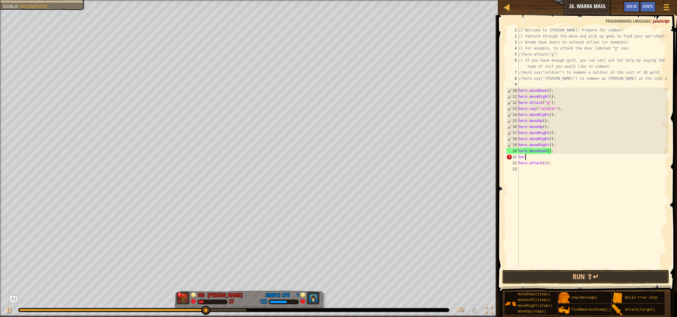
type textarea "h"
click at [596, 277] on button "Run ⇧↵" at bounding box center [585, 277] width 167 height 14
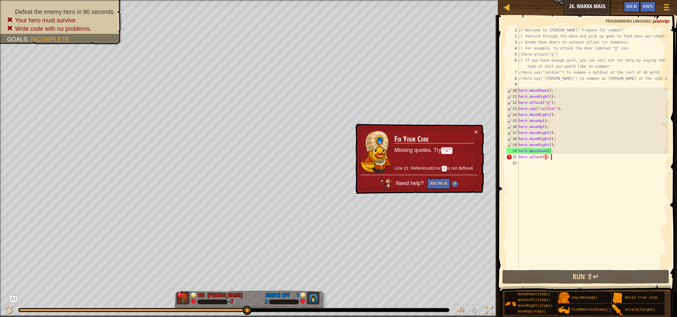
click at [562, 157] on div "// Welcome to [PERSON_NAME]! Prepare for combat! // Venture through the maze an…" at bounding box center [592, 154] width 150 height 254
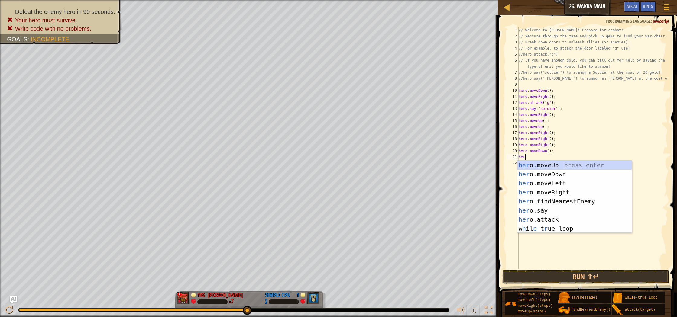
scroll to position [3, 0]
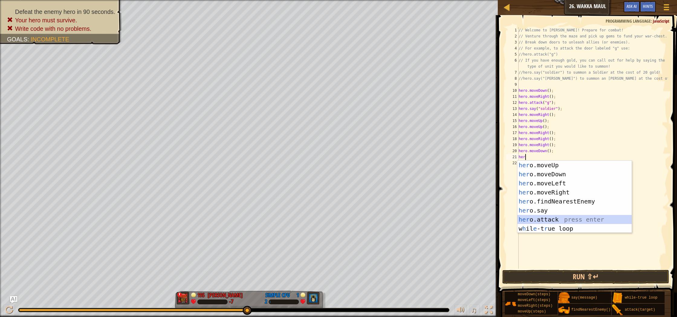
click at [578, 219] on div "her o.moveUp press enter her o.moveDown press enter her o.moveLeft press enter …" at bounding box center [574, 206] width 114 height 91
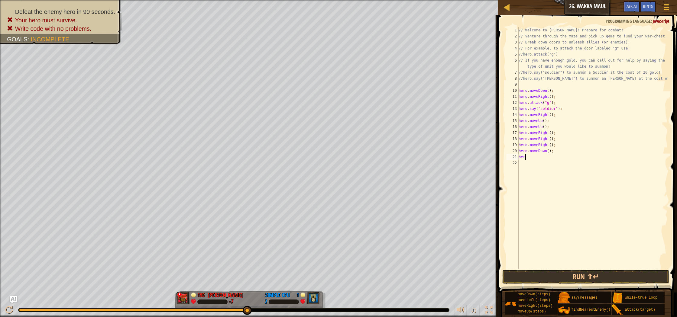
type textarea "h"
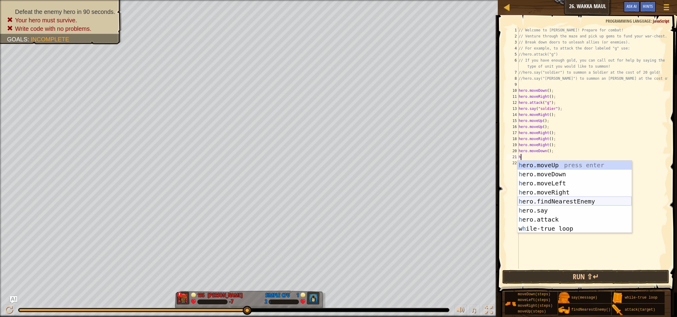
click at [591, 202] on div "h ero.moveUp press enter h ero.moveDown press enter h ero.moveLeft press enter …" at bounding box center [574, 206] width 114 height 91
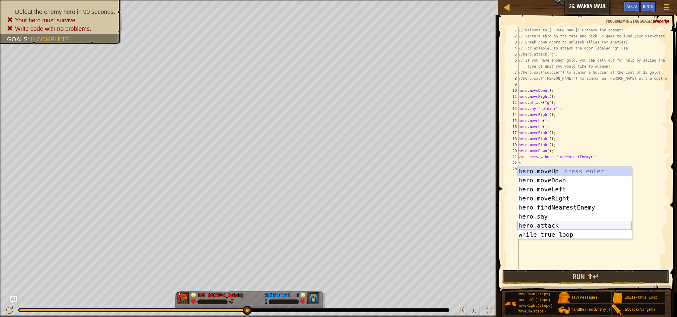
click at [562, 225] on div "h ero.moveUp press enter h ero.moveDown press enter h ero.moveLeft press enter …" at bounding box center [574, 212] width 114 height 91
type textarea "hero.attack(enemy);"
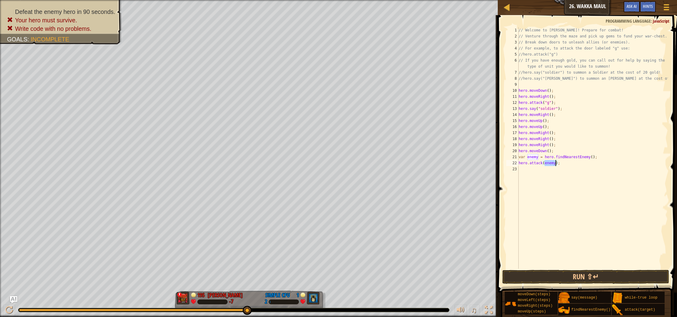
click at [588, 236] on div "// Welcome to [PERSON_NAME]! Prepare for combat! // Venture through the maze an…" at bounding box center [592, 154] width 150 height 254
click at [586, 273] on button "Run ⇧↵" at bounding box center [585, 277] width 167 height 14
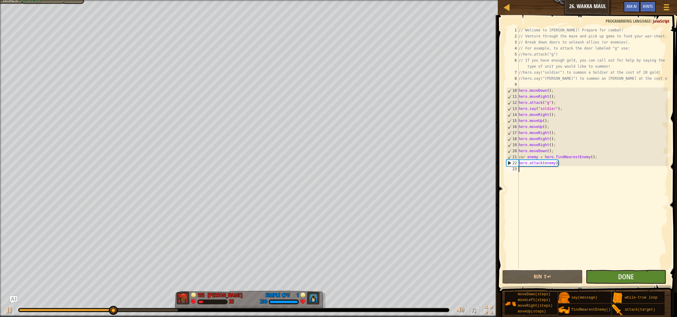
type textarea "h"
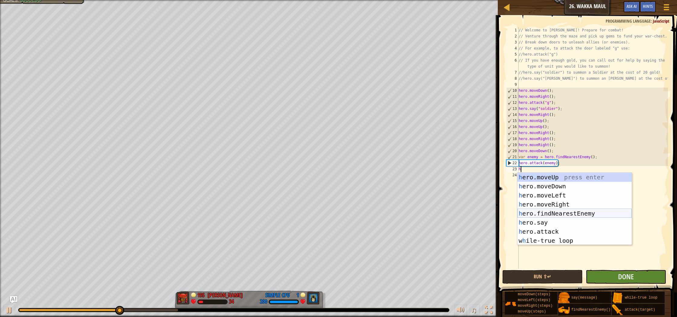
click at [573, 215] on div "h ero.moveUp press enter h ero.moveDown press enter h ero.moveLeft press enter …" at bounding box center [574, 218] width 114 height 91
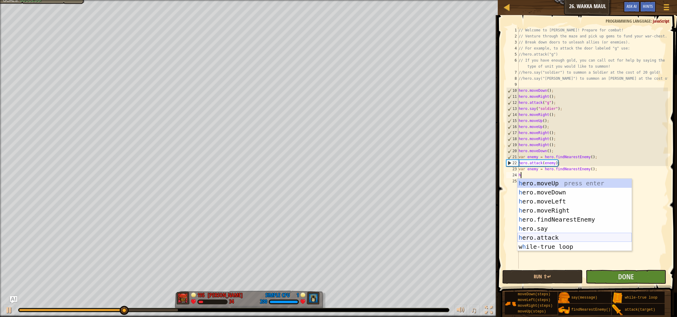
click at [561, 235] on div "h ero.moveUp press enter h ero.moveDown press enter h ero.moveLeft press enter …" at bounding box center [574, 224] width 114 height 91
type textarea "hero.attack(enemy);"
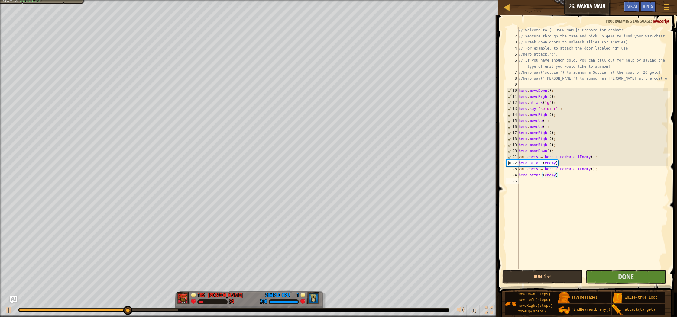
drag, startPoint x: 610, startPoint y: 235, endPoint x: 612, endPoint y: 249, distance: 13.7
click at [610, 238] on div "// Welcome to [PERSON_NAME]! Prepare for combat! // Venture through the maze an…" at bounding box center [592, 154] width 150 height 254
click at [615, 275] on button "Done" at bounding box center [626, 277] width 80 height 14
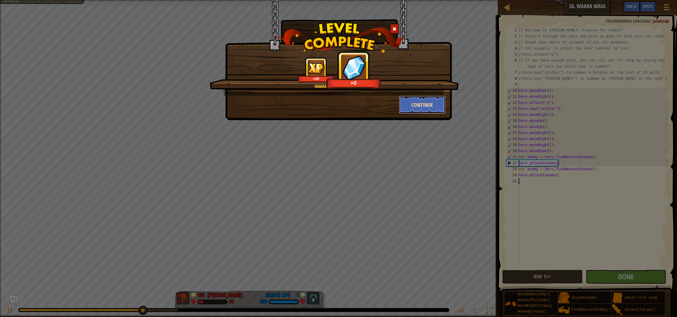
click at [427, 108] on button "Continue" at bounding box center [422, 105] width 47 height 18
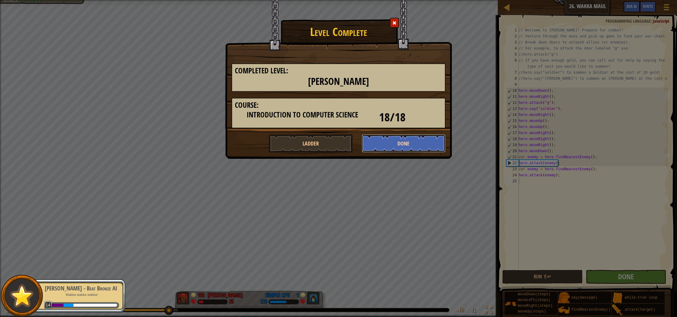
click at [420, 145] on button "Done" at bounding box center [404, 143] width 84 height 18
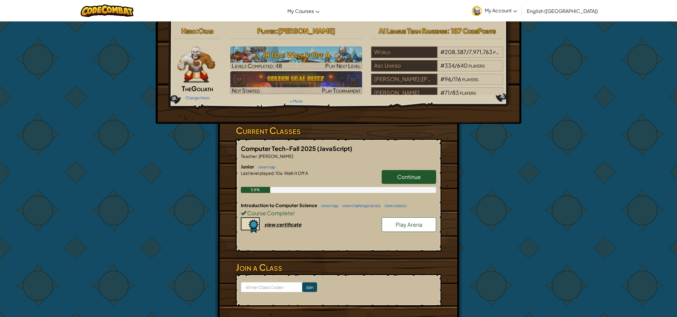
click at [257, 215] on span "Course Complete" at bounding box center [269, 213] width 47 height 7
click at [270, 211] on span "Course Complete" at bounding box center [269, 213] width 47 height 7
drag, startPoint x: 330, startPoint y: 224, endPoint x: 331, endPoint y: 207, distance: 16.3
click at [330, 223] on div "Introduction to Computer Science view map view challenge levels view videos Cou…" at bounding box center [338, 224] width 195 height 45
click at [328, 207] on link "view map" at bounding box center [328, 205] width 21 height 5
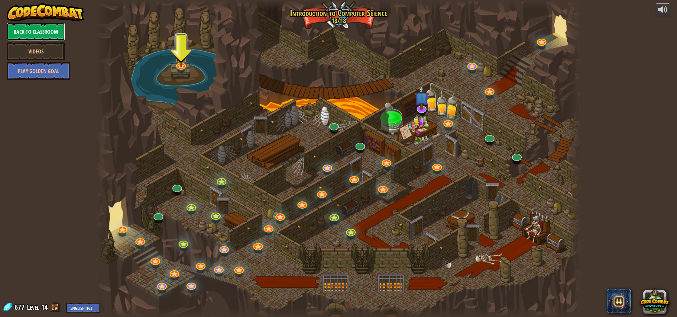
click at [51, 34] on link "Back to Classroom" at bounding box center [36, 32] width 58 height 18
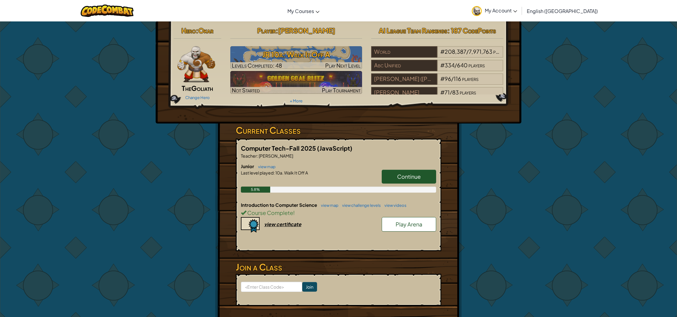
click at [401, 177] on span "Continue" at bounding box center [409, 176] width 24 height 7
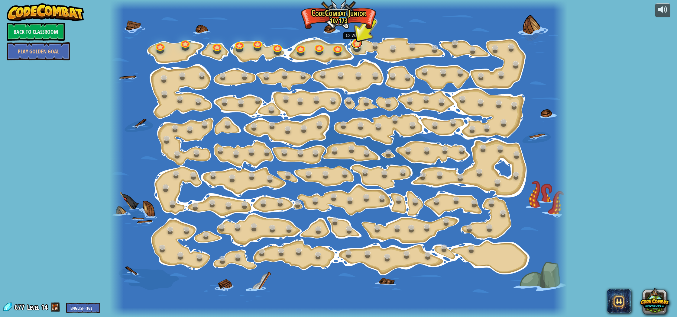
click at [359, 45] on link at bounding box center [356, 43] width 12 height 12
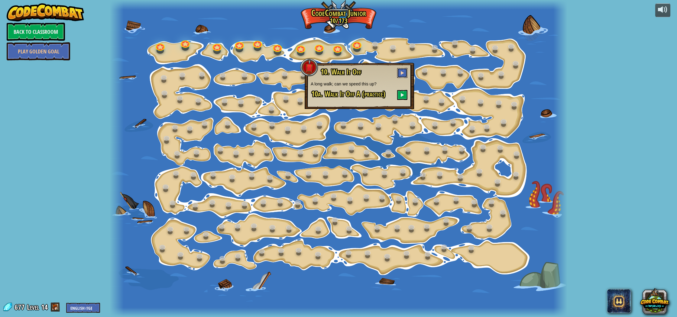
click at [399, 76] on button at bounding box center [402, 73] width 10 height 10
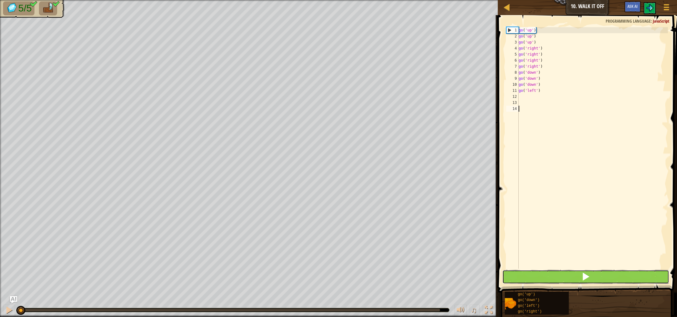
click at [528, 275] on button at bounding box center [585, 277] width 167 height 14
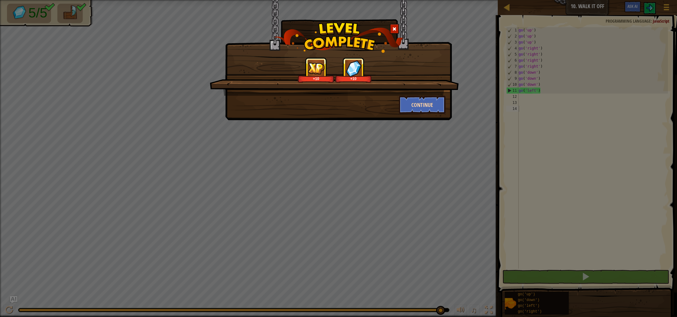
click at [413, 114] on div "+10 +10 Continue" at bounding box center [338, 60] width 227 height 120
click at [413, 112] on button "Continue" at bounding box center [422, 105] width 47 height 18
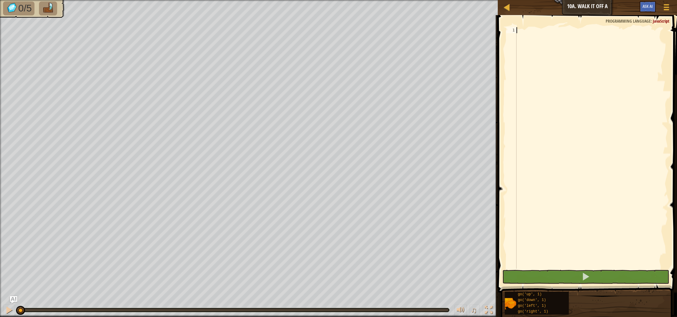
type textarea "h"
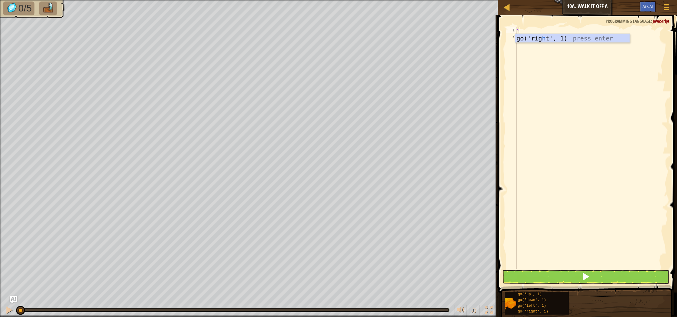
scroll to position [3, 0]
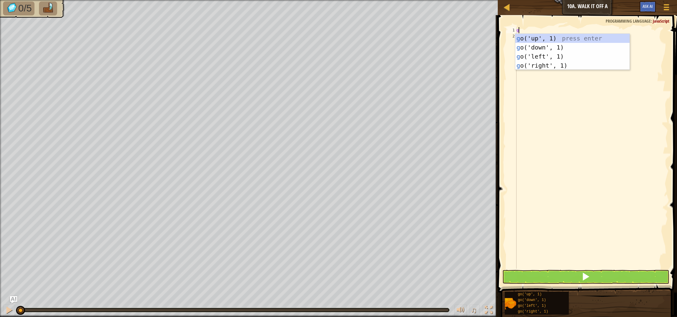
type textarea "go"
click at [546, 66] on div "go ('up', 1) press enter go ('down', 1) press enter go ('left', 1) press enter …" at bounding box center [572, 61] width 114 height 54
type textarea "g"
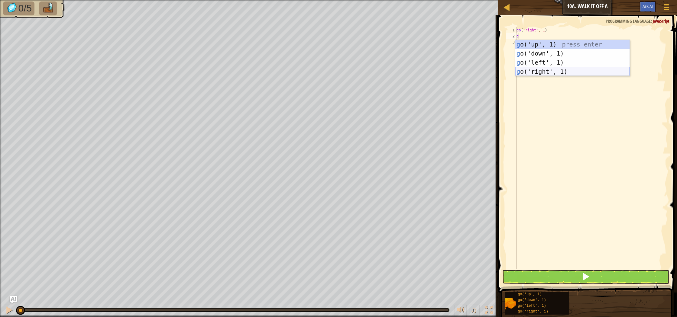
click at [549, 73] on div "g o('up', 1) press enter g o('down', 1) press enter g o('left', 1) press enter …" at bounding box center [572, 67] width 114 height 54
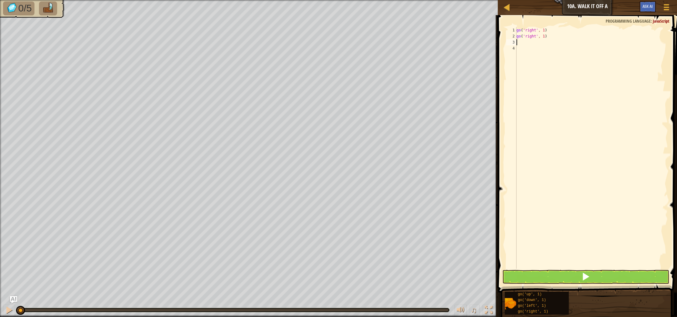
type textarea "g"
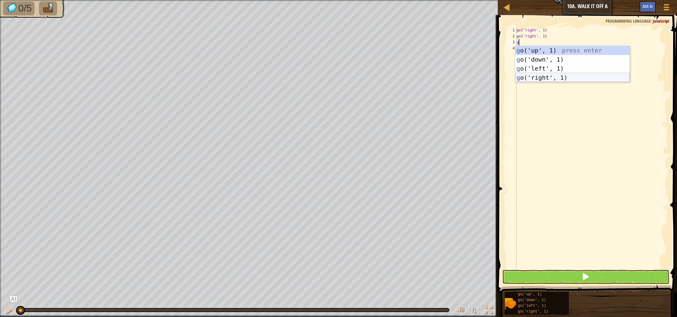
click at [549, 79] on div "g o('up', 1) press enter g o('down', 1) press enter g o('left', 1) press enter …" at bounding box center [572, 73] width 114 height 54
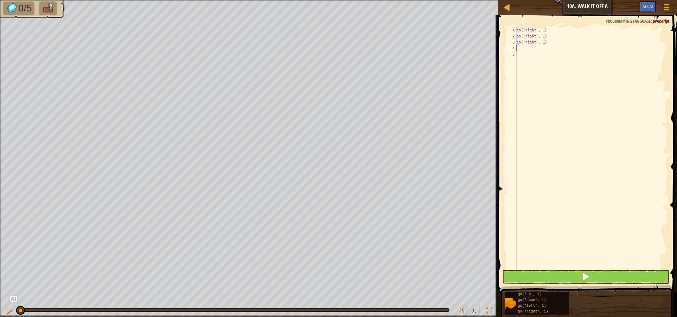
type textarea "g"
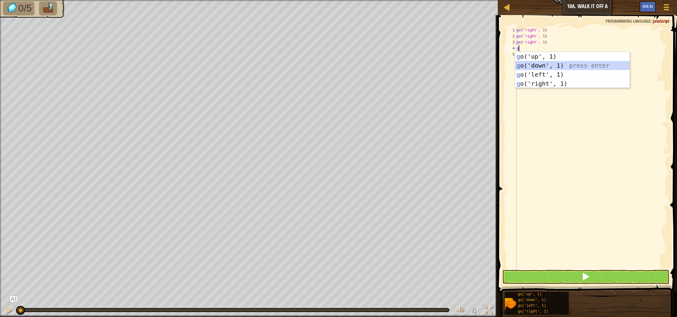
click at [549, 64] on div "g o('up', 1) press enter g o('down', 1) press enter g o('left', 1) press enter …" at bounding box center [572, 79] width 114 height 54
type textarea "g"
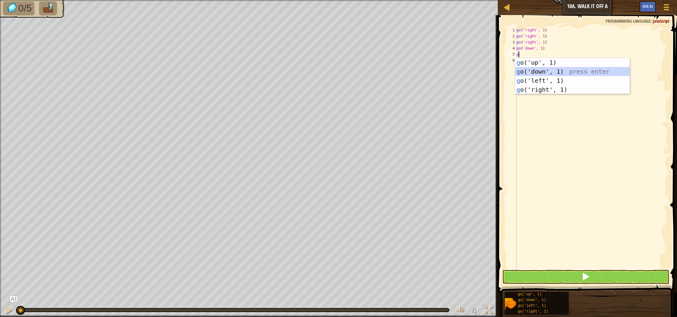
click at [552, 73] on div "g o('up', 1) press enter g o('down', 1) press enter g o('left', 1) press enter …" at bounding box center [572, 85] width 114 height 54
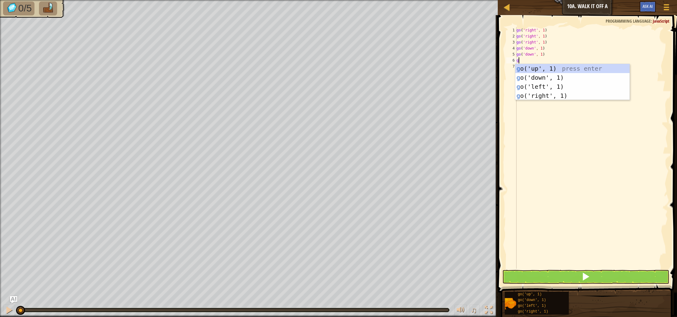
type textarea "g"
drag, startPoint x: 553, startPoint y: 76, endPoint x: 553, endPoint y: 81, distance: 5.1
click at [553, 76] on div "g o('up', 1) press enter g o('down', 1) press enter g o('left', 1) press enter …" at bounding box center [572, 91] width 114 height 54
type textarea "g"
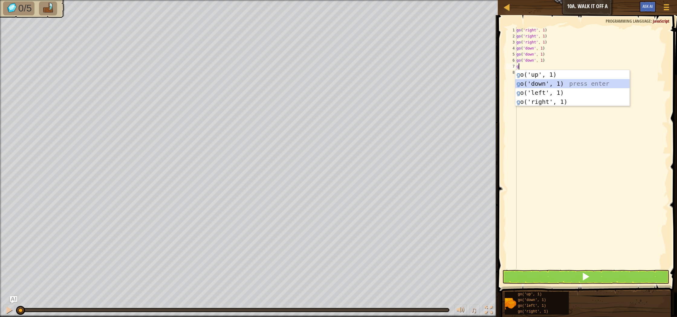
click at [556, 82] on div "g o('up', 1) press enter g o('down', 1) press enter g o('left', 1) press enter …" at bounding box center [572, 97] width 114 height 54
type textarea "g"
click at [557, 89] on div "g o('up', 1) press enter g o('down', 1) press enter g o('left', 1) press enter …" at bounding box center [572, 103] width 114 height 54
type textarea "g"
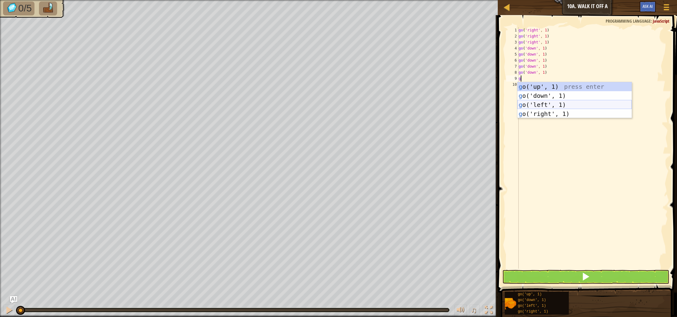
click at [551, 104] on div "g o('up', 1) press enter g o('down', 1) press enter g o('left', 1) press enter …" at bounding box center [574, 109] width 114 height 54
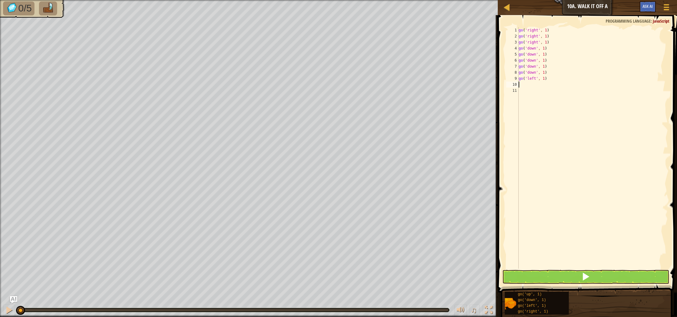
type textarea "g"
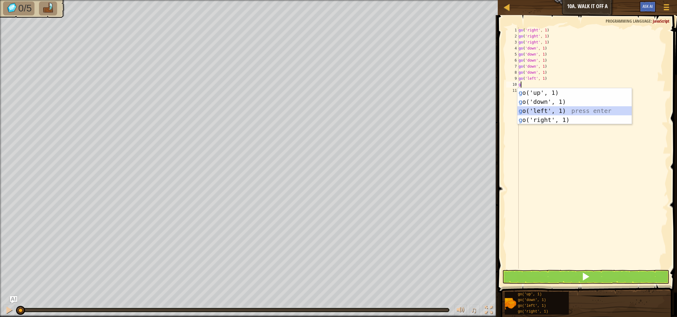
click at [550, 109] on div "g o('up', 1) press enter g o('down', 1) press enter g o('left', 1) press enter …" at bounding box center [574, 115] width 114 height 54
type textarea "g"
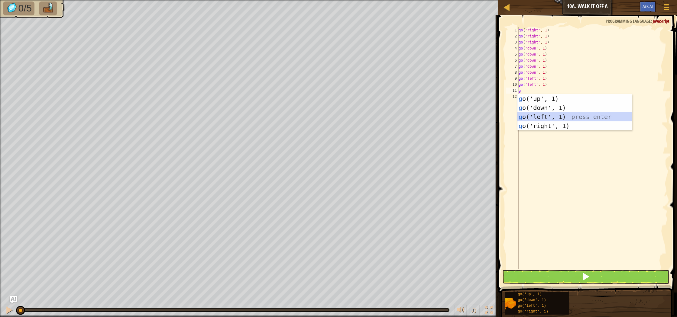
click at [548, 115] on div "g o('up', 1) press enter g o('down', 1) press enter g o('left', 1) press enter …" at bounding box center [574, 121] width 114 height 54
type textarea "g"
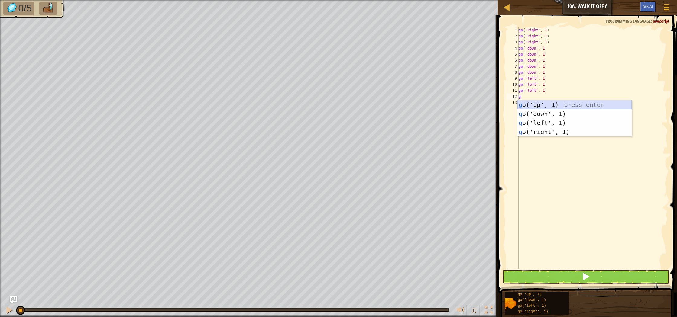
drag, startPoint x: 548, startPoint y: 106, endPoint x: 580, endPoint y: 162, distance: 64.0
click at [548, 107] on div "g o('up', 1) press enter g o('down', 1) press enter g o('left', 1) press enter …" at bounding box center [574, 127] width 114 height 54
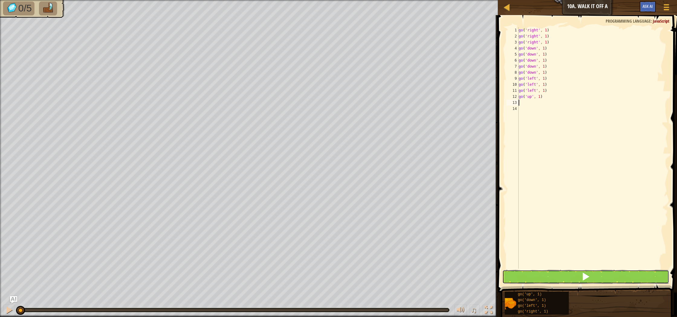
click at [589, 279] on span at bounding box center [585, 277] width 8 height 8
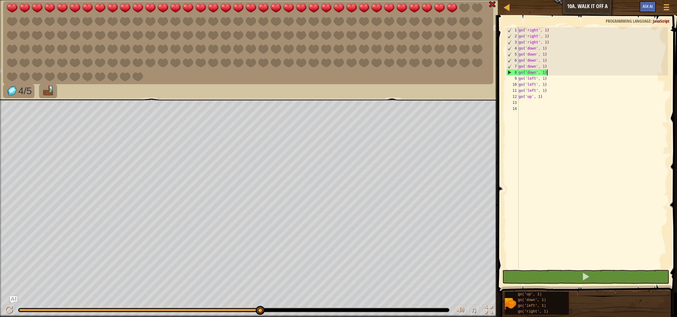
click at [551, 74] on div "go ( 'right' , 1 ) go ( 'right' , 1 ) go ( 'right' , 1 ) go ( 'down' , 1 ) go (…" at bounding box center [592, 154] width 151 height 254
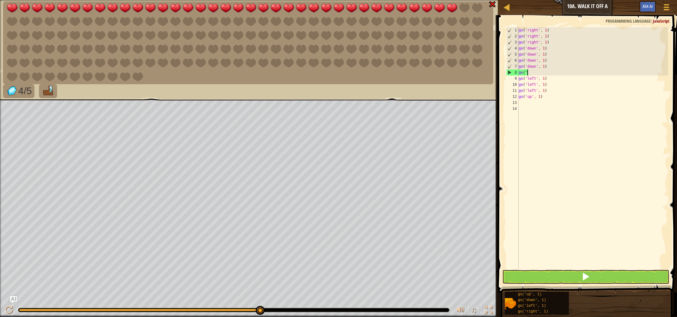
type textarea "g"
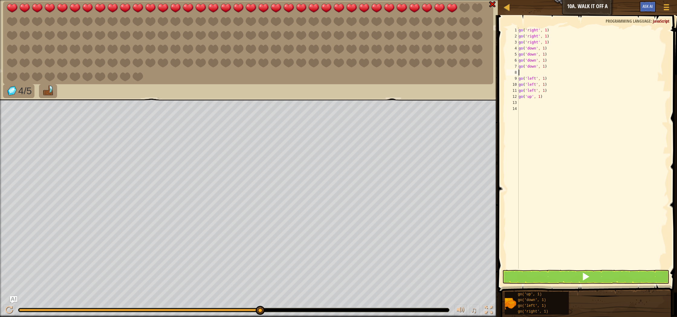
type textarea "go('down', 1)"
click at [573, 276] on button at bounding box center [585, 277] width 167 height 14
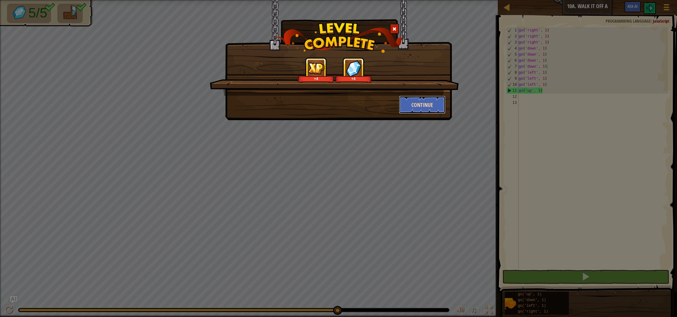
click at [417, 110] on button "Continue" at bounding box center [422, 105] width 47 height 18
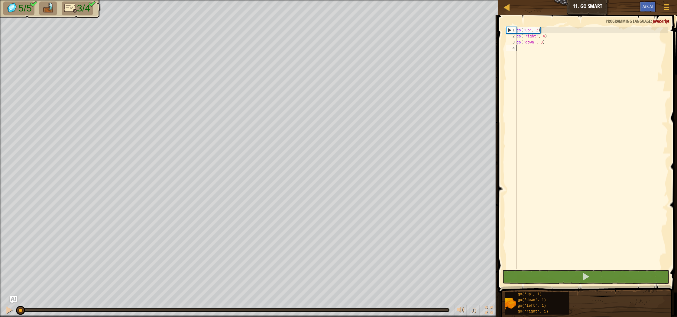
type textarea "g"
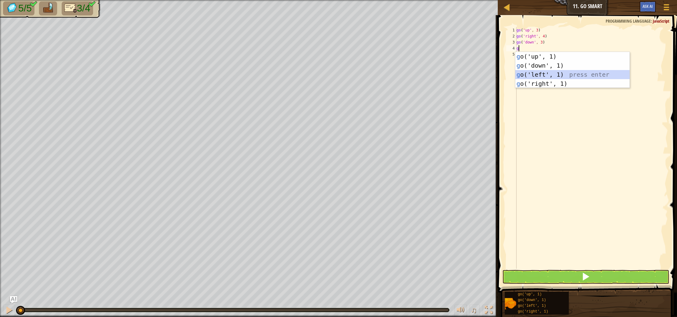
click at [526, 76] on div "g o('up', 1) press enter g o('down', 1) press enter g o('left', 1) press enter …" at bounding box center [572, 79] width 114 height 54
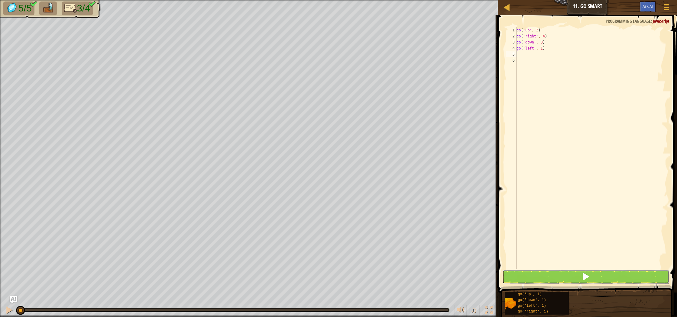
click at [548, 278] on button at bounding box center [585, 277] width 167 height 14
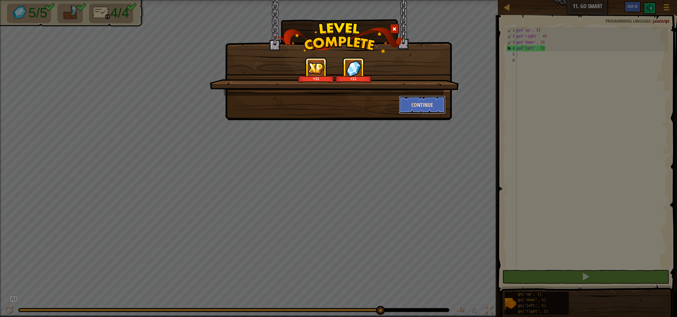
click at [431, 108] on button "Continue" at bounding box center [422, 105] width 47 height 18
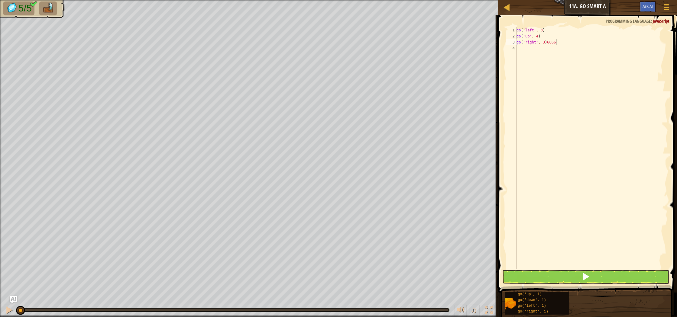
scroll to position [3, 3]
type textarea "go('right', 3)6666"
